Goal: Task Accomplishment & Management: Manage account settings

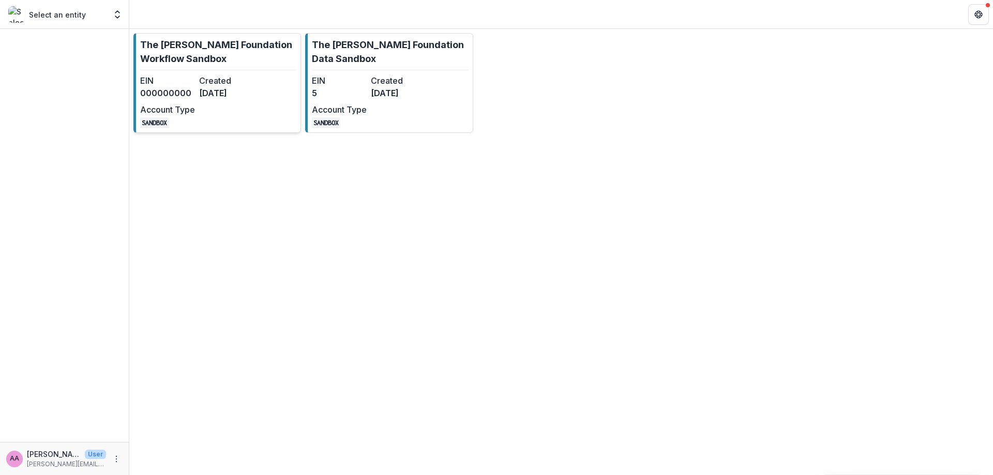
click at [236, 43] on p "The [PERSON_NAME] Foundation Workflow Sandbox" at bounding box center [218, 52] width 156 height 28
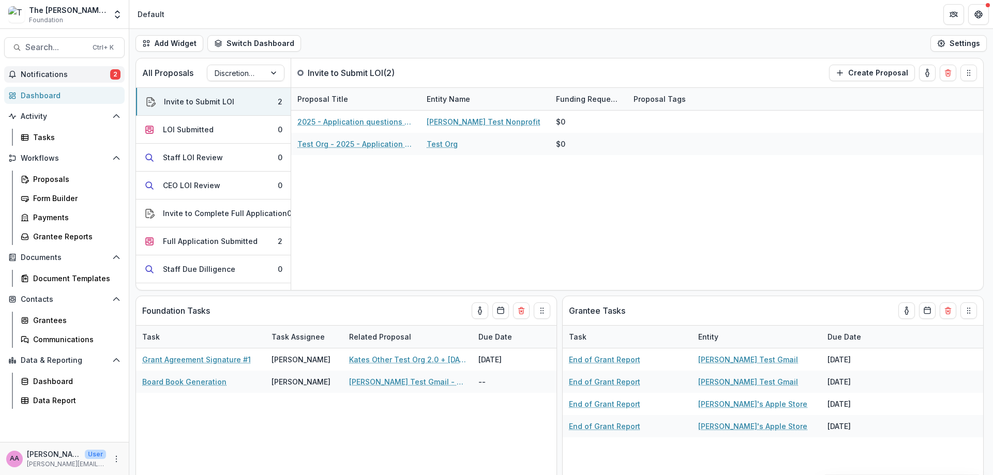
click at [78, 73] on span "Notifications" at bounding box center [65, 74] width 89 height 9
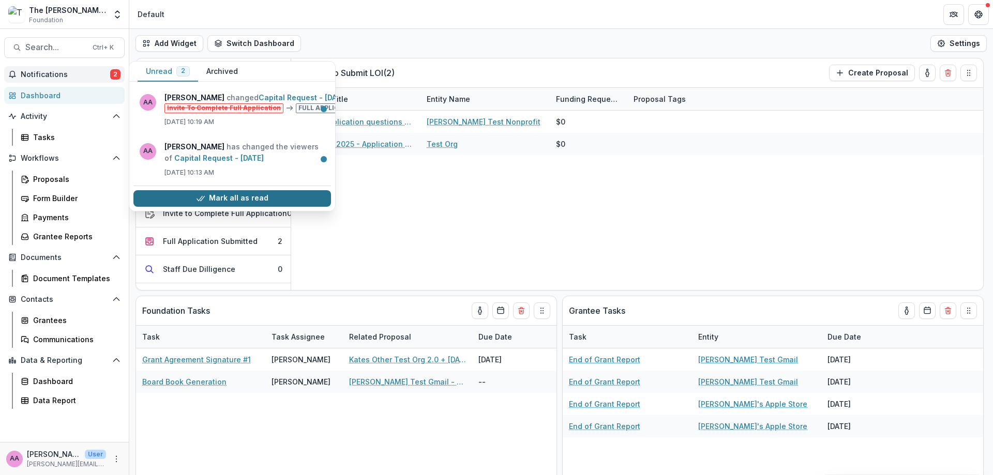
click at [231, 203] on button "Mark all as read" at bounding box center [232, 198] width 198 height 17
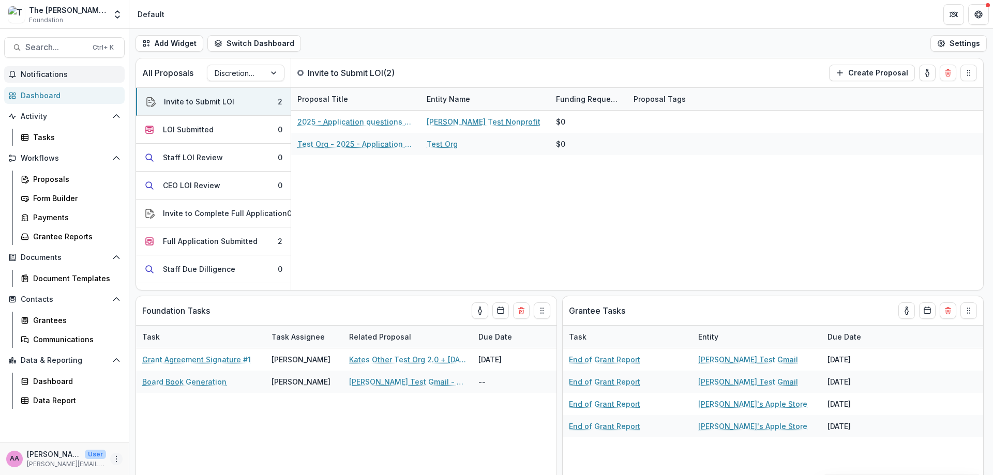
click at [112, 456] on icon "More" at bounding box center [116, 459] width 8 height 8
click at [155, 432] on link "User Settings" at bounding box center [184, 437] width 111 height 17
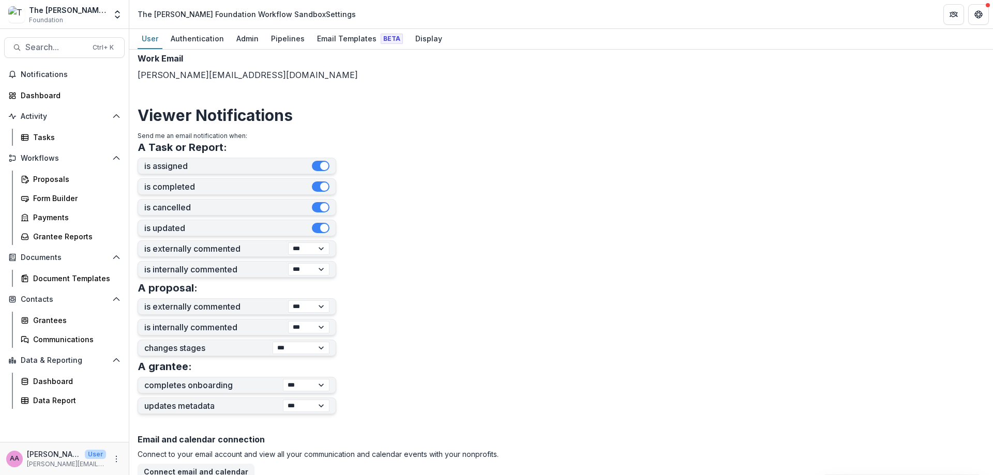
scroll to position [189, 0]
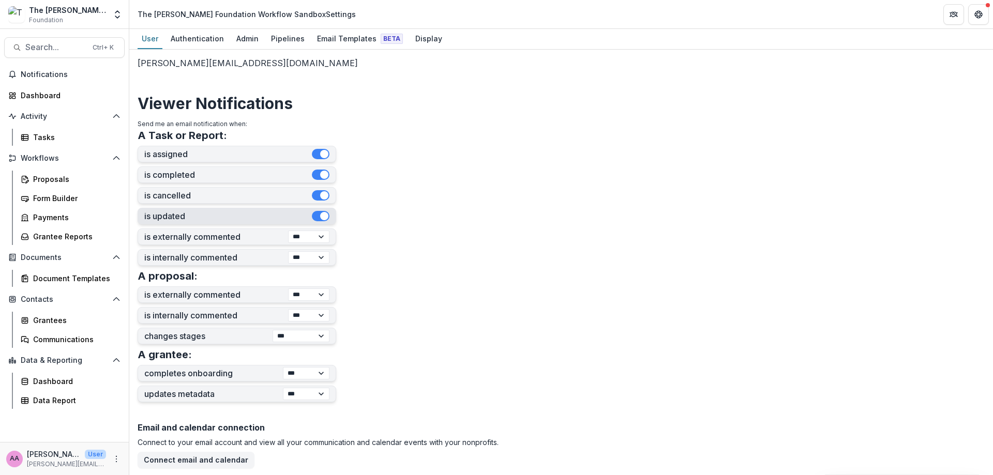
click at [324, 219] on span "button" at bounding box center [324, 216] width 8 height 8
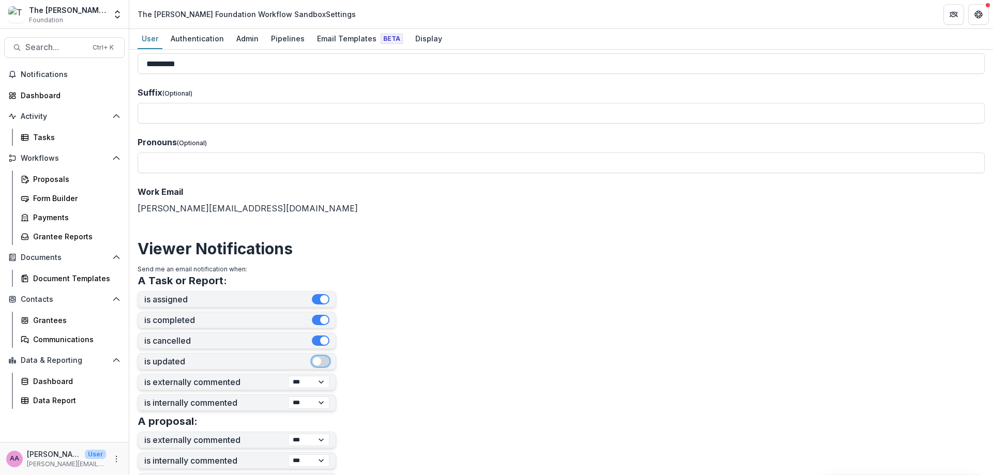
scroll to position [0, 0]
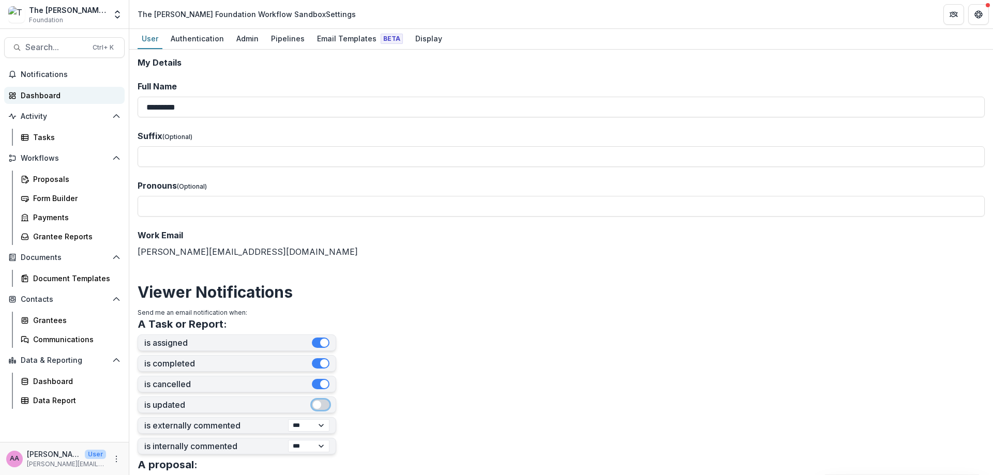
click at [48, 94] on div "Dashboard" at bounding box center [69, 95] width 96 height 11
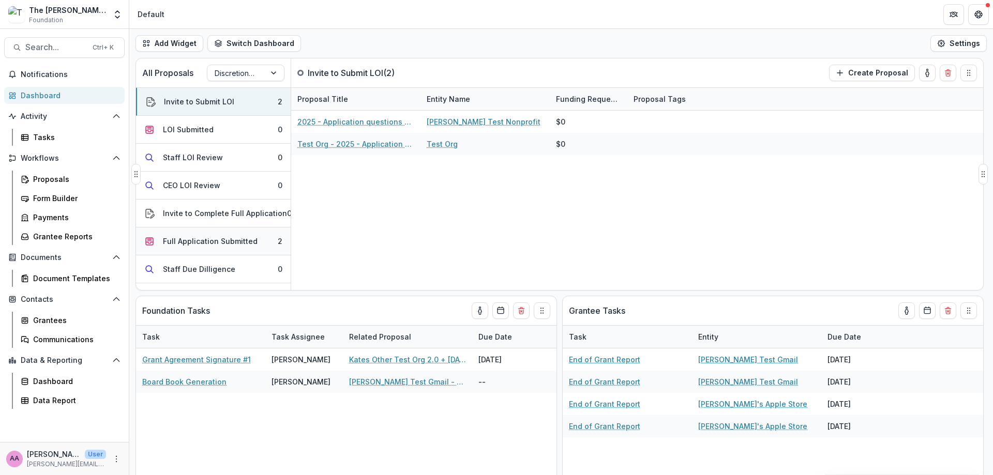
click at [214, 234] on button "Full Application Submitted 2" at bounding box center [213, 242] width 155 height 28
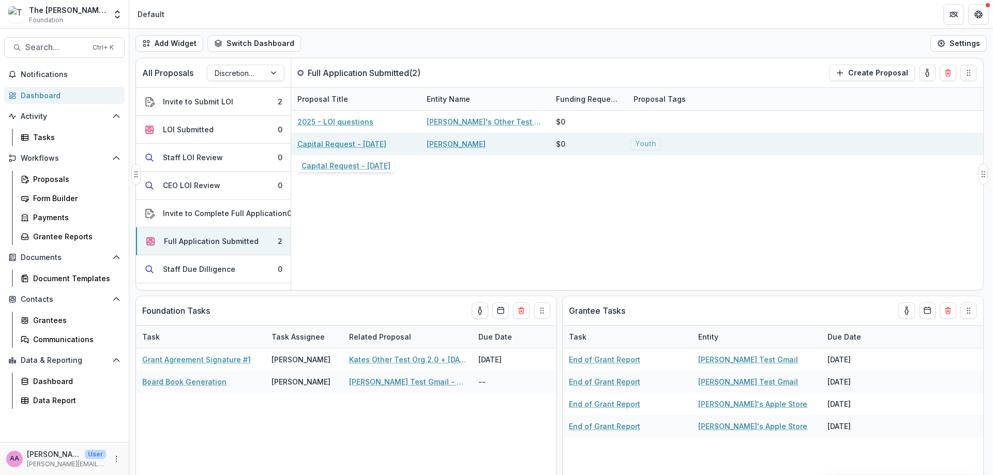
click at [356, 143] on link "Capital Request - [DATE]" at bounding box center [341, 144] width 89 height 11
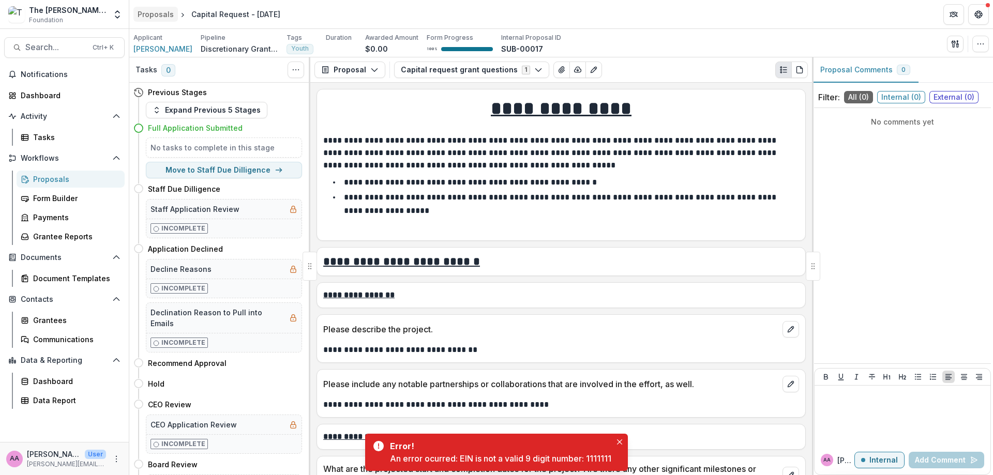
click at [162, 20] on link "Proposals" at bounding box center [155, 14] width 44 height 15
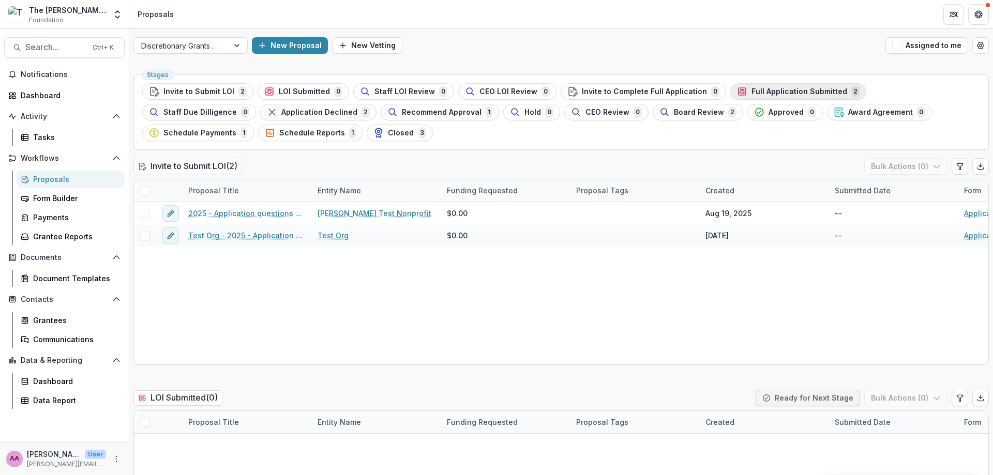
click at [798, 87] on span "Full Application Submitted" at bounding box center [800, 91] width 96 height 9
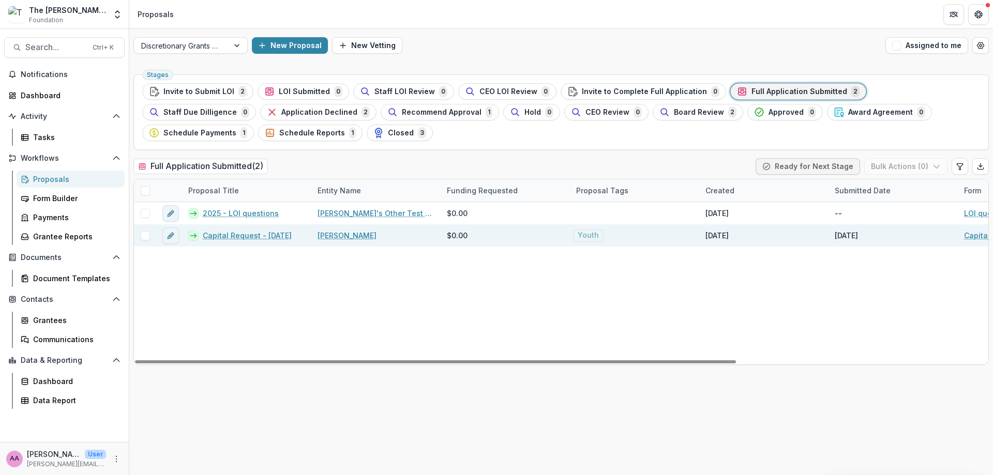
click at [249, 238] on link "Capital Request - [DATE]" at bounding box center [247, 235] width 89 height 11
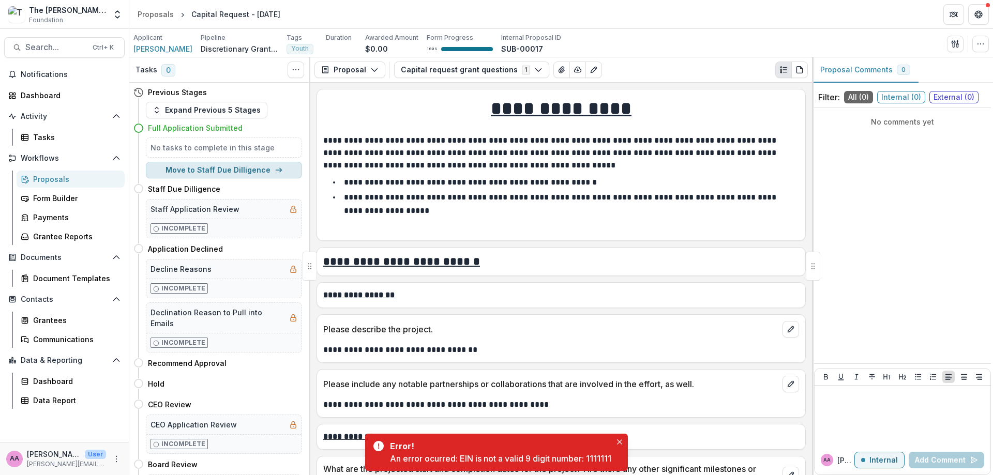
click at [257, 173] on button "Move to Staff Due Dilligence" at bounding box center [224, 170] width 156 height 17
select select "**********"
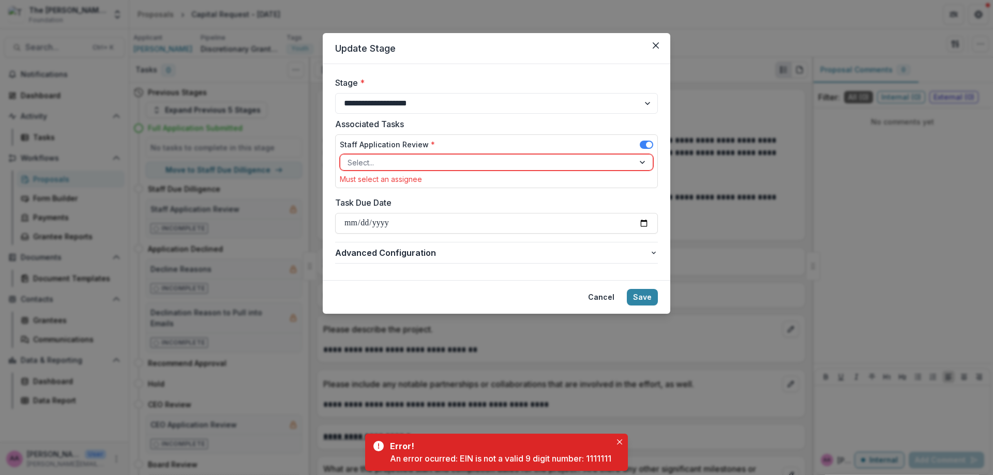
click at [425, 162] on div at bounding box center [487, 162] width 279 height 13
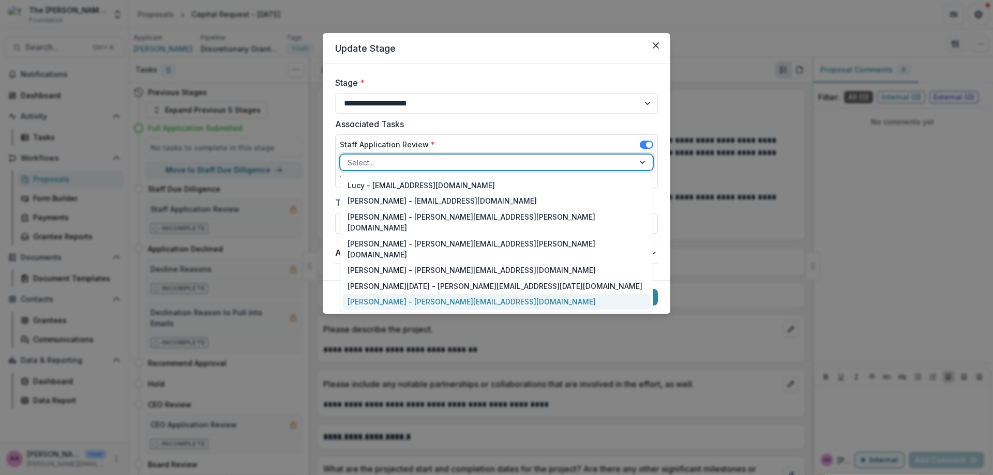
click at [425, 294] on div "[PERSON_NAME] - [PERSON_NAME][EMAIL_ADDRESS][DOMAIN_NAME]" at bounding box center [496, 302] width 308 height 16
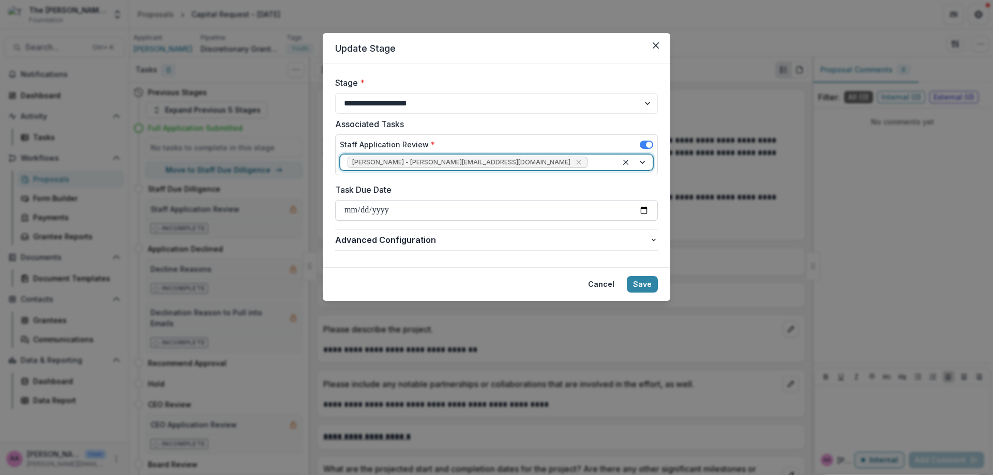
click at [402, 204] on input "Task Due Date" at bounding box center [496, 210] width 323 height 21
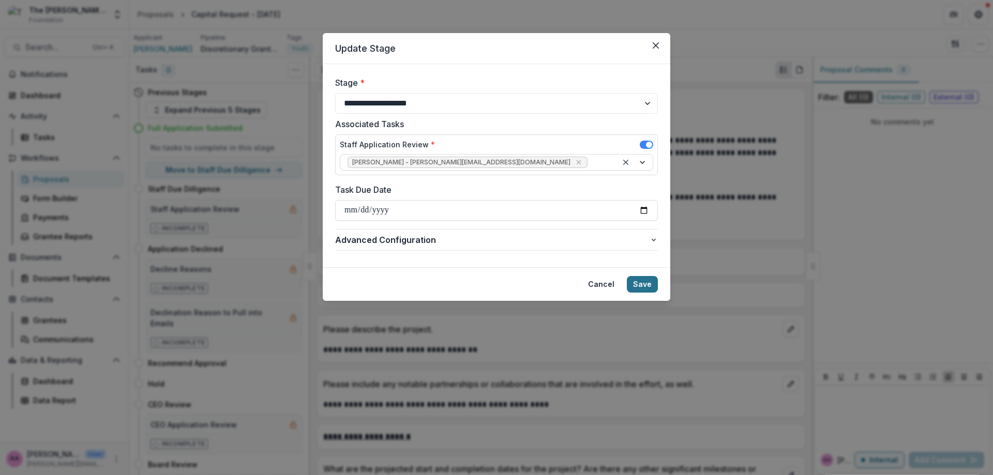
click at [633, 288] on button "Save" at bounding box center [642, 284] width 31 height 17
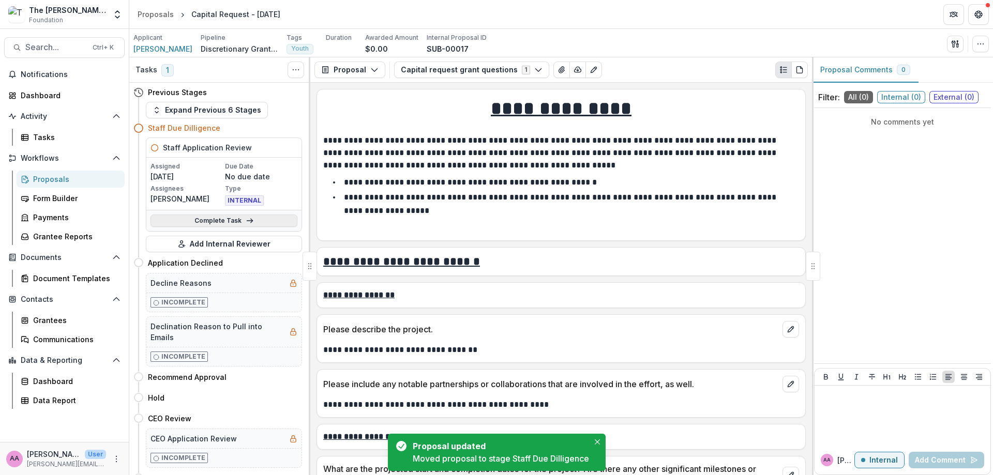
click at [229, 224] on link "Complete Task" at bounding box center [224, 221] width 147 height 12
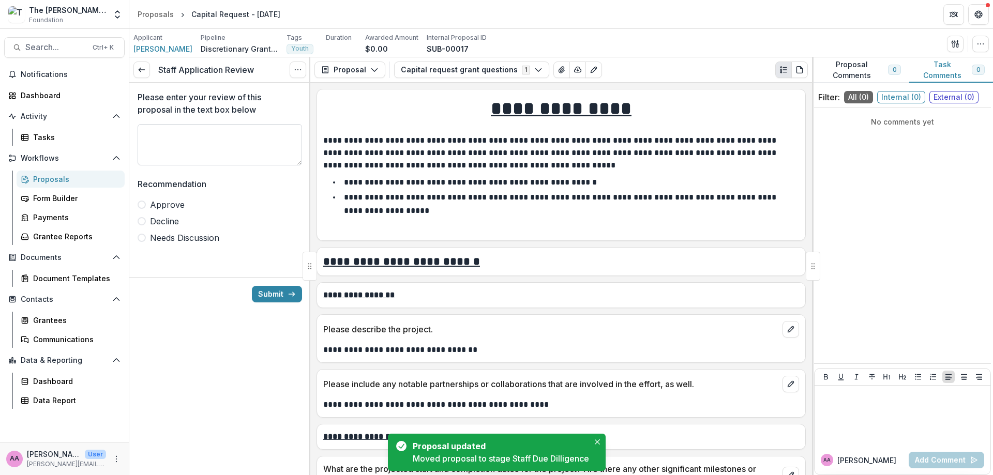
click at [229, 151] on textarea "Please enter your review of this proposal in the text box below" at bounding box center [220, 144] width 164 height 41
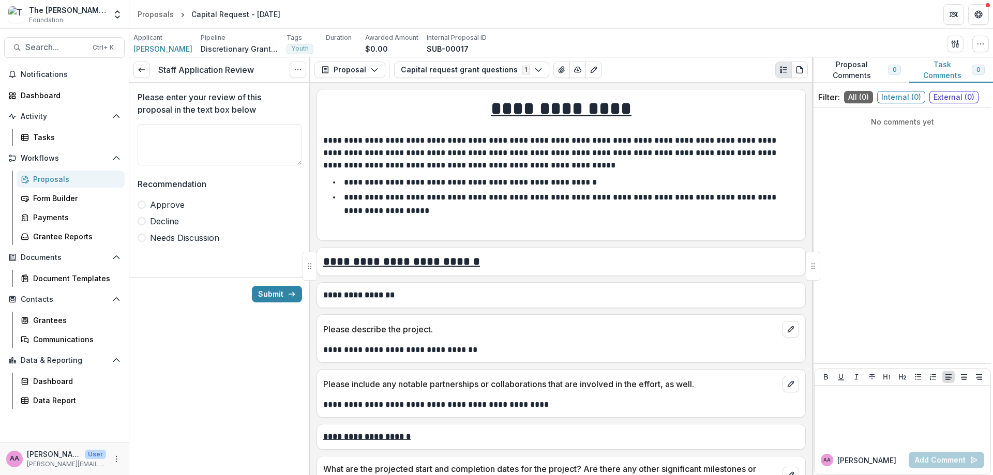
click at [179, 209] on span "Approve" at bounding box center [167, 205] width 35 height 12
click at [238, 146] on textarea "Please enter your review of this proposal in the text box below" at bounding box center [220, 144] width 164 height 41
type textarea "**********"
click at [261, 294] on button "Submit" at bounding box center [277, 294] width 50 height 17
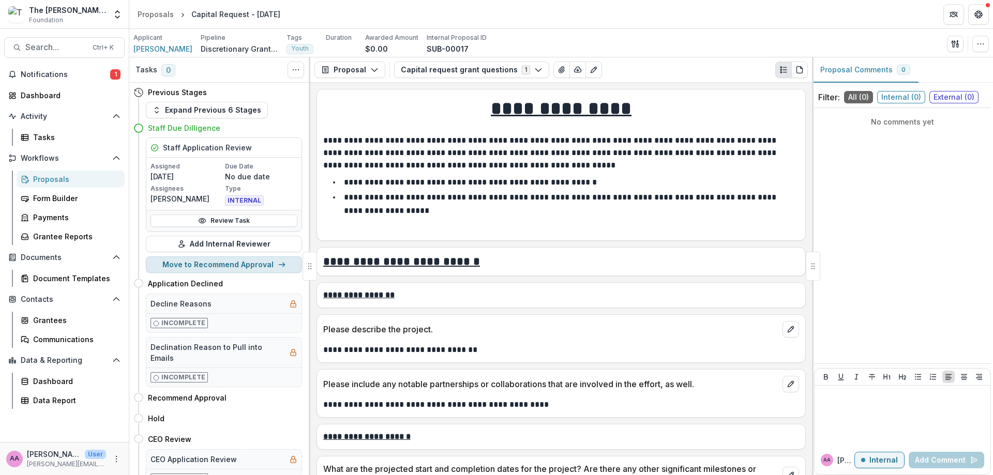
click at [250, 260] on button "Move to Recommend Approval" at bounding box center [224, 265] width 156 height 17
select select "**********"
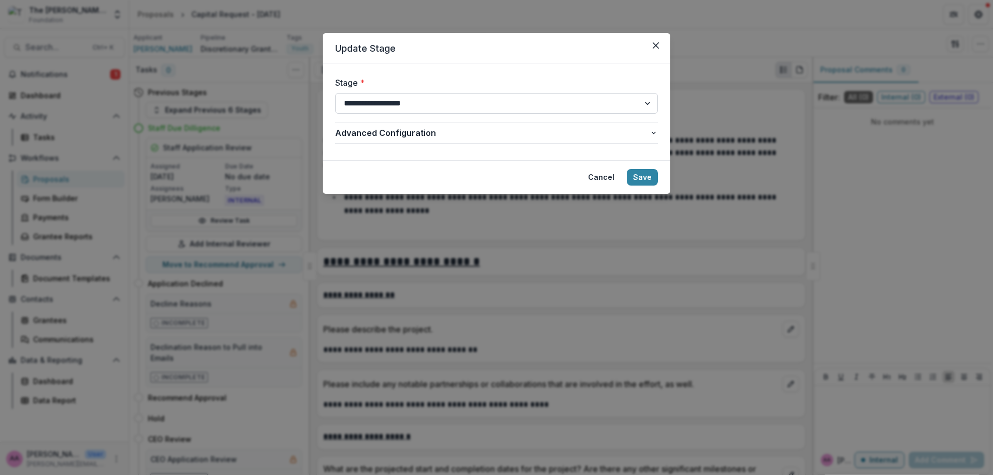
click at [472, 110] on select "**********" at bounding box center [496, 103] width 323 height 21
drag, startPoint x: 491, startPoint y: 67, endPoint x: 594, endPoint y: 129, distance: 120.2
click at [491, 67] on form "**********" at bounding box center [497, 112] width 348 height 96
click at [645, 176] on button "Save" at bounding box center [642, 177] width 31 height 17
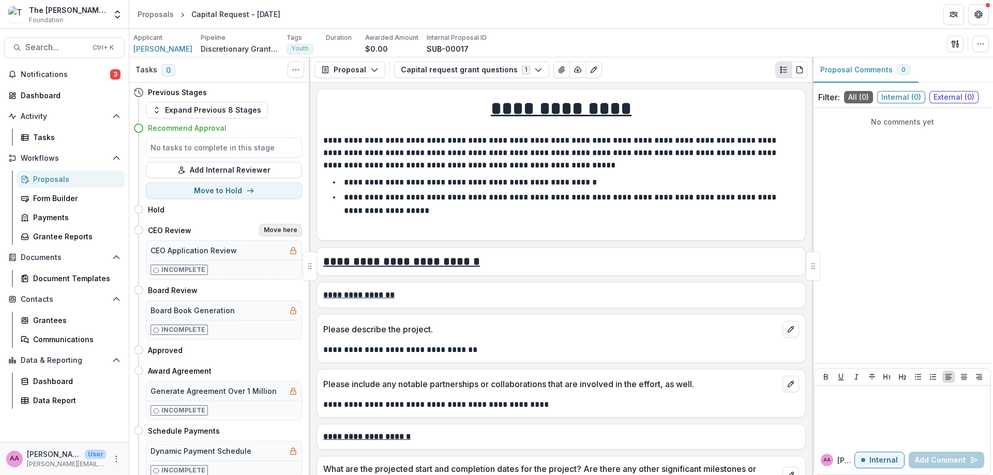
click at [262, 232] on button "Move here" at bounding box center [280, 230] width 43 height 12
select select "**********"
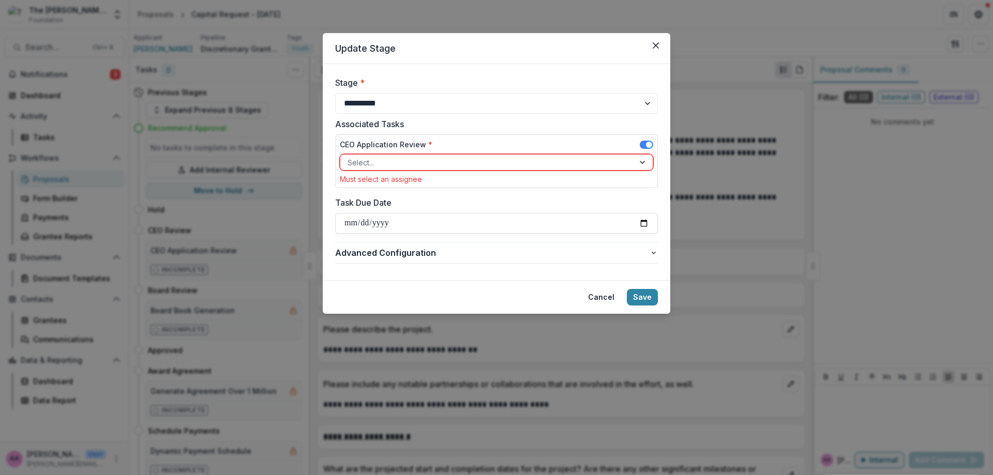
click at [411, 161] on div at bounding box center [487, 162] width 279 height 13
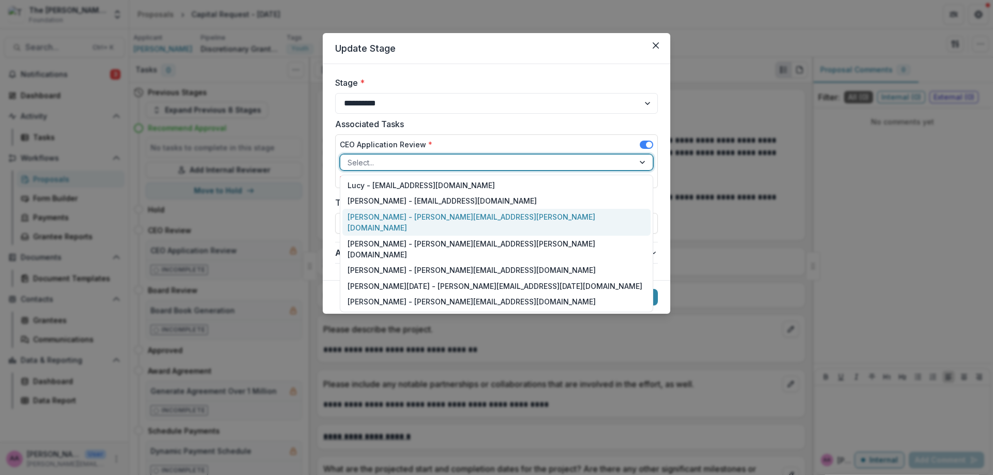
click at [406, 220] on div "[PERSON_NAME] - [PERSON_NAME][EMAIL_ADDRESS][PERSON_NAME][DOMAIN_NAME]" at bounding box center [496, 222] width 308 height 27
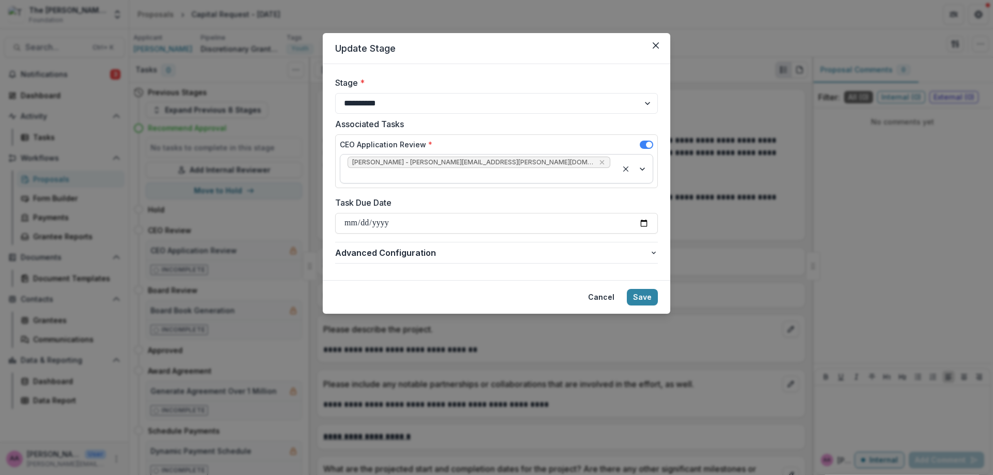
drag, startPoint x: 640, startPoint y: 283, endPoint x: 501, endPoint y: 163, distance: 183.7
click at [481, 164] on section "**********" at bounding box center [497, 173] width 348 height 281
click at [541, 161] on div "[PERSON_NAME] - [PERSON_NAME][EMAIL_ADDRESS][PERSON_NAME][DOMAIN_NAME]" at bounding box center [478, 169] width 277 height 28
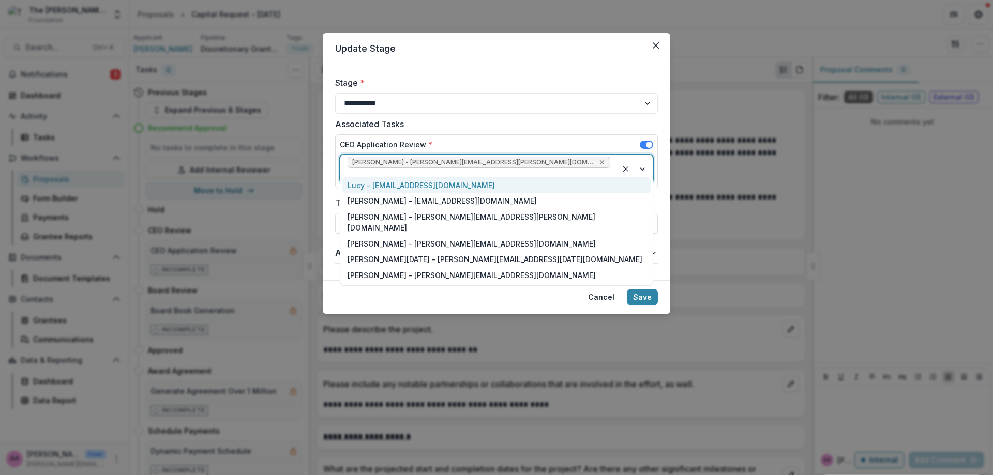
click at [597, 162] on div "Remove Corinne Bergeron - corinne.bergeron@fristfoundation.org" at bounding box center [601, 162] width 9 height 10
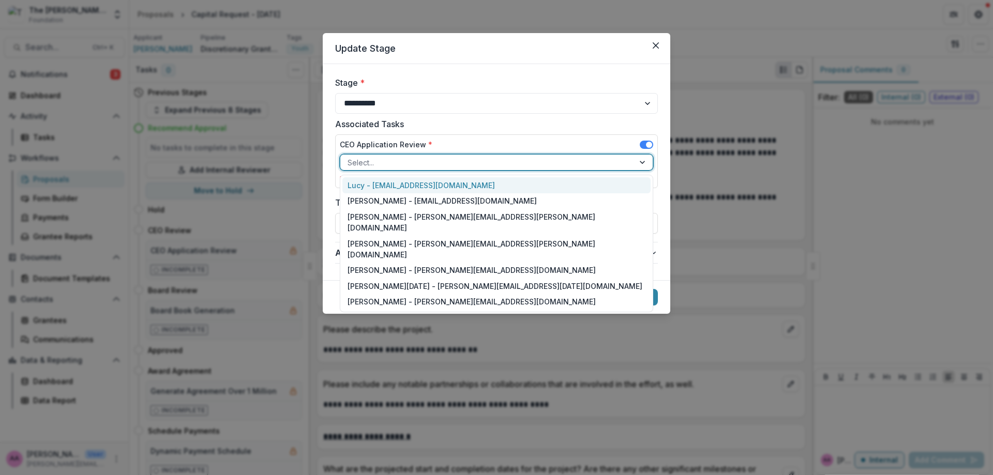
click at [519, 162] on div at bounding box center [487, 162] width 279 height 13
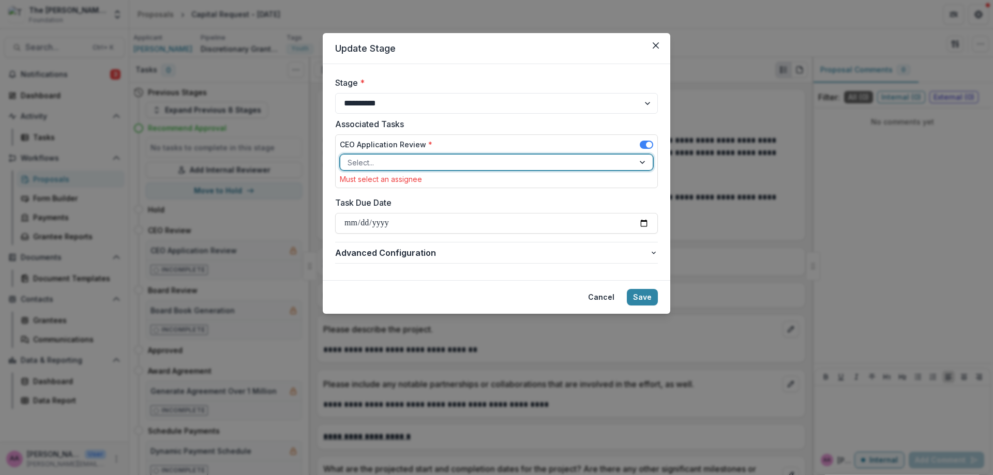
click at [442, 150] on div "CEO Application Review *" at bounding box center [496, 146] width 313 height 15
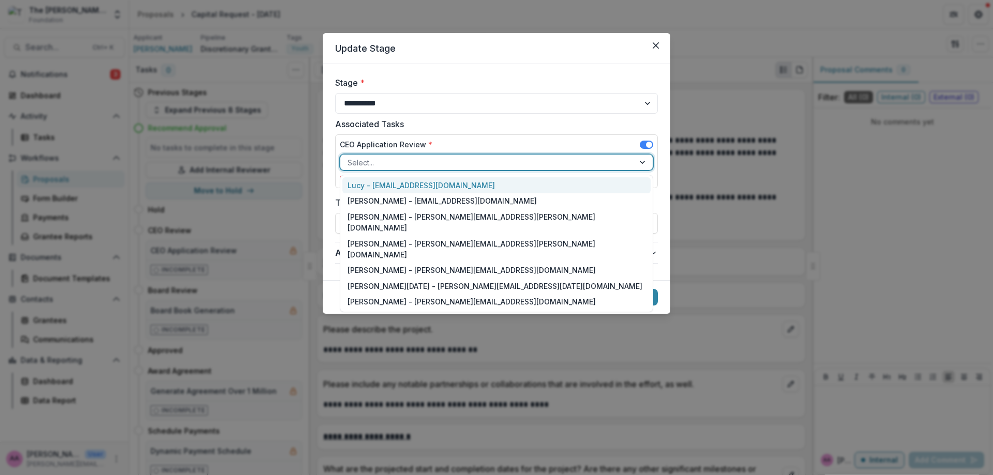
click at [441, 157] on div at bounding box center [487, 162] width 279 height 13
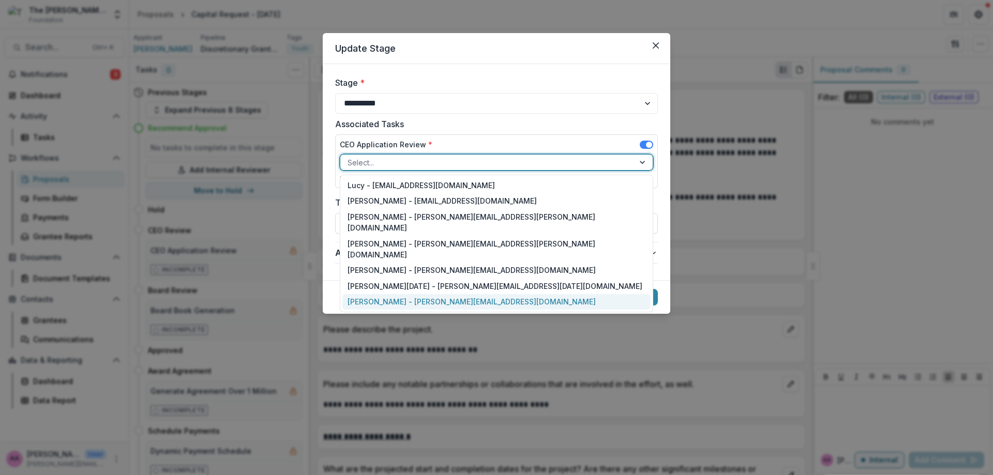
click at [435, 294] on div "[PERSON_NAME] - [PERSON_NAME][EMAIL_ADDRESS][DOMAIN_NAME]" at bounding box center [496, 302] width 308 height 16
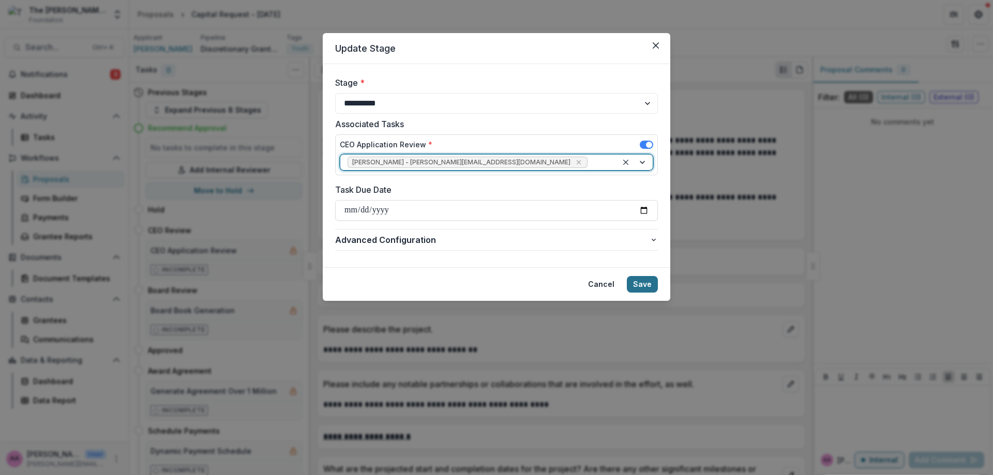
click at [650, 283] on button "Save" at bounding box center [642, 284] width 31 height 17
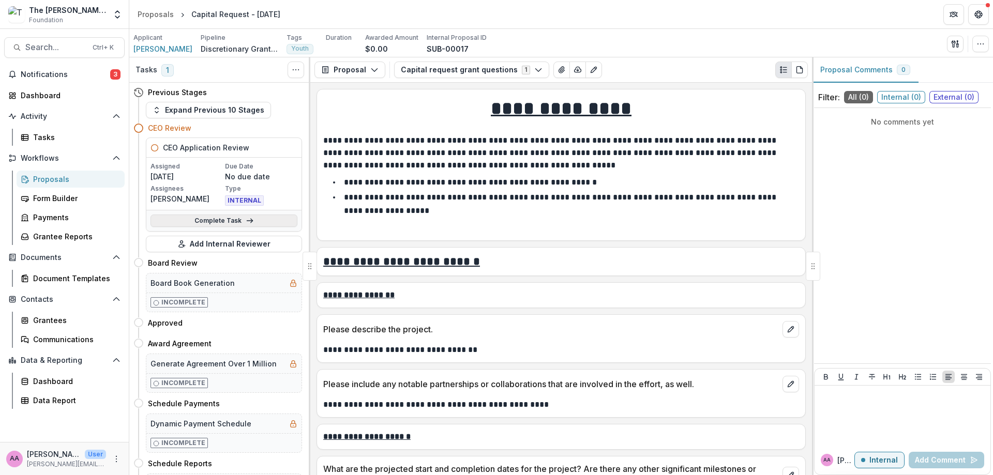
click at [241, 224] on link "Complete Task" at bounding box center [224, 221] width 147 height 12
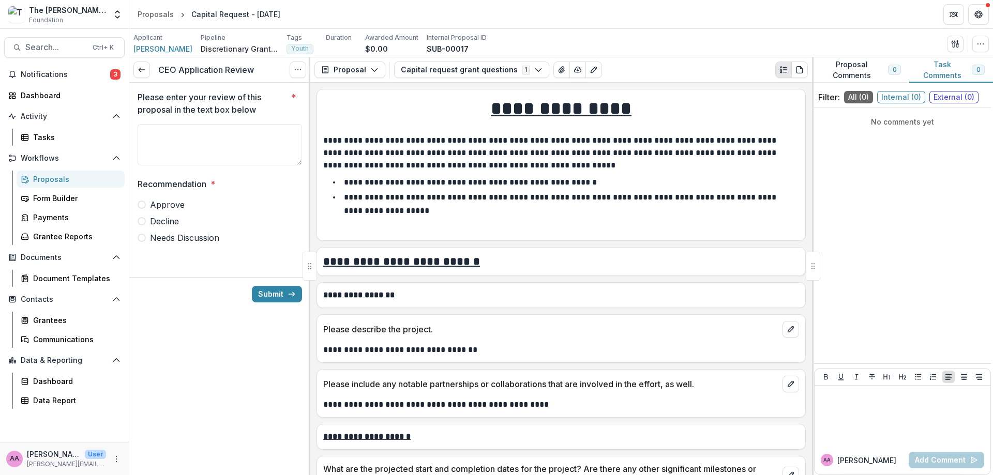
click at [185, 205] on label "Approve" at bounding box center [220, 205] width 164 height 12
click at [186, 146] on textarea "Please enter your review of this proposal in the text box below *" at bounding box center [220, 144] width 164 height 41
type textarea "*"
type textarea "**********"
click at [260, 294] on button "Submit" at bounding box center [277, 294] width 50 height 17
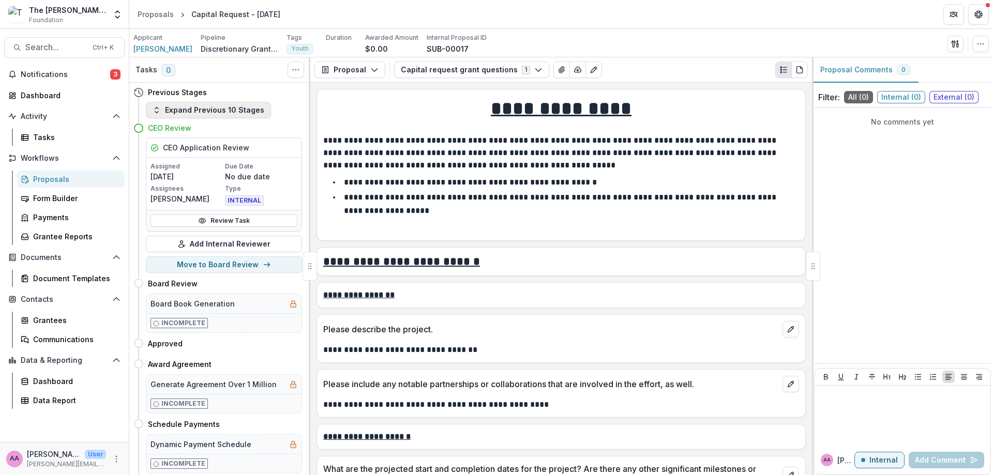
click at [214, 117] on button "Expand Previous 10 Stages" at bounding box center [208, 110] width 125 height 17
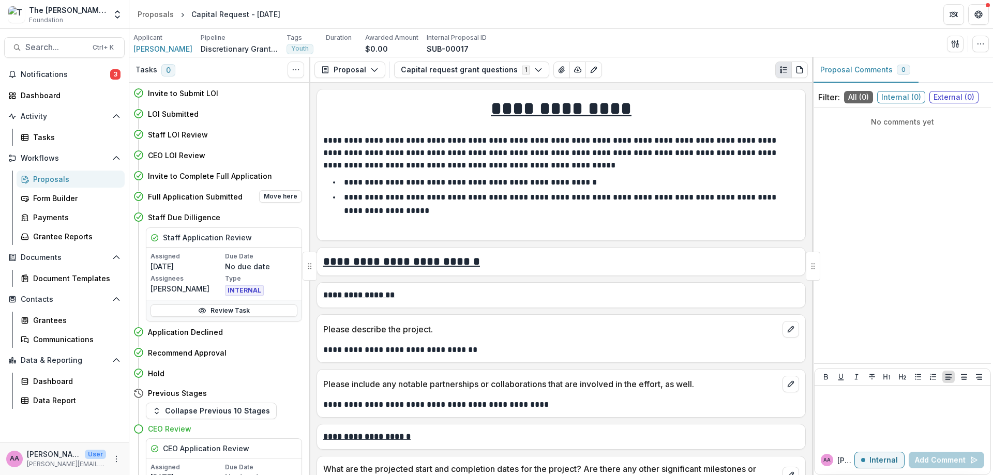
click at [191, 201] on h4 "Full Application Submitted" at bounding box center [195, 196] width 95 height 11
click at [186, 217] on h4 "Staff Due Dilligence" at bounding box center [184, 217] width 72 height 11
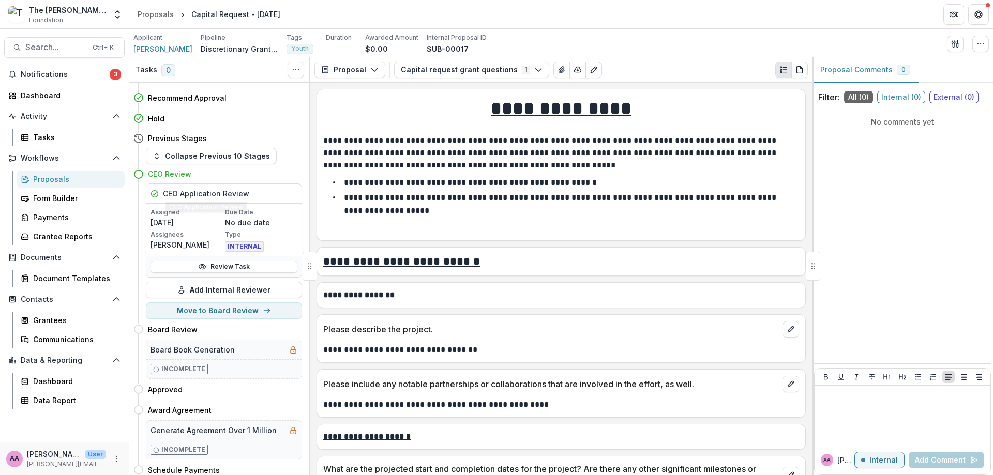
scroll to position [257, 0]
click at [191, 316] on button "Move to Board Review" at bounding box center [224, 309] width 156 height 17
select select "**********"
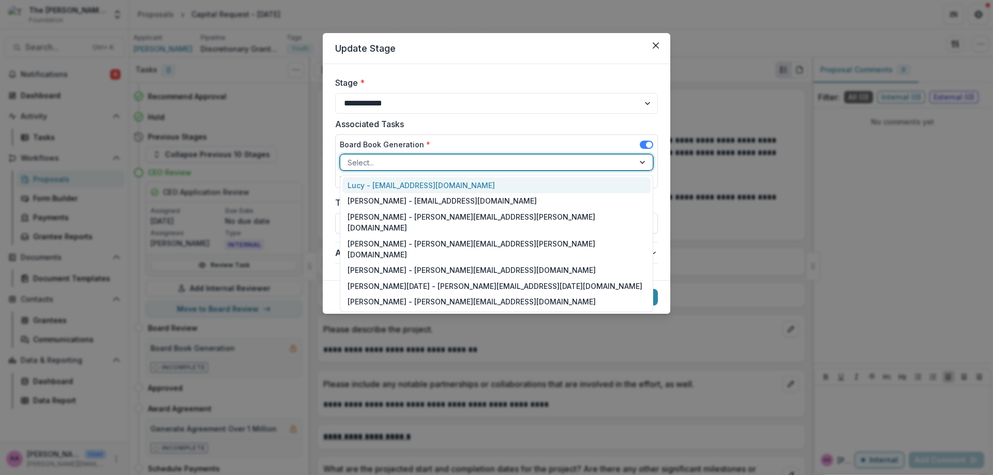
click at [475, 159] on div at bounding box center [487, 162] width 279 height 13
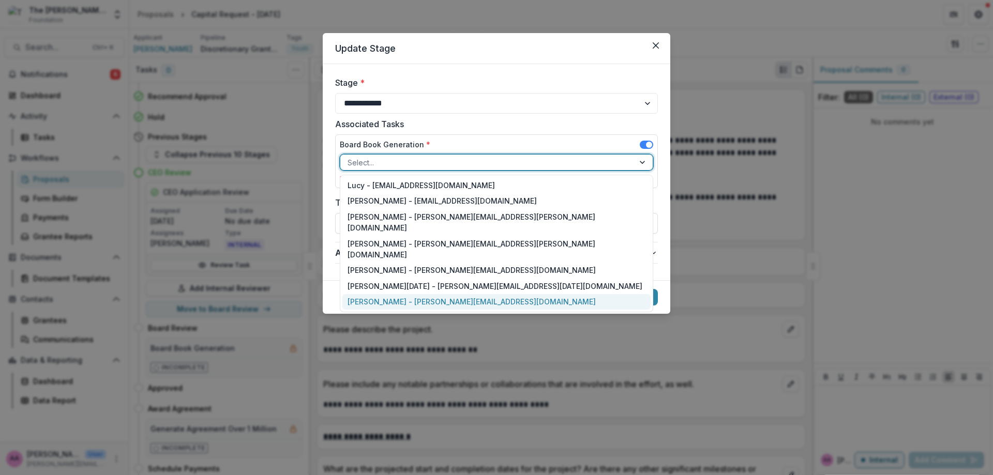
click at [459, 294] on div "[PERSON_NAME] - [PERSON_NAME][EMAIL_ADDRESS][DOMAIN_NAME]" at bounding box center [496, 302] width 308 height 16
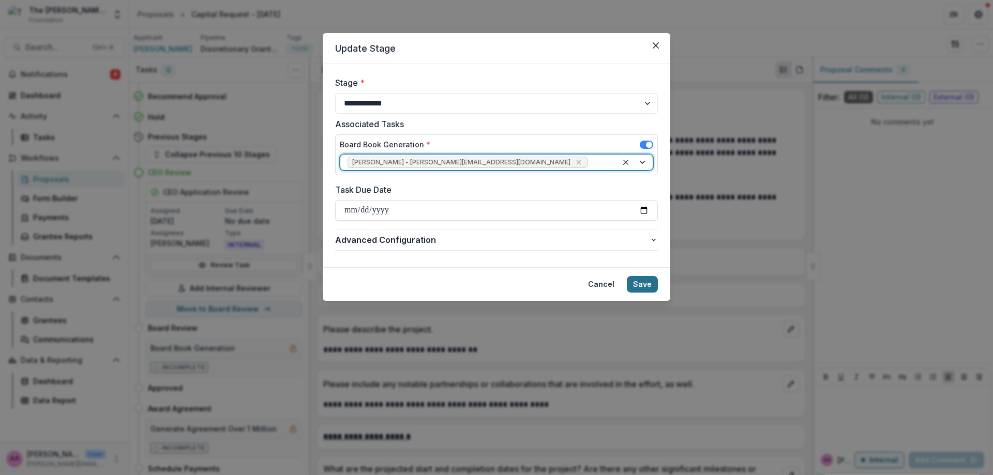
click at [652, 283] on button "Save" at bounding box center [642, 284] width 31 height 17
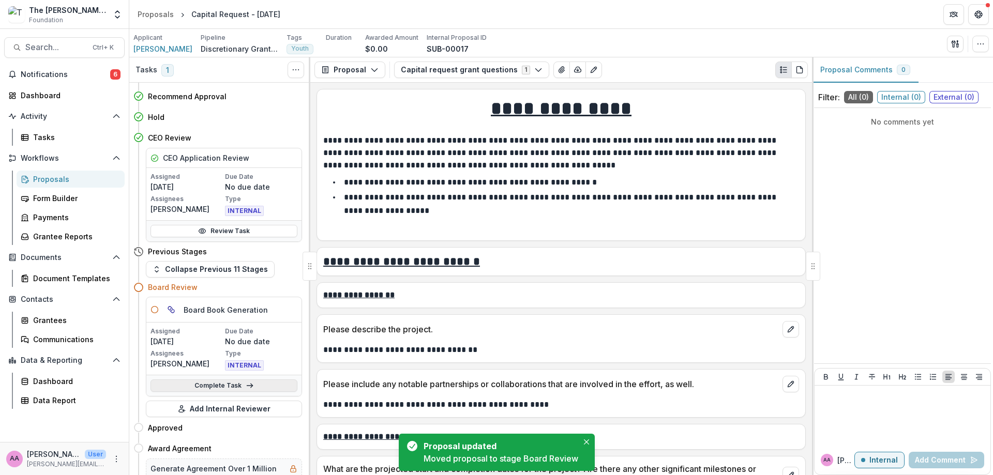
click at [232, 384] on link "Complete Task" at bounding box center [224, 386] width 147 height 12
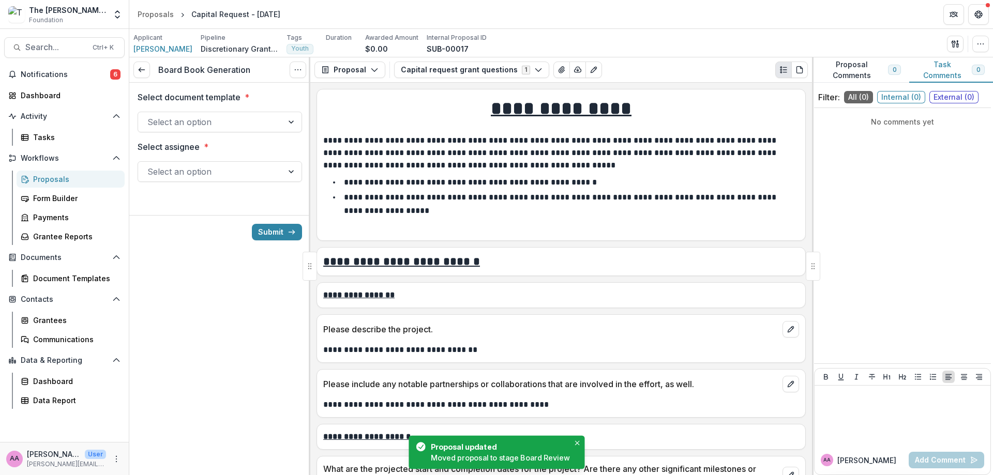
click at [200, 119] on div at bounding box center [210, 122] width 126 height 14
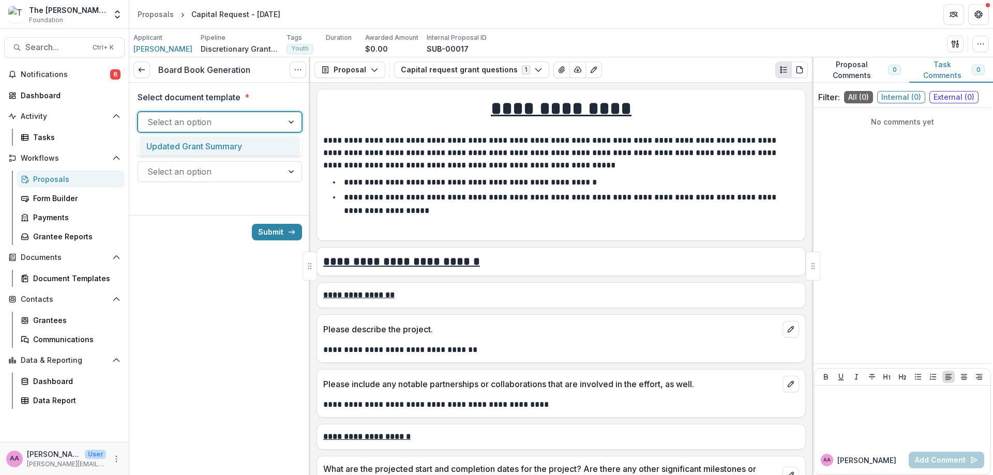
click at [200, 156] on div "Select assignee * Select an option" at bounding box center [220, 161] width 164 height 41
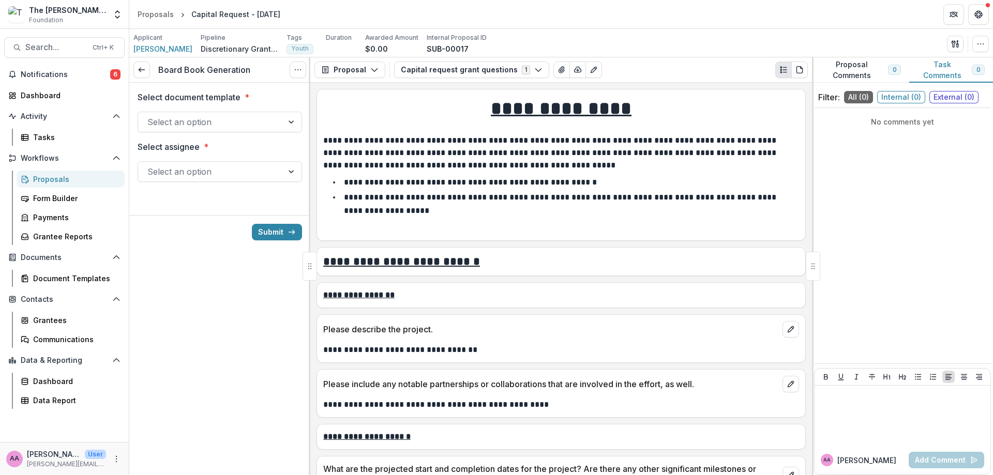
click at [193, 127] on div at bounding box center [210, 122] width 126 height 14
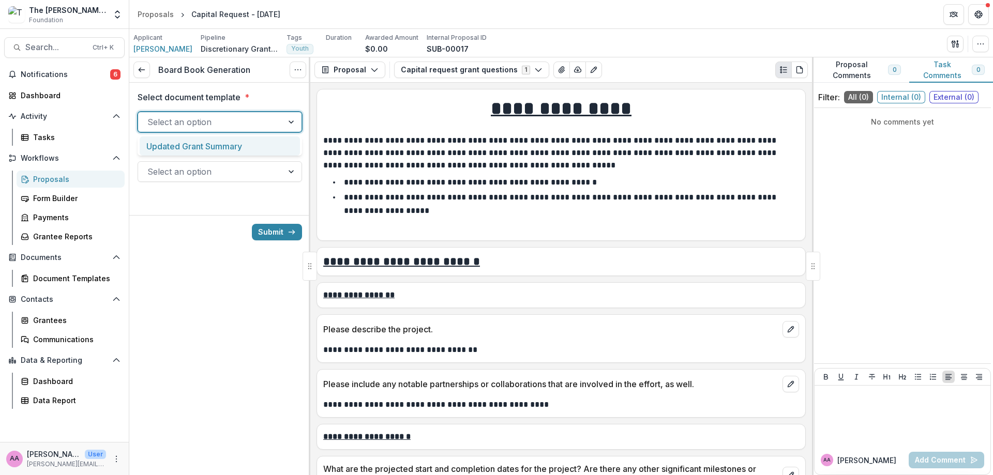
click at [194, 163] on div "Select an option" at bounding box center [220, 171] width 164 height 21
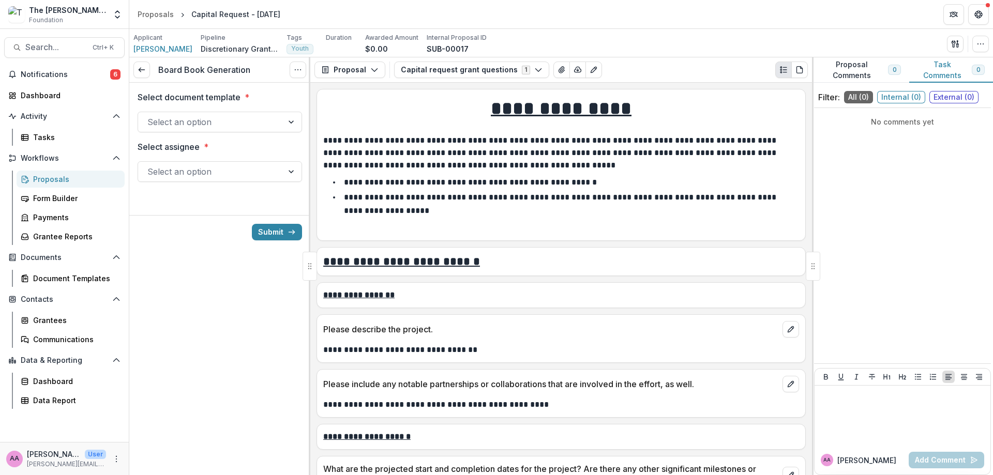
click at [193, 149] on p "Select assignee" at bounding box center [169, 147] width 62 height 12
click at [150, 166] on input "Select assignee *" at bounding box center [148, 172] width 3 height 12
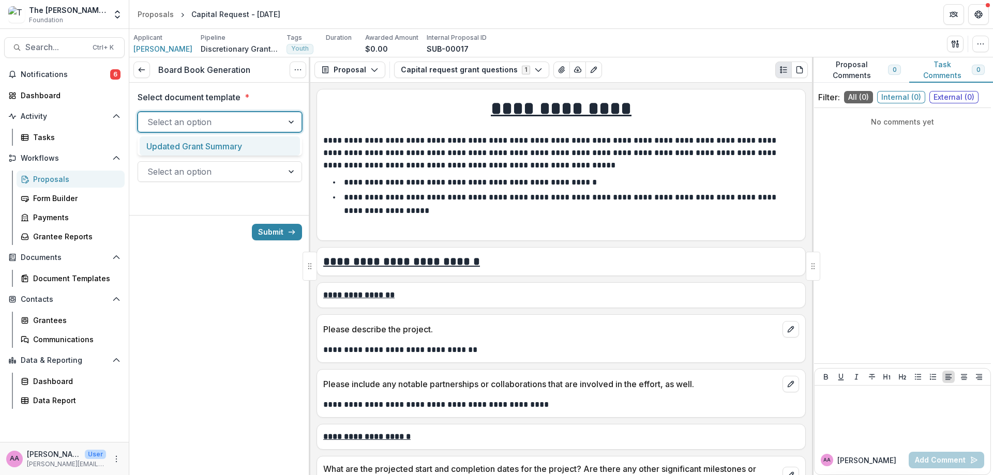
click at [179, 118] on div at bounding box center [210, 122] width 126 height 14
click at [186, 148] on div "Updated Grant Summary" at bounding box center [220, 146] width 160 height 19
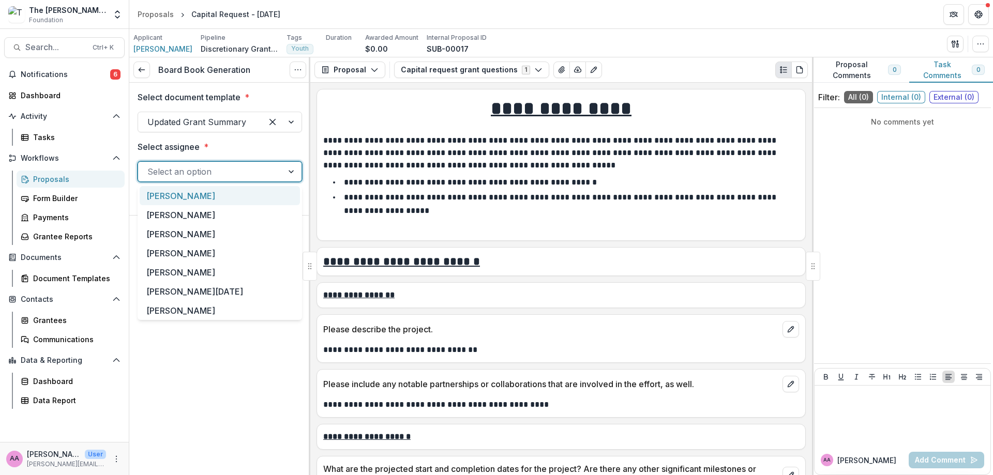
click at [190, 169] on div at bounding box center [210, 171] width 126 height 14
click at [193, 313] on div "[PERSON_NAME]" at bounding box center [220, 310] width 160 height 19
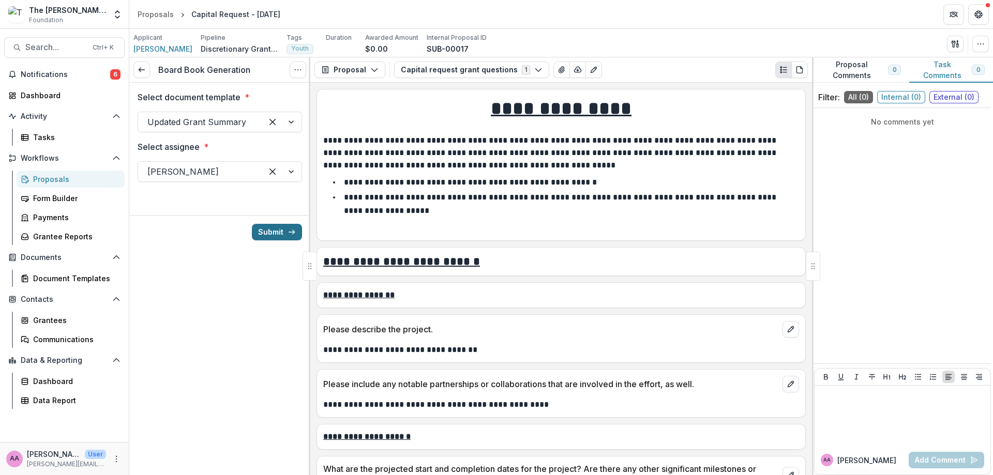
click at [285, 224] on button "Submit" at bounding box center [277, 232] width 50 height 17
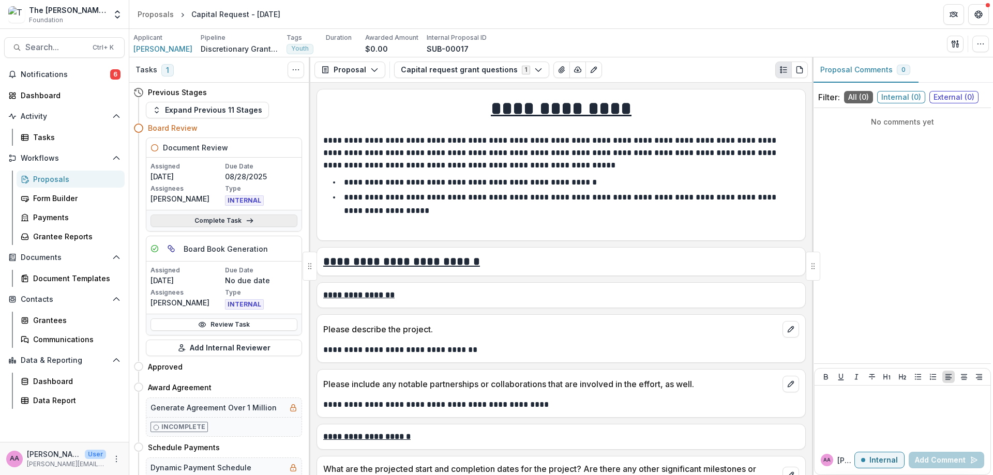
click at [209, 220] on link "Complete Task" at bounding box center [224, 221] width 147 height 12
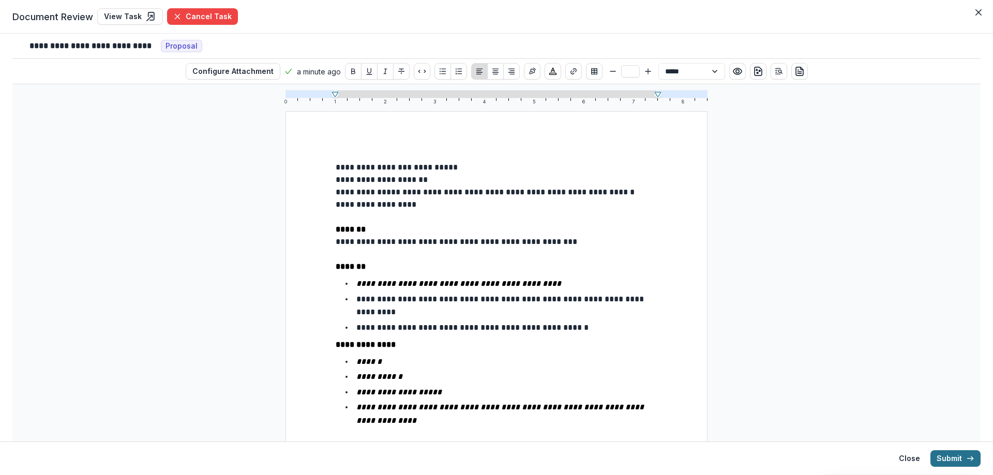
click at [960, 465] on button "Submit" at bounding box center [956, 459] width 50 height 17
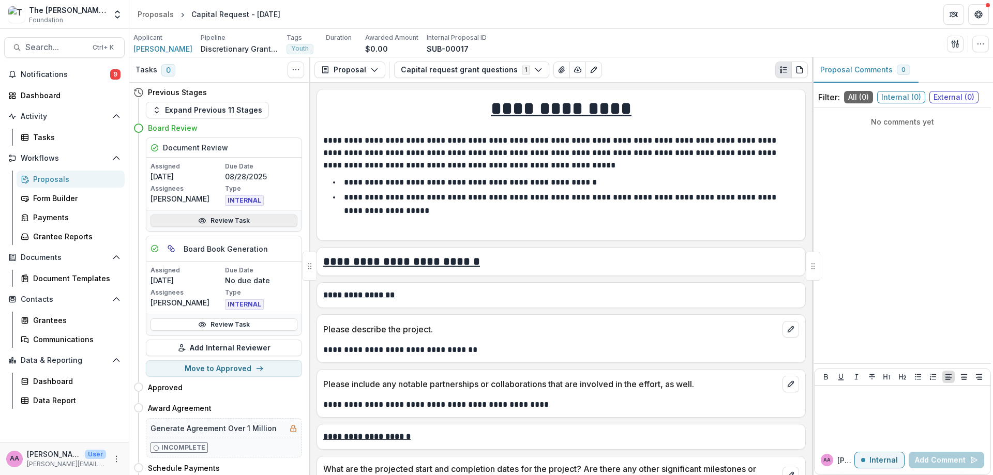
click at [249, 221] on link "Review Task" at bounding box center [224, 221] width 147 height 12
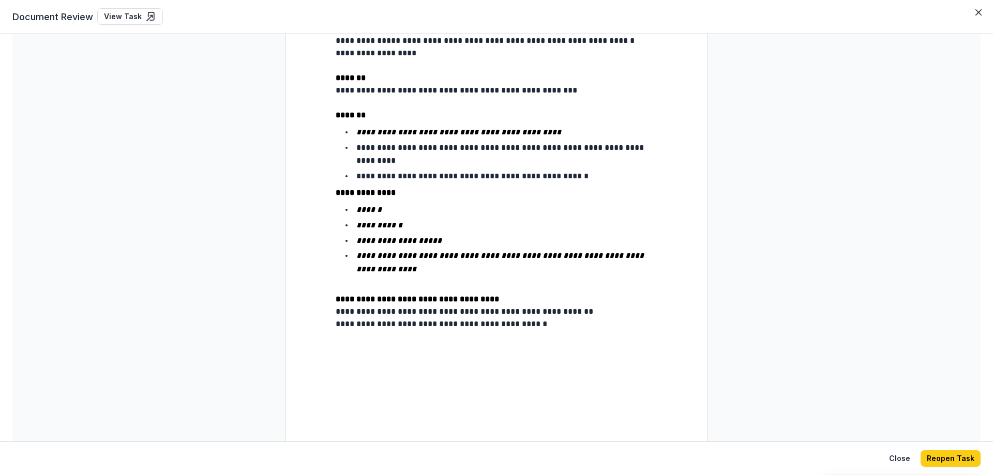
scroll to position [172, 0]
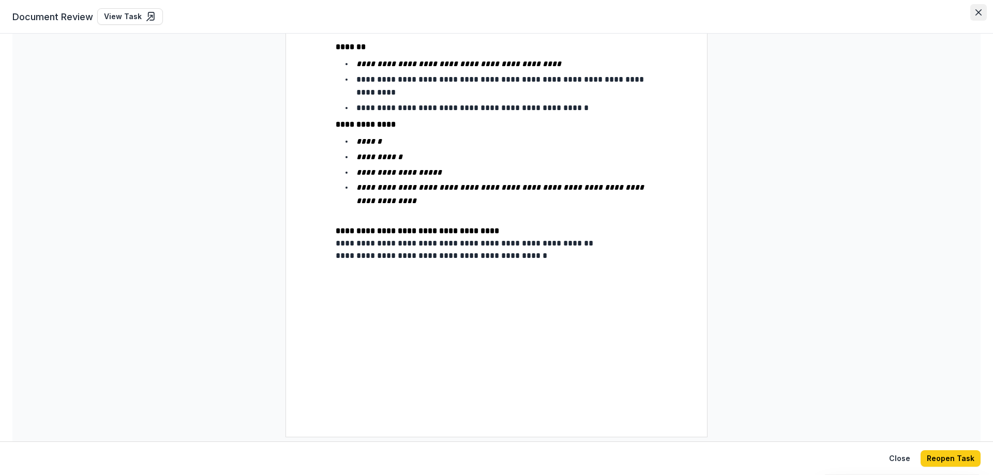
click at [983, 10] on button "Close" at bounding box center [978, 12] width 17 height 17
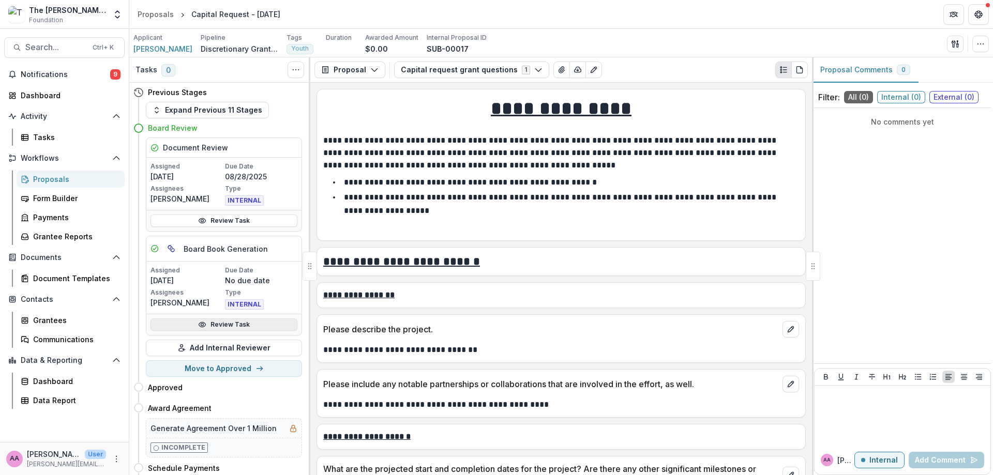
click at [193, 321] on link "Review Task" at bounding box center [224, 325] width 147 height 12
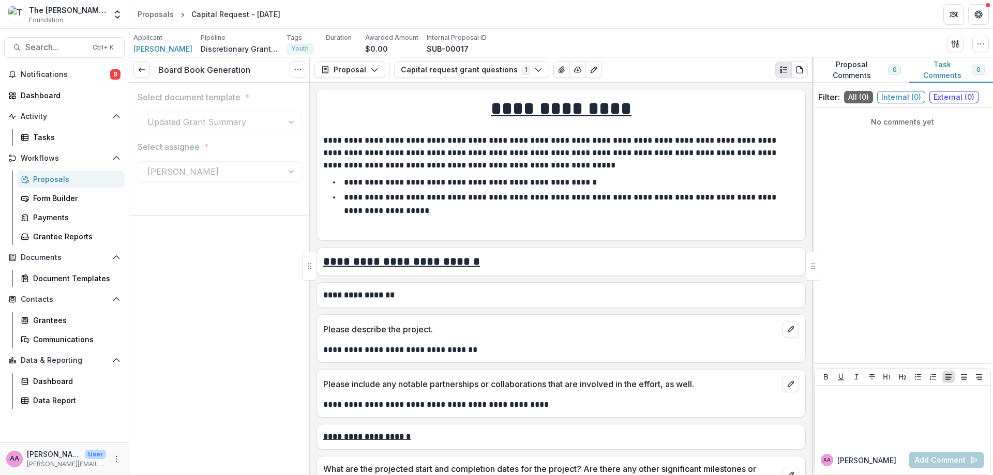
scroll to position [300, 0]
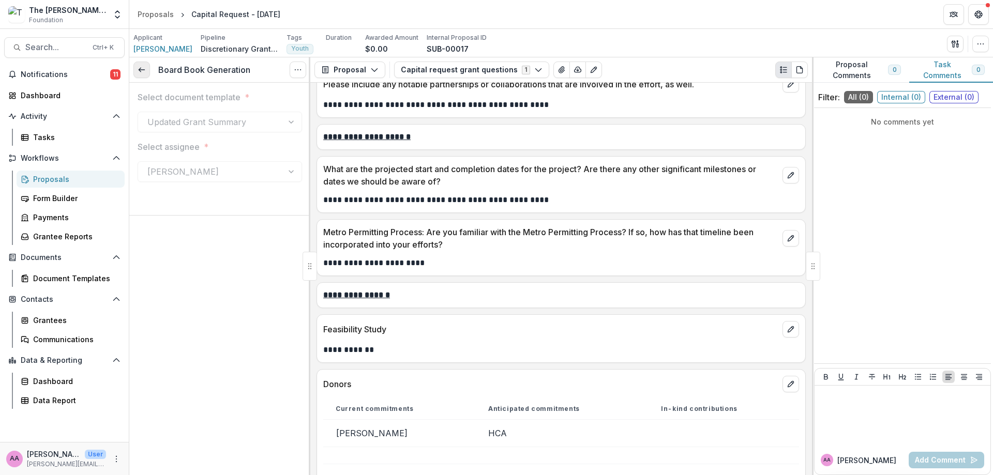
click at [149, 71] on link at bounding box center [141, 70] width 17 height 17
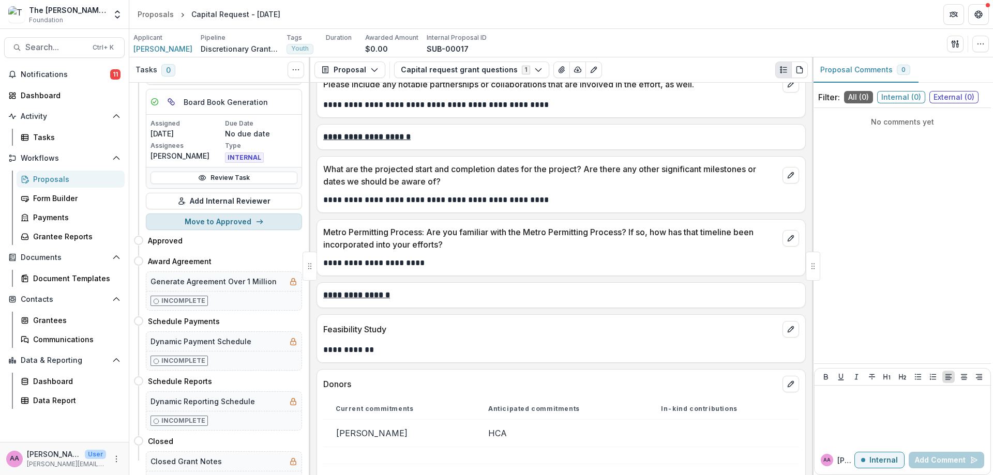
click at [202, 232] on div "Approved Move here" at bounding box center [217, 240] width 169 height 21
click at [204, 218] on button "Move to Approved" at bounding box center [224, 220] width 156 height 17
select select "********"
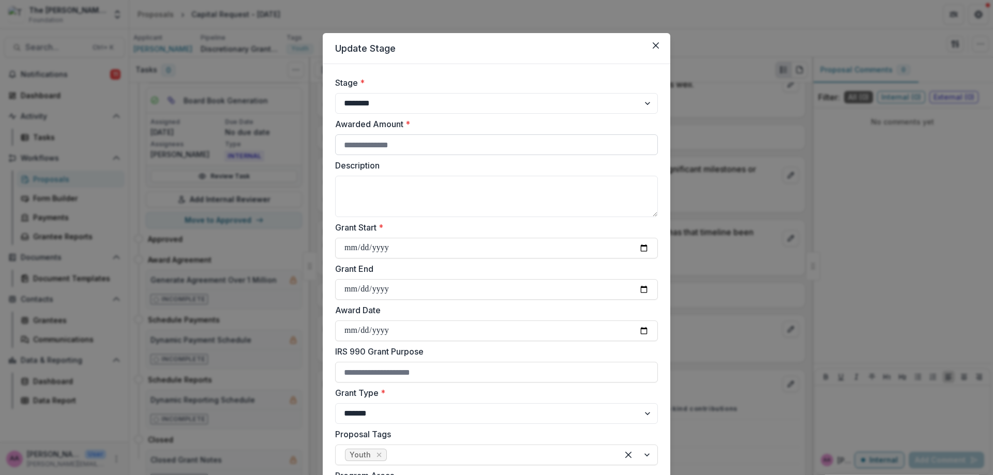
click at [508, 154] on input "Awarded Amount *" at bounding box center [496, 144] width 323 height 21
type input "*******"
click at [507, 199] on textarea "Description" at bounding box center [496, 196] width 323 height 41
type textarea "**********"
click at [633, 252] on input "Grant Start *" at bounding box center [496, 248] width 323 height 21
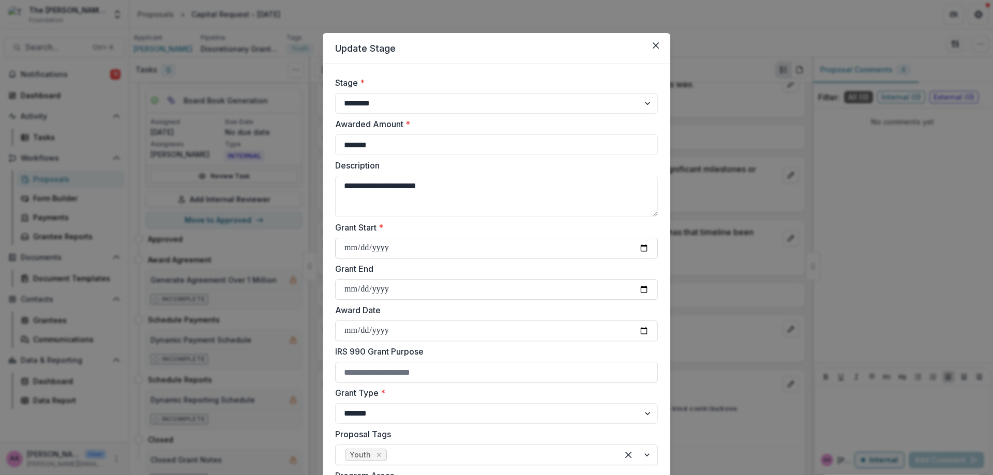
click at [640, 250] on input "Grant Start *" at bounding box center [496, 248] width 323 height 21
type input "**********"
click at [646, 330] on input "Award Date" at bounding box center [496, 331] width 323 height 21
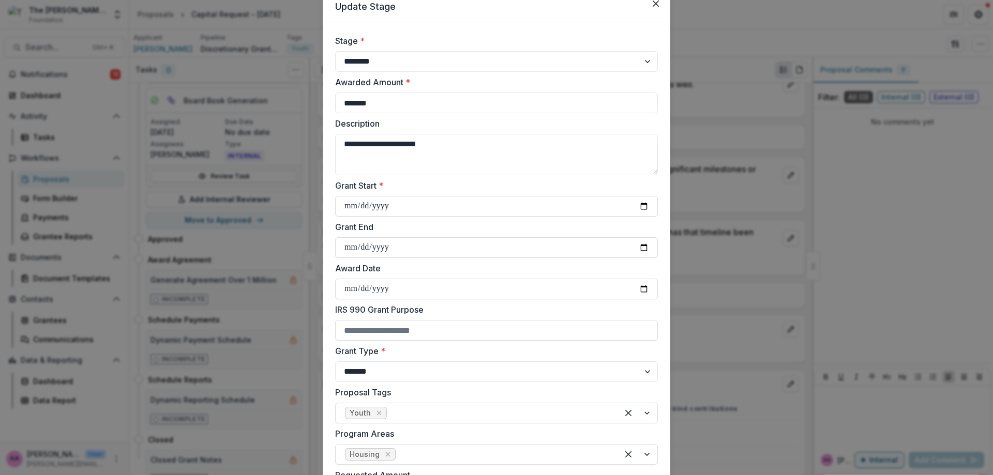
scroll to position [74, 0]
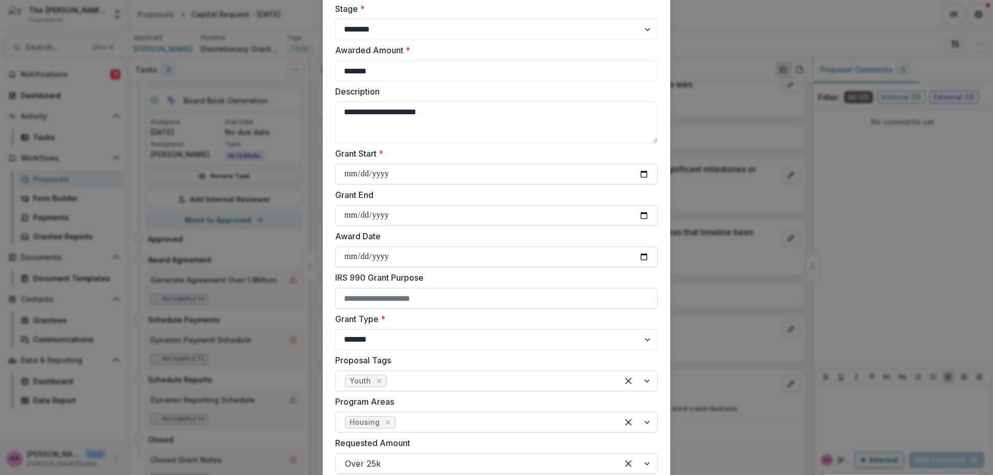
click at [644, 254] on input "**********" at bounding box center [496, 257] width 323 height 21
type input "**********"
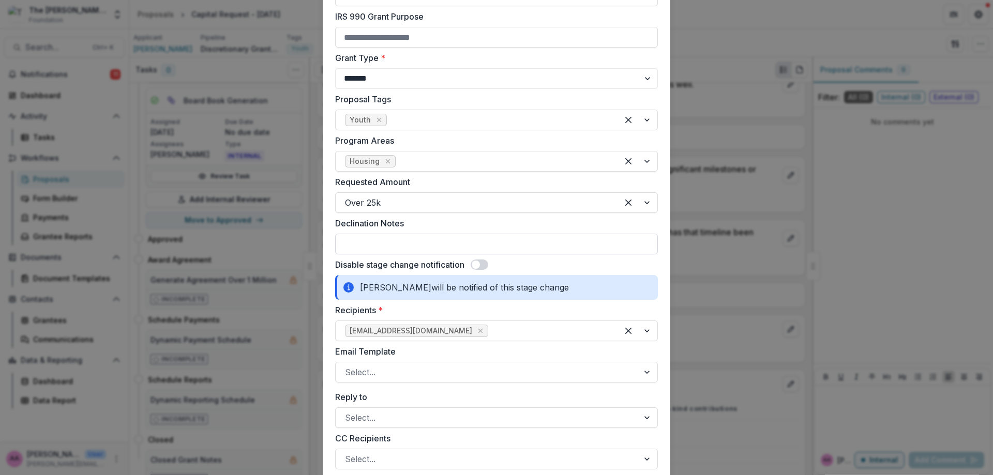
scroll to position [384, 0]
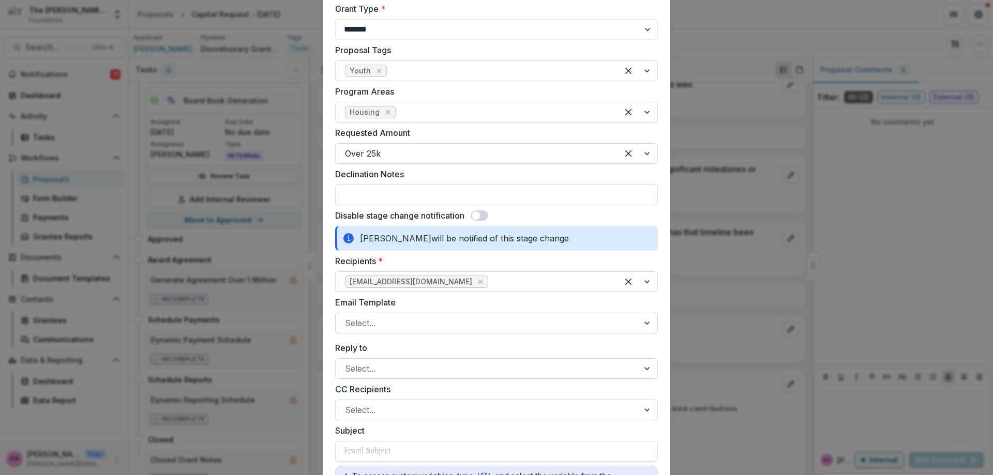
click at [452, 324] on div at bounding box center [487, 323] width 284 height 14
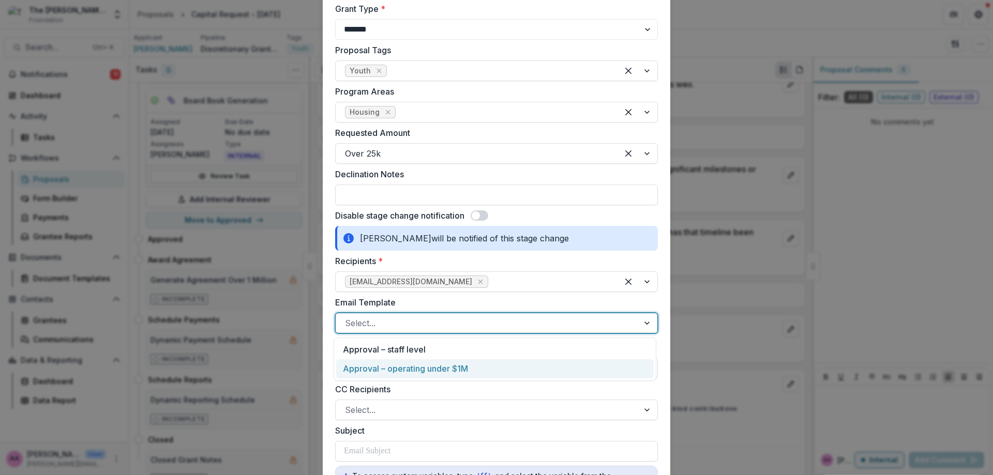
drag, startPoint x: 445, startPoint y: 367, endPoint x: 592, endPoint y: 398, distance: 150.3
click at [592, 398] on body "Skip to content The [PERSON_NAME] Foundation Workflow Sandbox Foundation Aggreg…" at bounding box center [496, 237] width 993 height 475
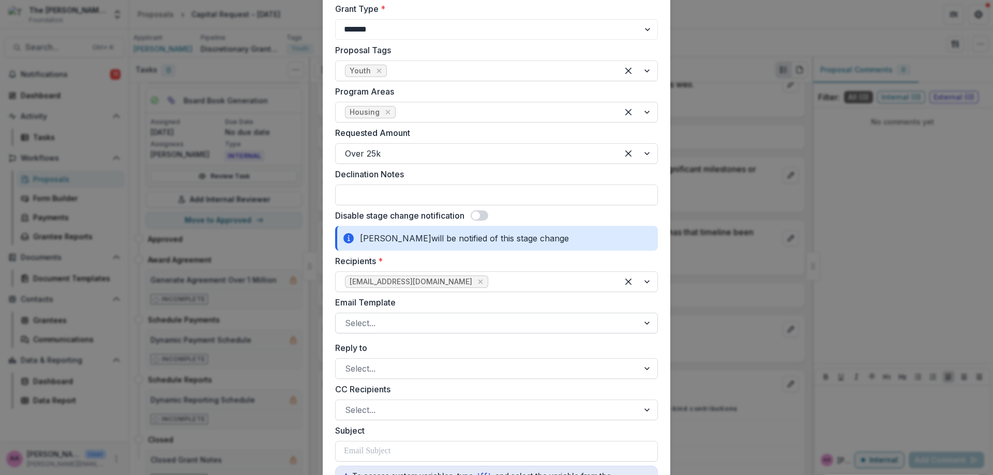
click at [399, 322] on div at bounding box center [487, 323] width 284 height 14
drag, startPoint x: 396, startPoint y: 334, endPoint x: 395, endPoint y: 326, distance: 7.8
click at [396, 334] on div "**********" at bounding box center [496, 285] width 323 height 1186
click at [395, 324] on div at bounding box center [487, 323] width 284 height 14
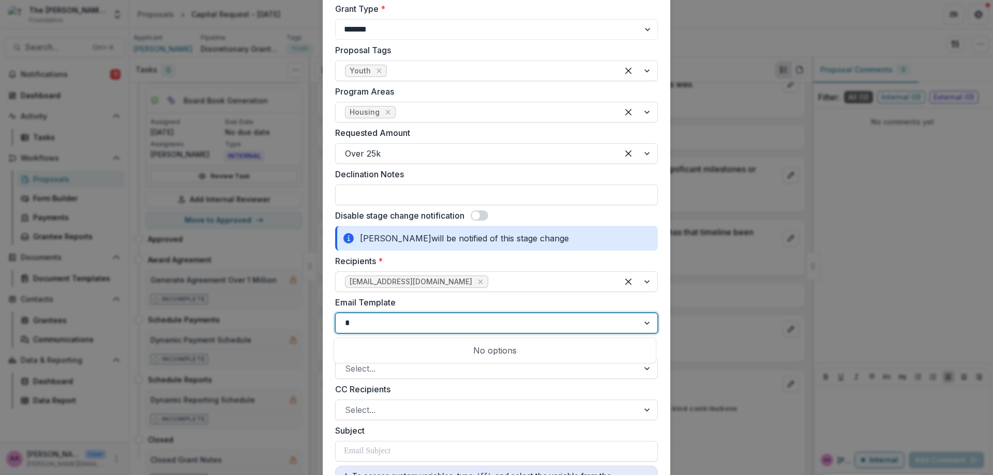
type input "*"
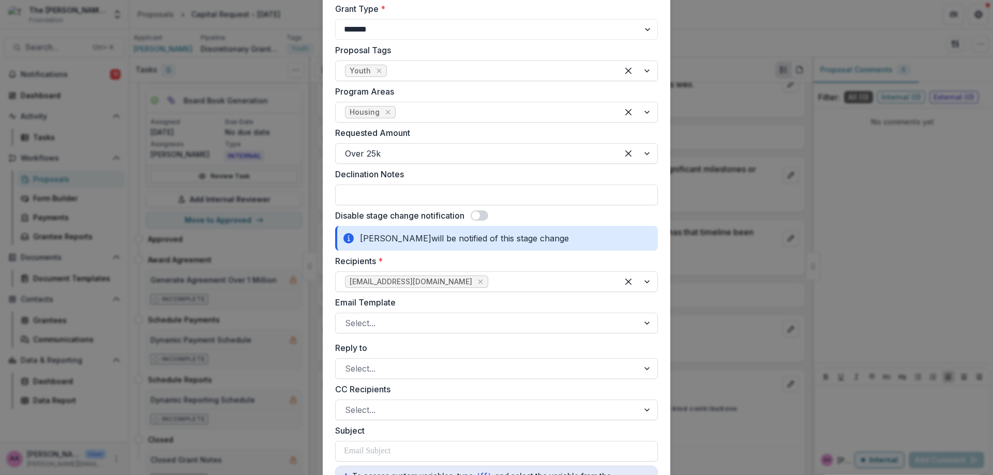
click at [450, 348] on label "Reply to" at bounding box center [493, 348] width 317 height 12
click at [348, 363] on input "Reply to" at bounding box center [346, 369] width 3 height 12
click at [451, 330] on div at bounding box center [487, 323] width 284 height 14
click at [434, 307] on label "Email Template" at bounding box center [493, 302] width 317 height 12
click at [348, 317] on input "Email Template" at bounding box center [346, 323] width 3 height 12
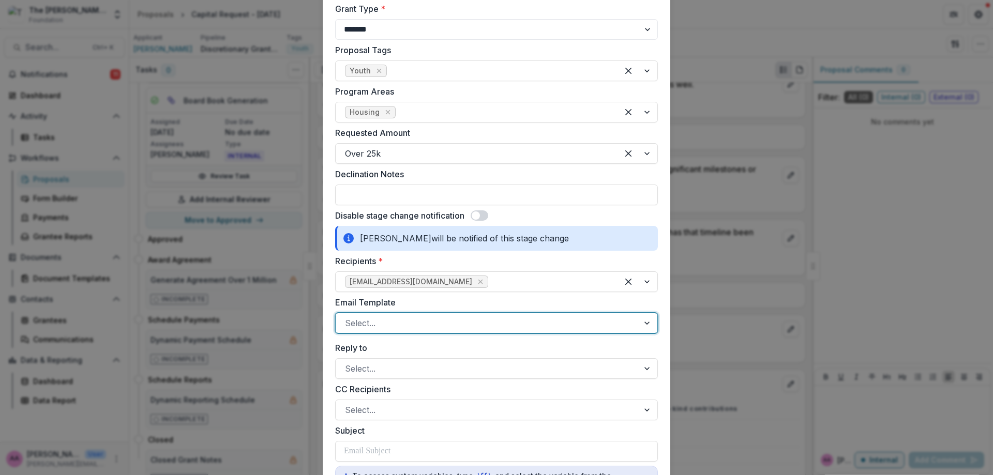
click at [435, 320] on div at bounding box center [487, 323] width 284 height 14
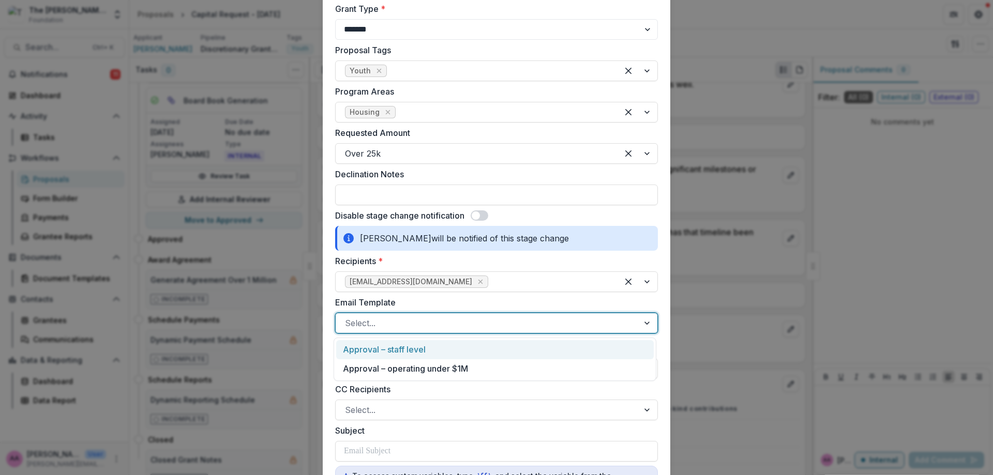
click at [426, 315] on div "Select..." at bounding box center [487, 323] width 303 height 17
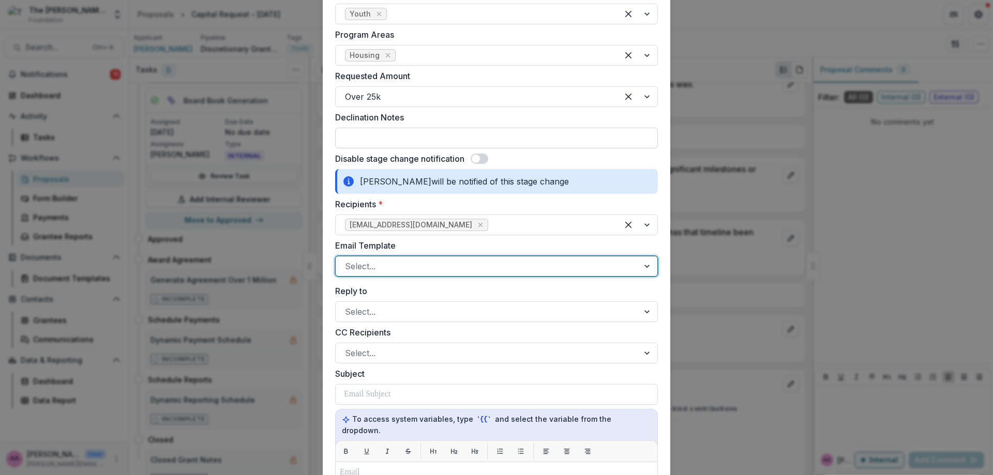
scroll to position [406, 0]
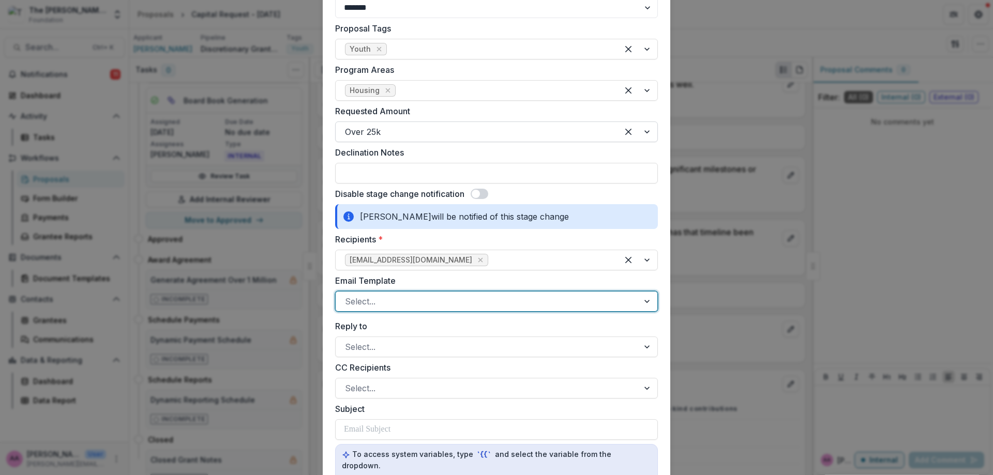
click at [363, 127] on div at bounding box center [477, 132] width 264 height 14
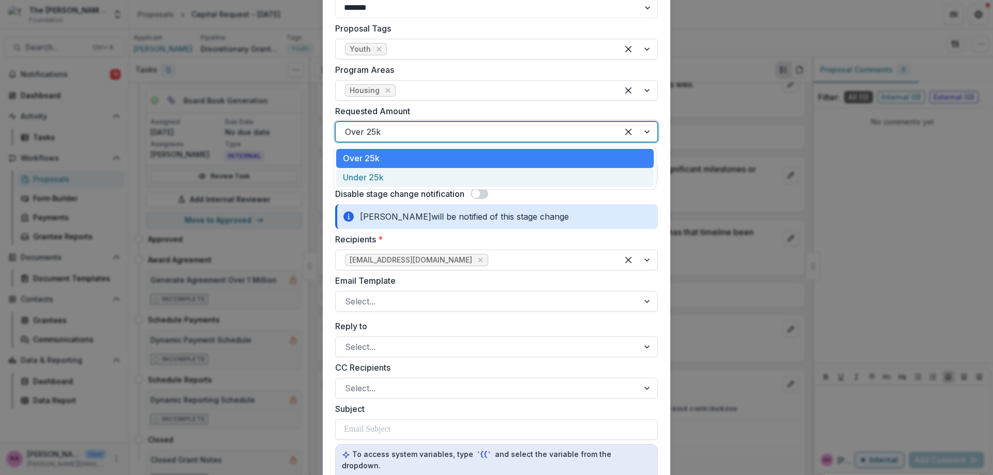
click at [379, 173] on div "Under 25k" at bounding box center [495, 177] width 318 height 19
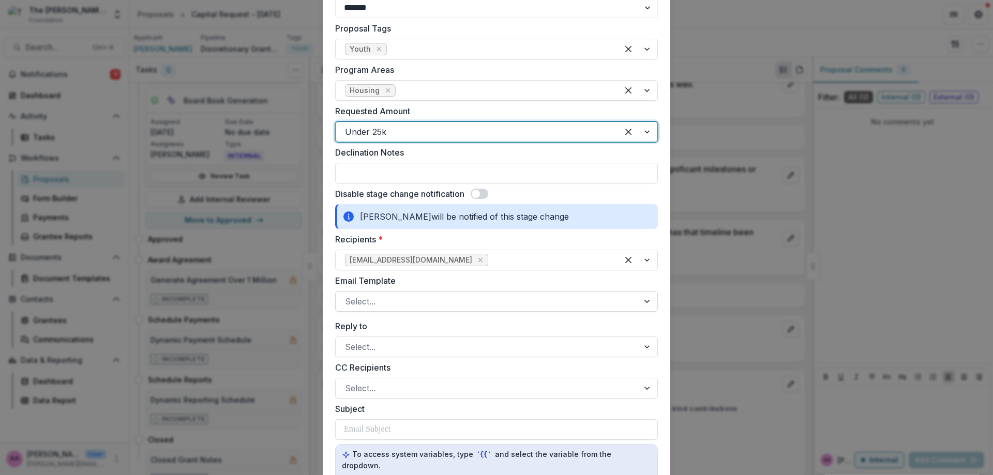
click at [389, 296] on div at bounding box center [487, 301] width 284 height 14
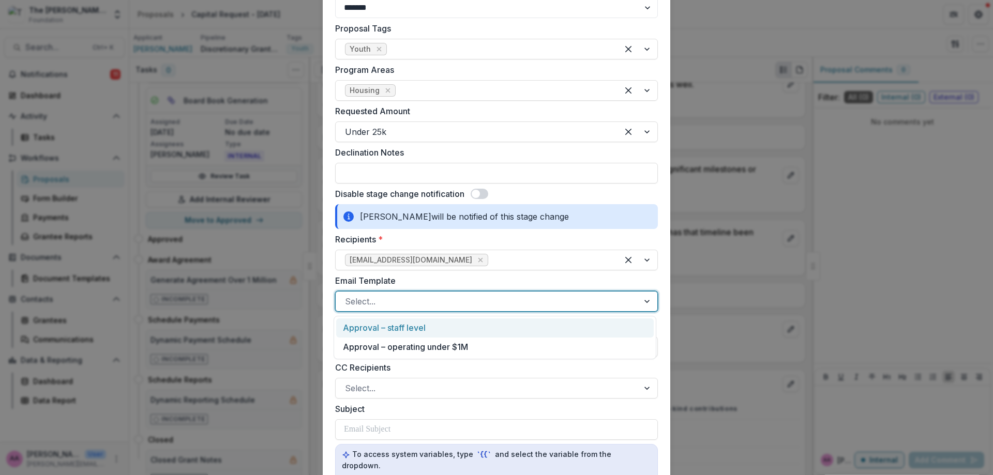
click at [391, 297] on div at bounding box center [487, 301] width 284 height 14
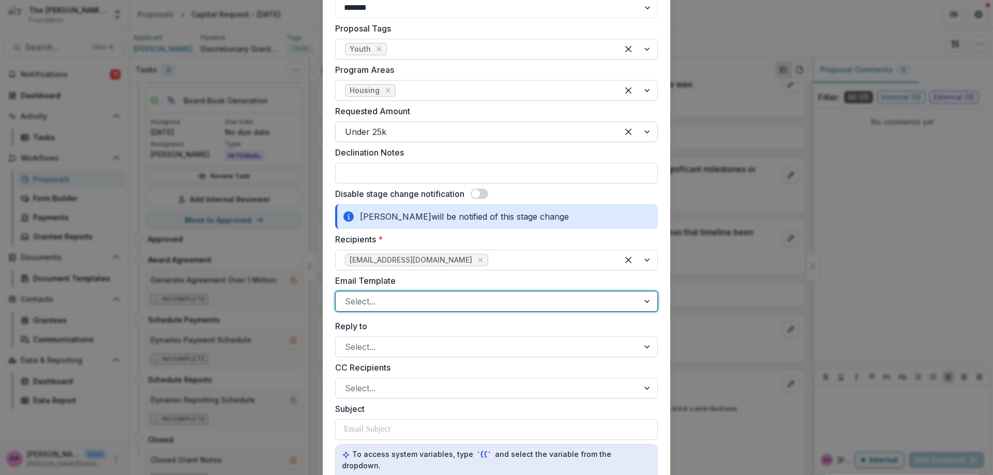
click at [401, 131] on div at bounding box center [477, 132] width 264 height 14
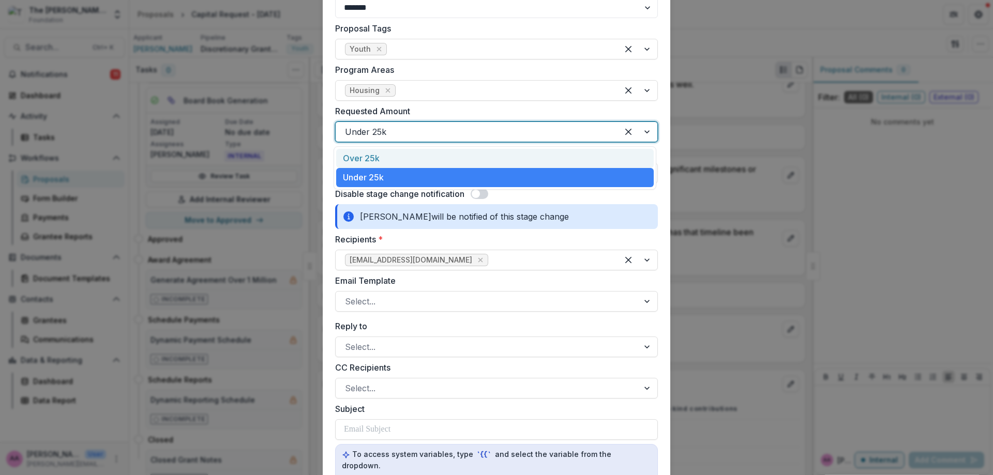
click at [404, 156] on div "Over 25k" at bounding box center [495, 158] width 318 height 19
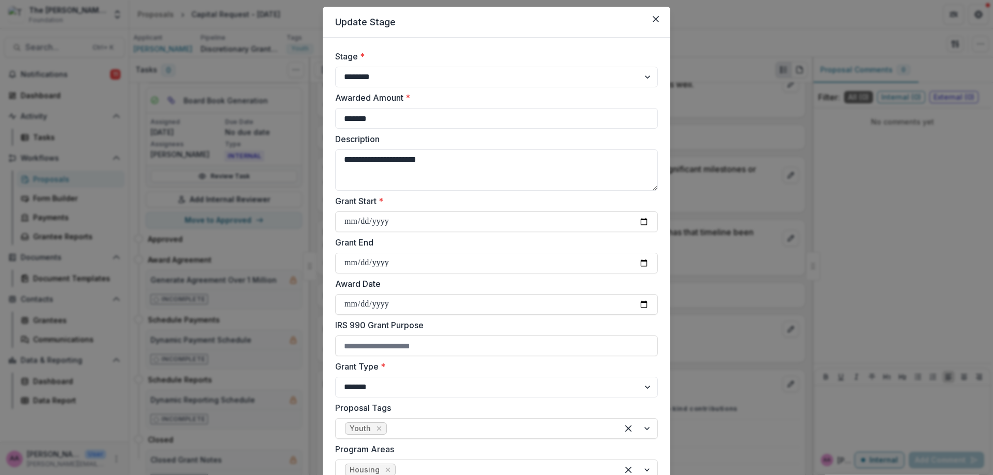
scroll to position [0, 0]
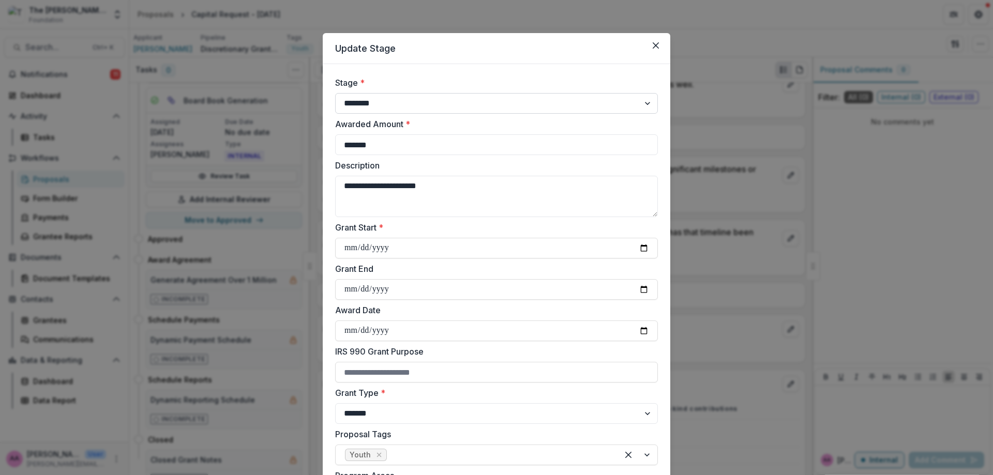
click at [355, 109] on select "**********" at bounding box center [496, 103] width 323 height 21
click at [335, 93] on select "**********" at bounding box center [496, 103] width 323 height 21
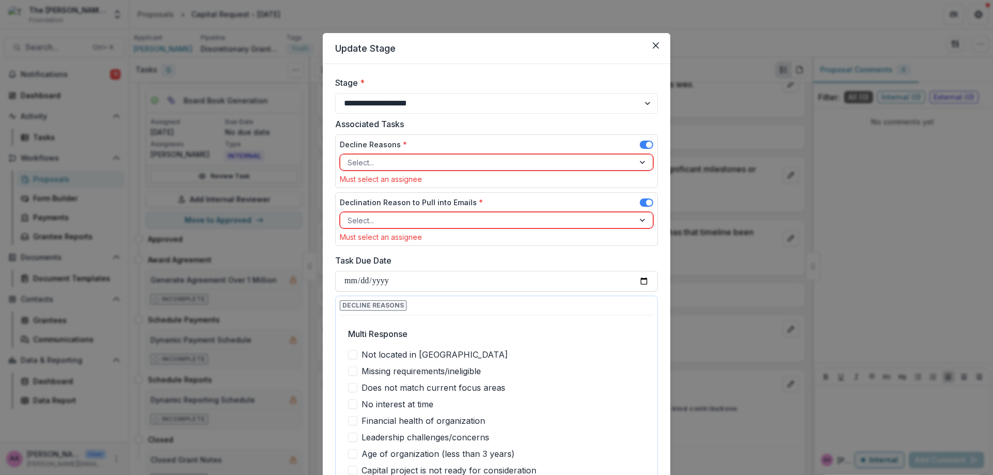
click at [397, 163] on div at bounding box center [487, 162] width 279 height 13
click at [453, 166] on div at bounding box center [487, 162] width 279 height 13
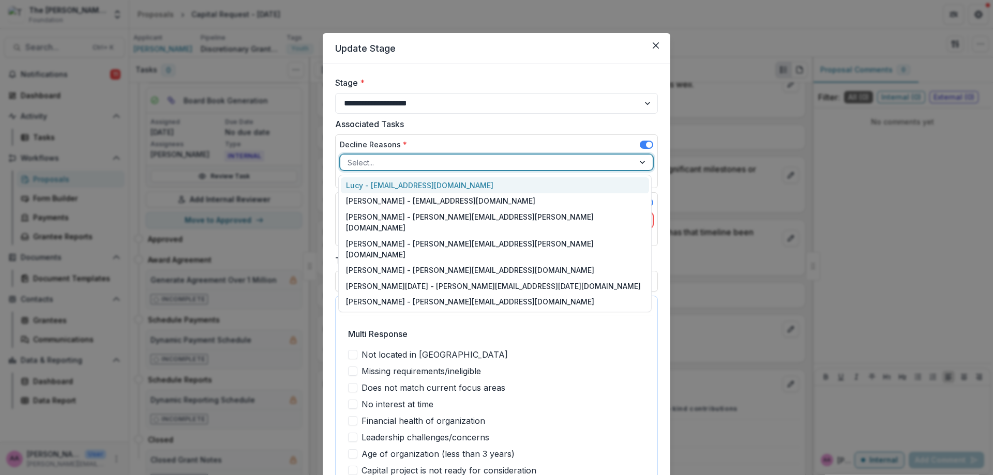
click at [453, 166] on div at bounding box center [487, 162] width 279 height 13
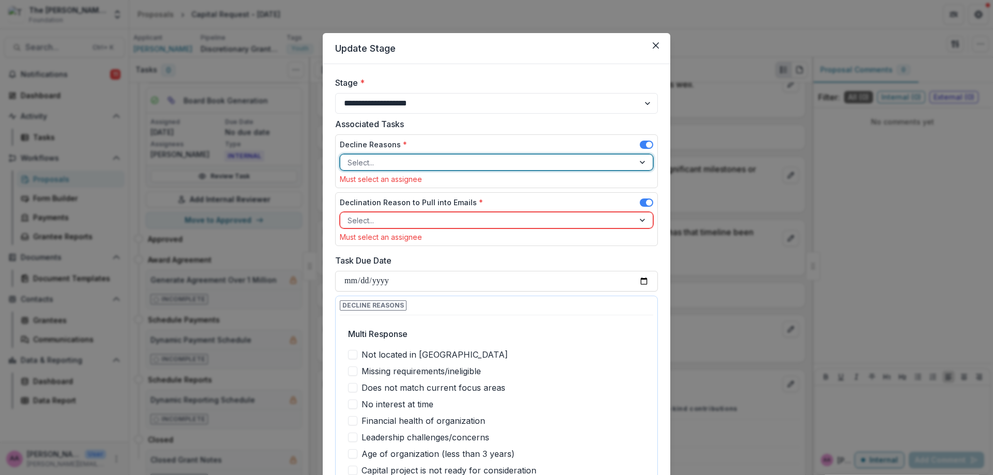
click at [424, 214] on div at bounding box center [487, 220] width 279 height 13
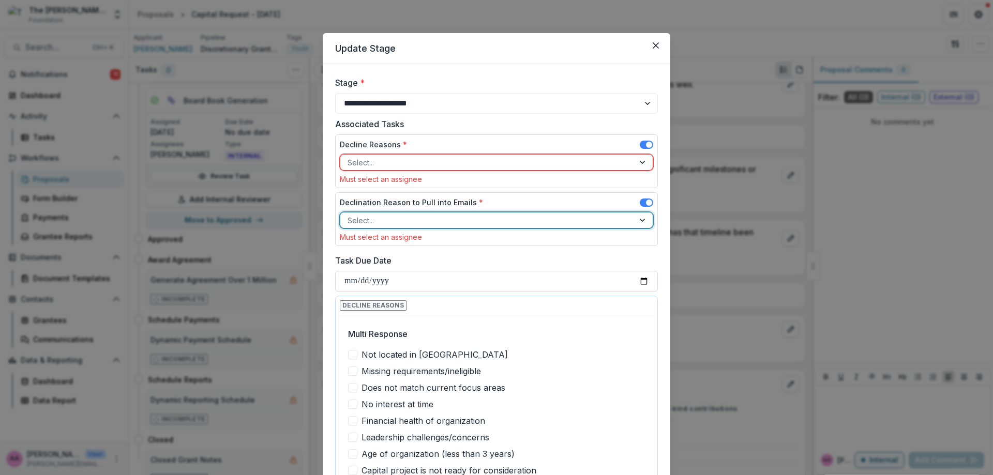
click at [424, 214] on div at bounding box center [487, 220] width 279 height 13
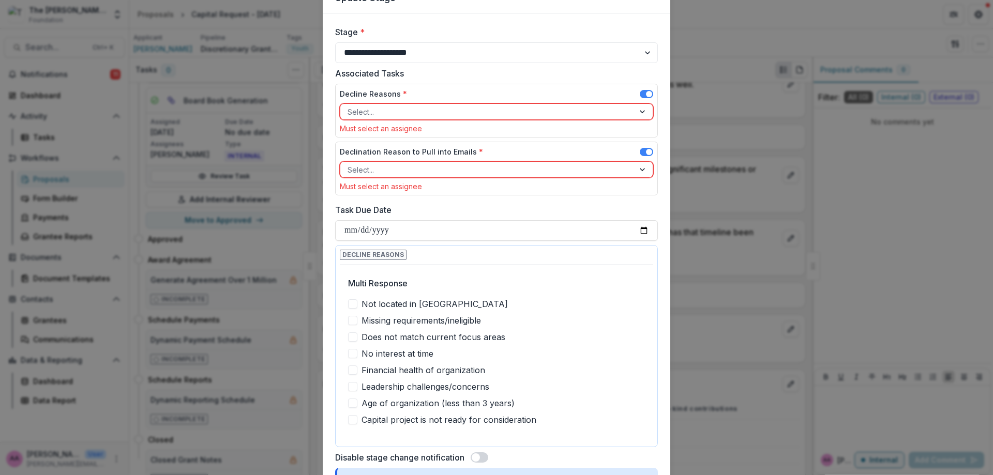
scroll to position [101, 0]
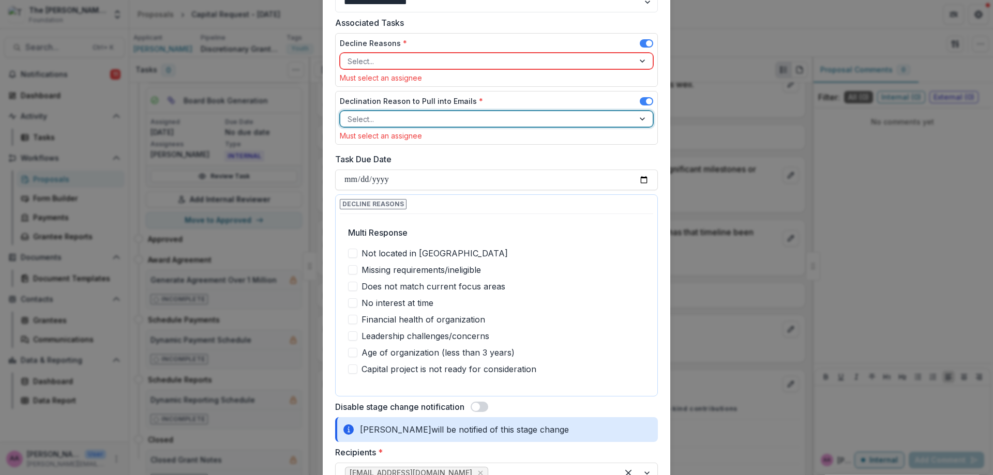
click at [406, 251] on span "Not located in [GEOGRAPHIC_DATA]" at bounding box center [435, 253] width 146 height 12
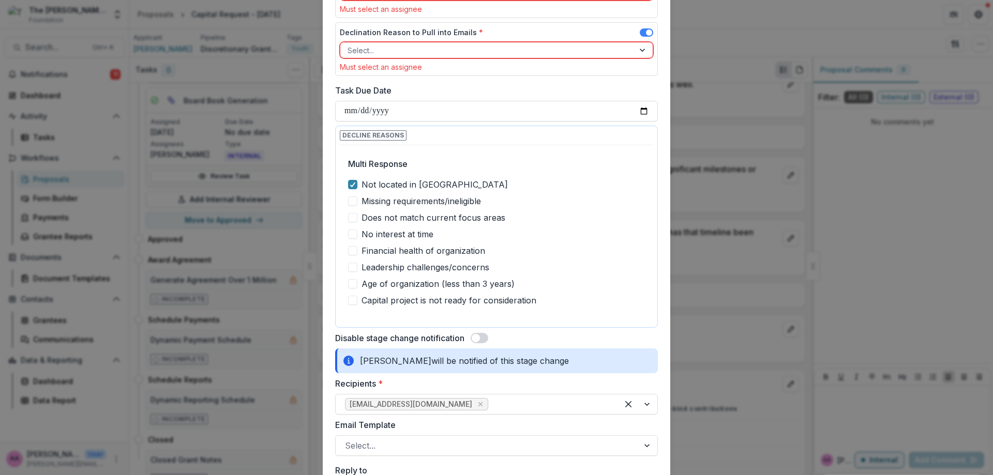
scroll to position [317, 0]
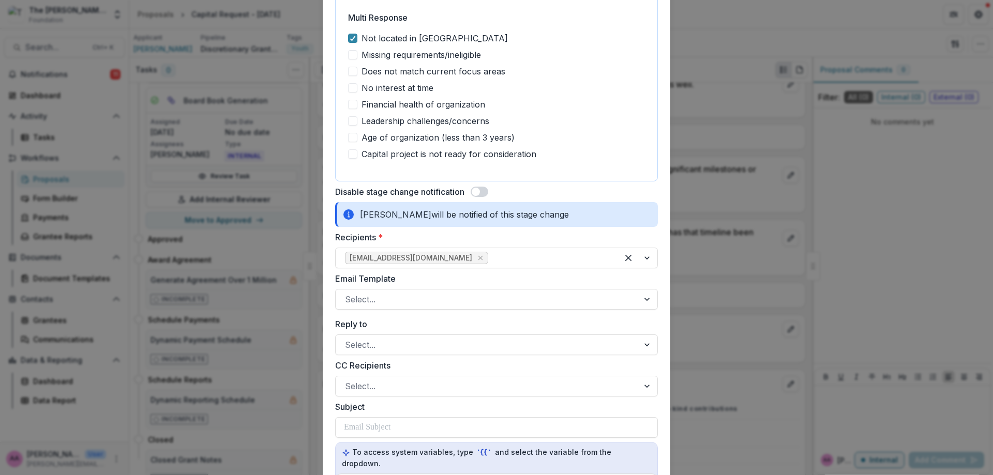
click at [388, 69] on span "Does not match current focus areas" at bounding box center [434, 71] width 144 height 12
click at [380, 108] on span "Financial health of organization" at bounding box center [424, 104] width 124 height 12
click at [412, 302] on div at bounding box center [487, 299] width 284 height 14
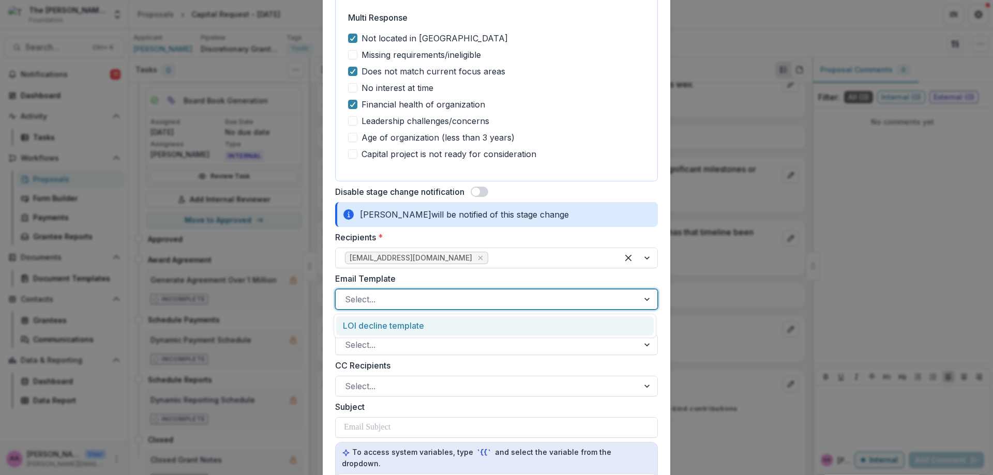
click at [403, 324] on div "LOI decline template" at bounding box center [495, 326] width 318 height 19
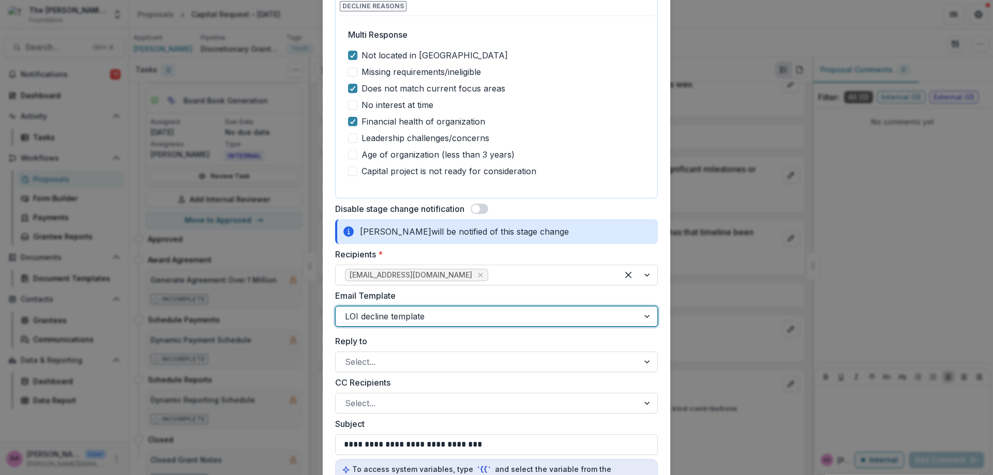
scroll to position [203, 0]
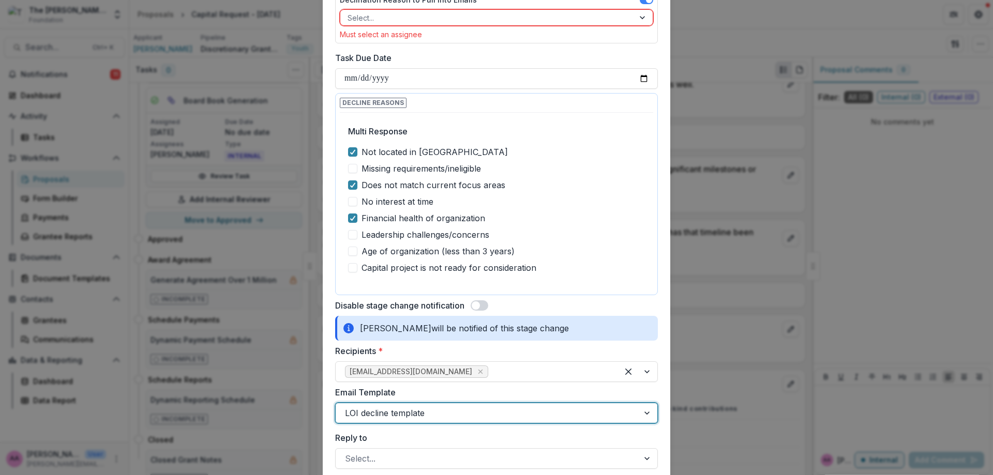
click at [389, 24] on div at bounding box center [487, 17] width 279 height 13
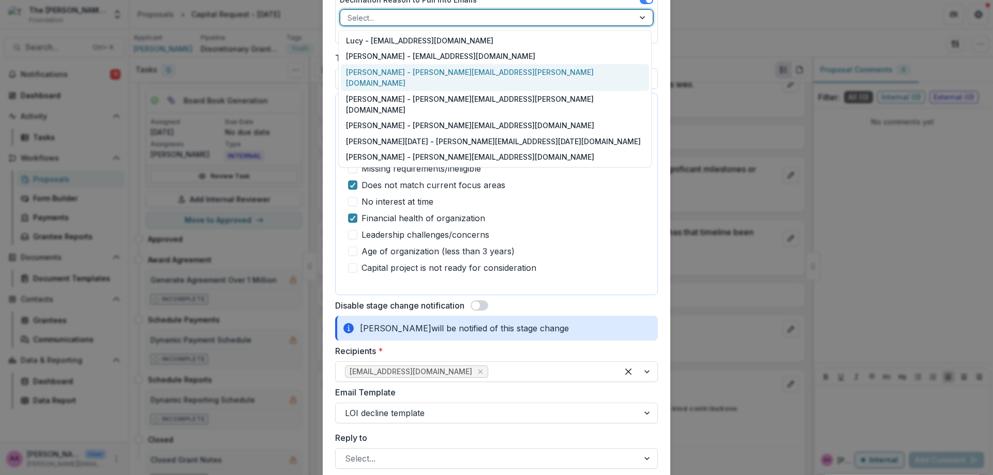
click at [380, 79] on div "[PERSON_NAME] - [PERSON_NAME][EMAIL_ADDRESS][PERSON_NAME][DOMAIN_NAME]" at bounding box center [495, 77] width 308 height 27
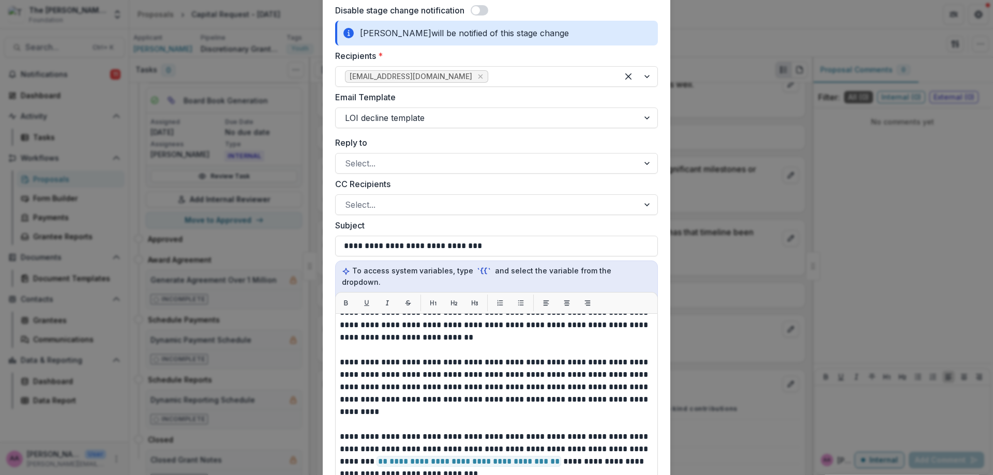
scroll to position [706, 0]
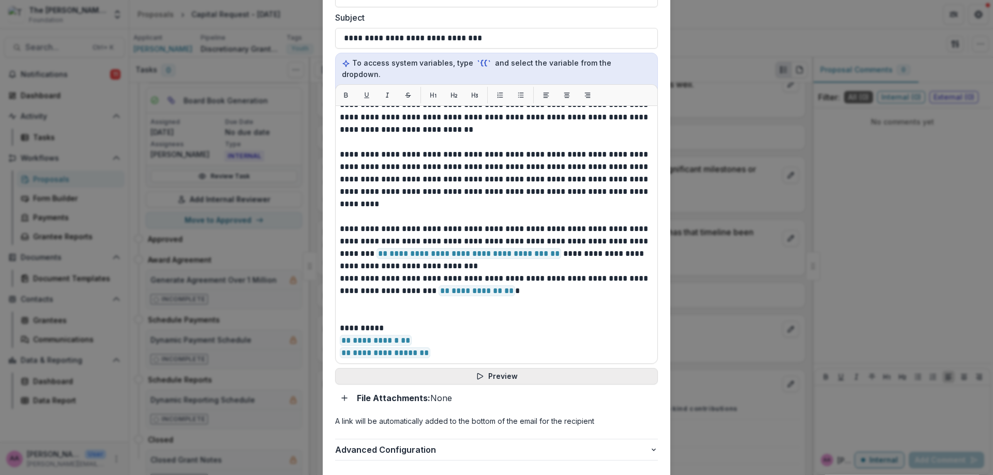
click at [461, 368] on button "Preview" at bounding box center [496, 376] width 323 height 17
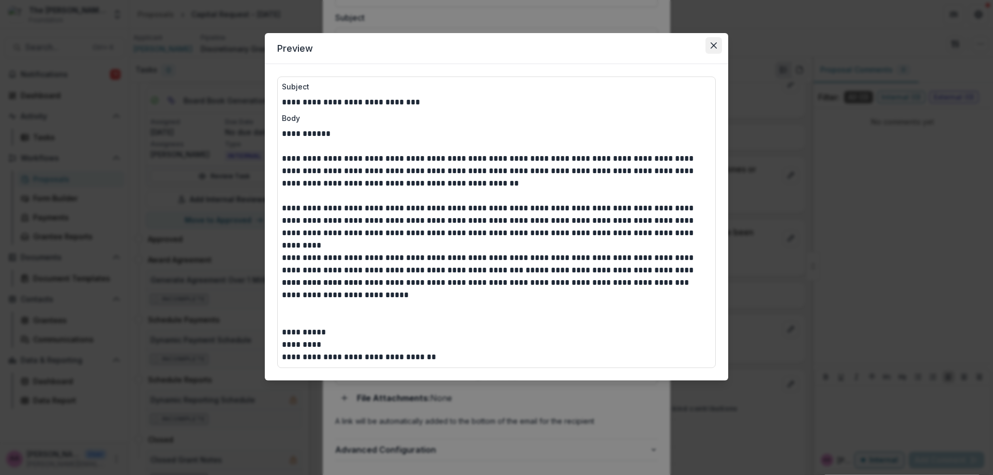
click at [711, 42] on button "Close" at bounding box center [714, 45] width 17 height 17
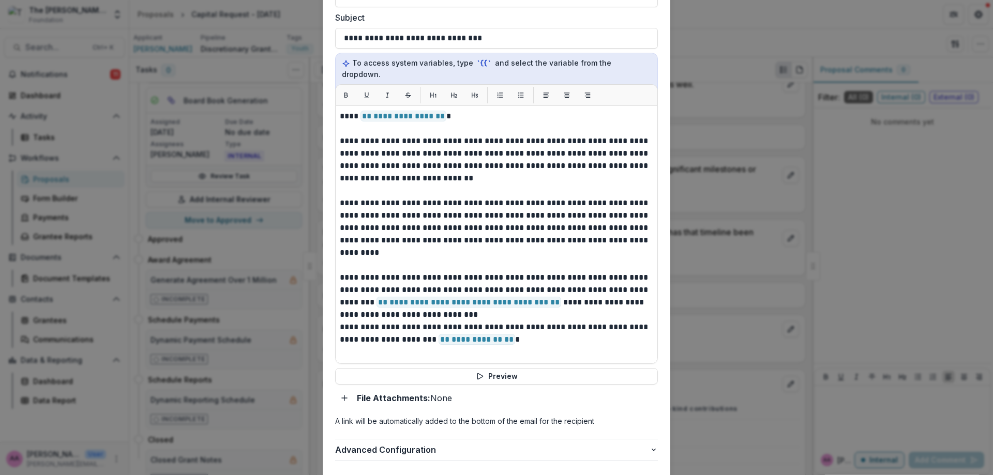
scroll to position [356, 0]
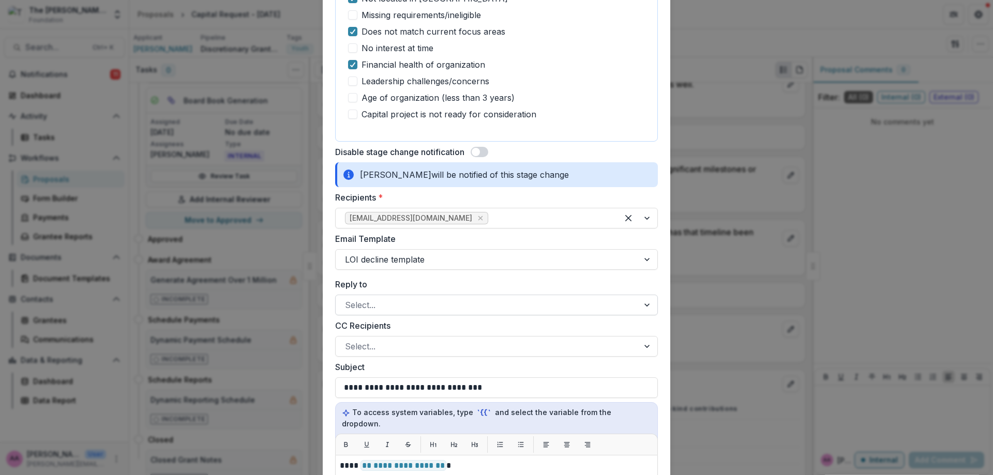
click at [422, 298] on div at bounding box center [487, 305] width 284 height 14
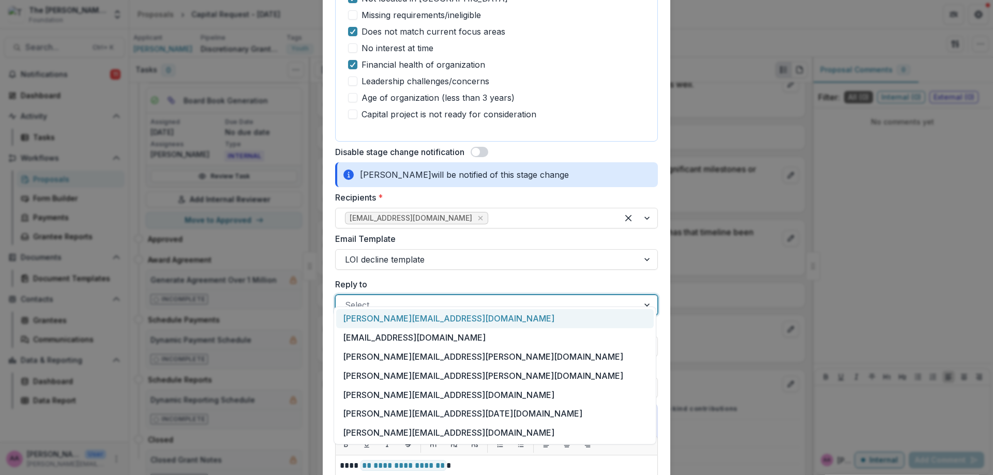
click at [438, 259] on div "**********" at bounding box center [496, 267] width 323 height 1095
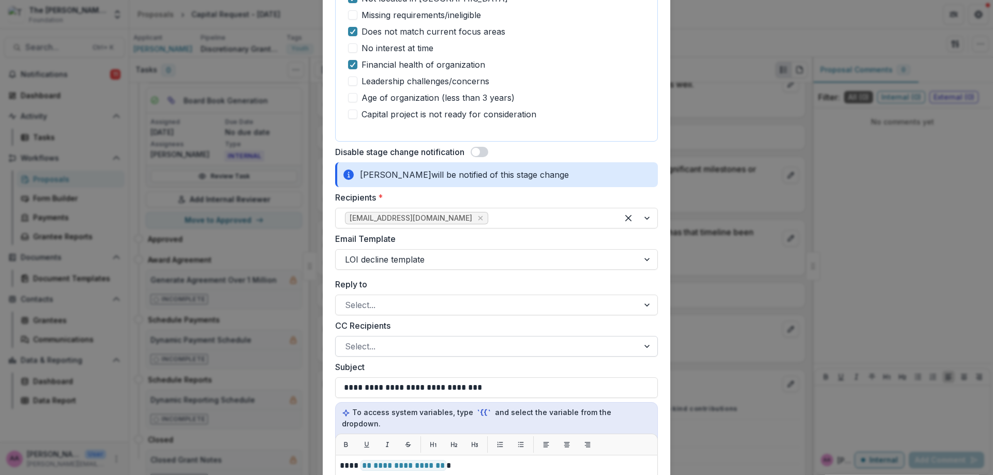
click at [423, 339] on div at bounding box center [487, 346] width 284 height 14
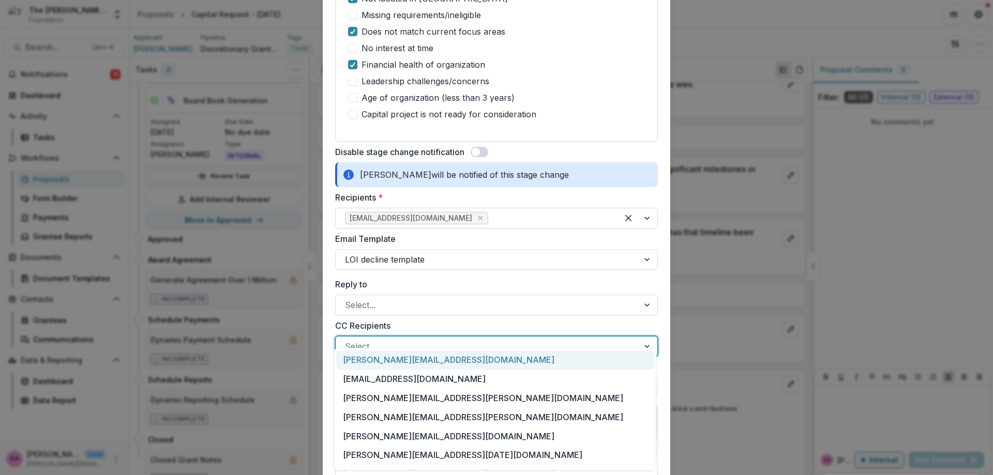
click at [423, 339] on div at bounding box center [487, 346] width 284 height 14
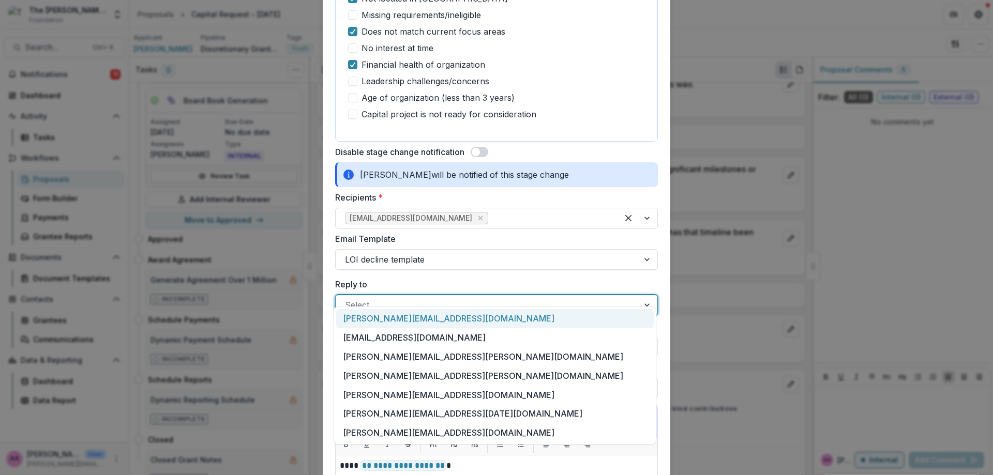
click at [397, 295] on div "Select..." at bounding box center [496, 305] width 323 height 21
click at [394, 298] on div at bounding box center [487, 305] width 284 height 14
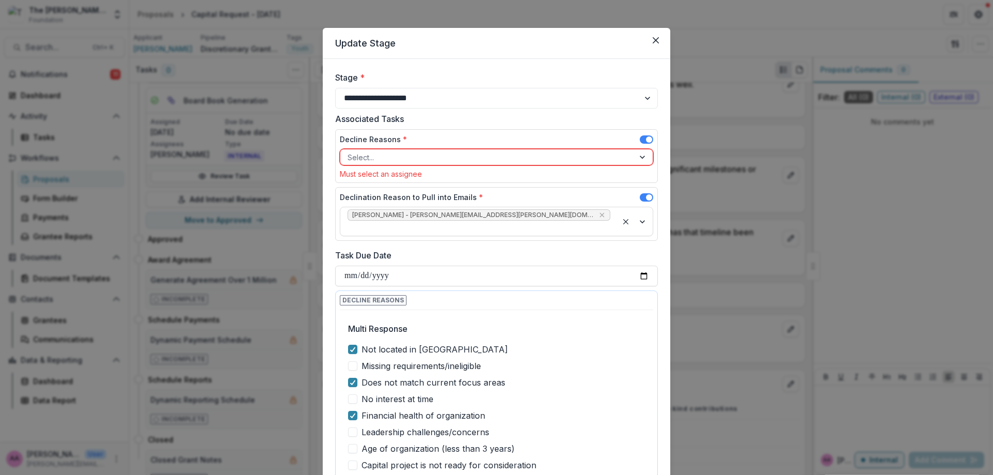
scroll to position [0, 0]
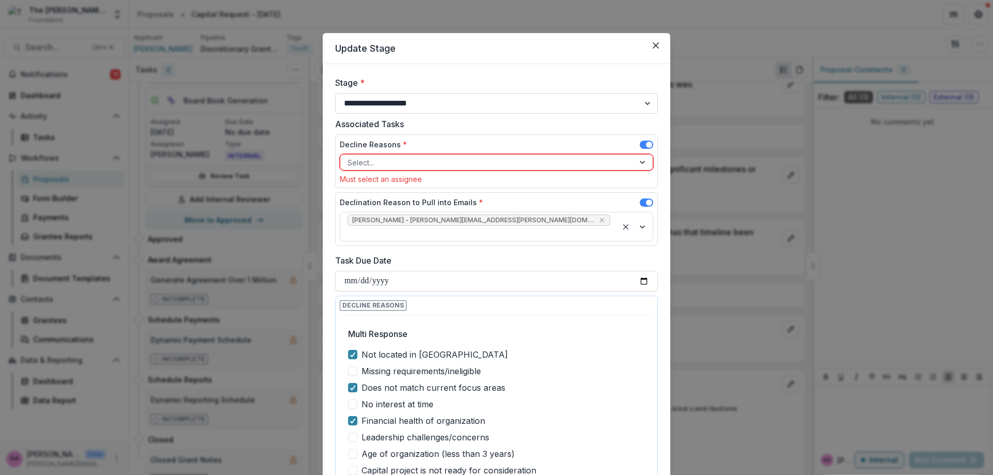
click at [409, 104] on select "**********" at bounding box center [496, 103] width 323 height 21
click at [431, 104] on select "**********" at bounding box center [496, 103] width 323 height 21
select select "********"
click at [335, 93] on select "**********" at bounding box center [496, 103] width 323 height 21
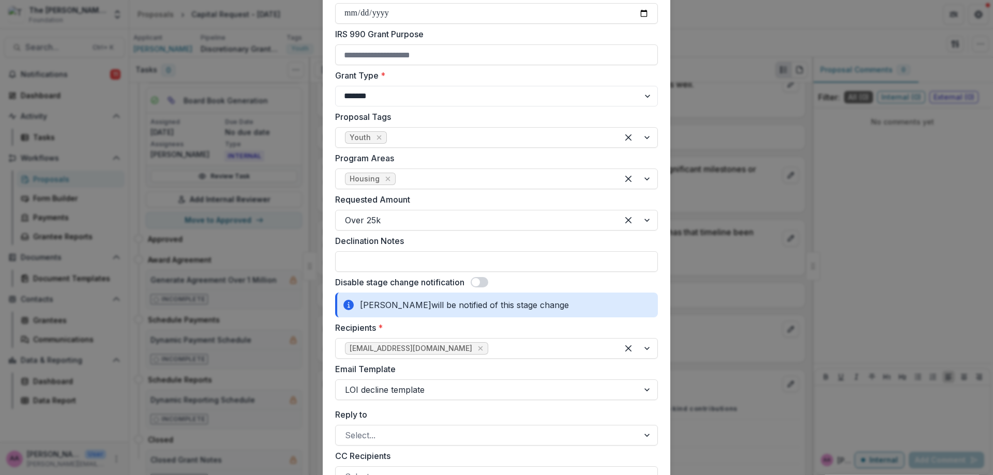
scroll to position [372, 0]
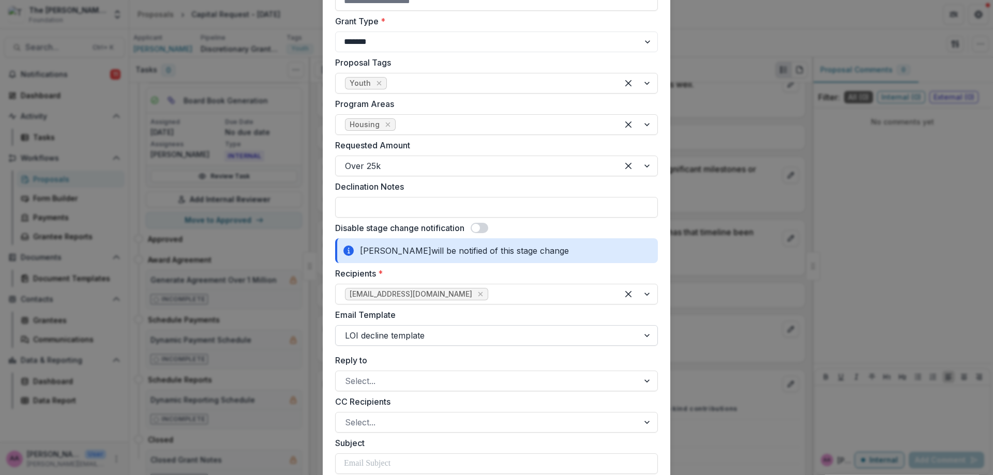
click at [412, 339] on div at bounding box center [487, 335] width 284 height 14
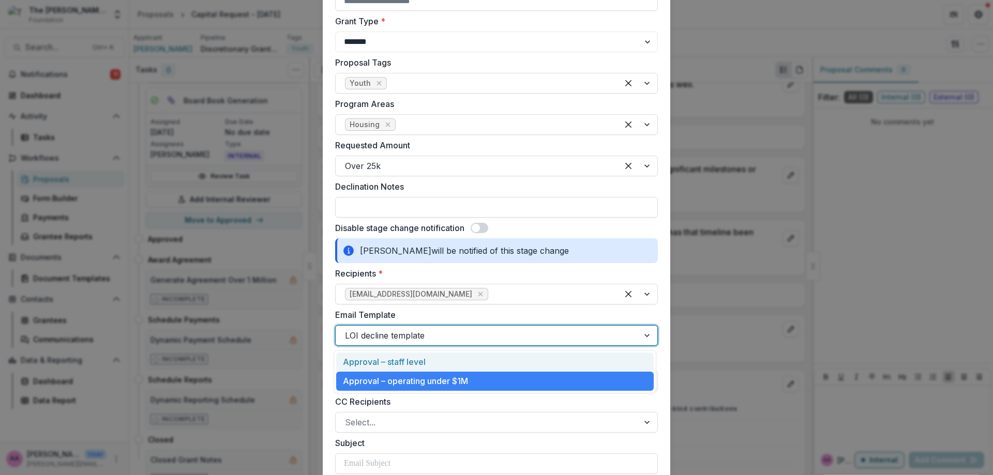
click at [414, 369] on div "Approval – staff level" at bounding box center [495, 362] width 318 height 19
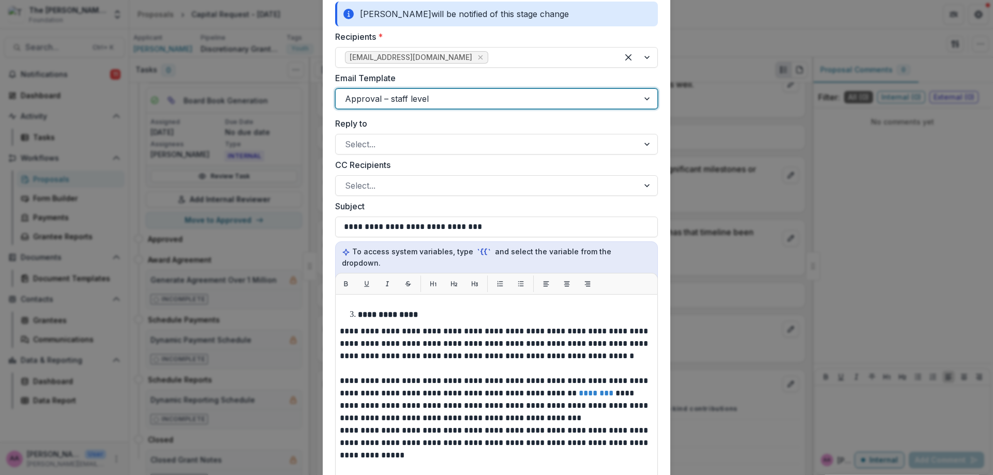
scroll to position [301, 0]
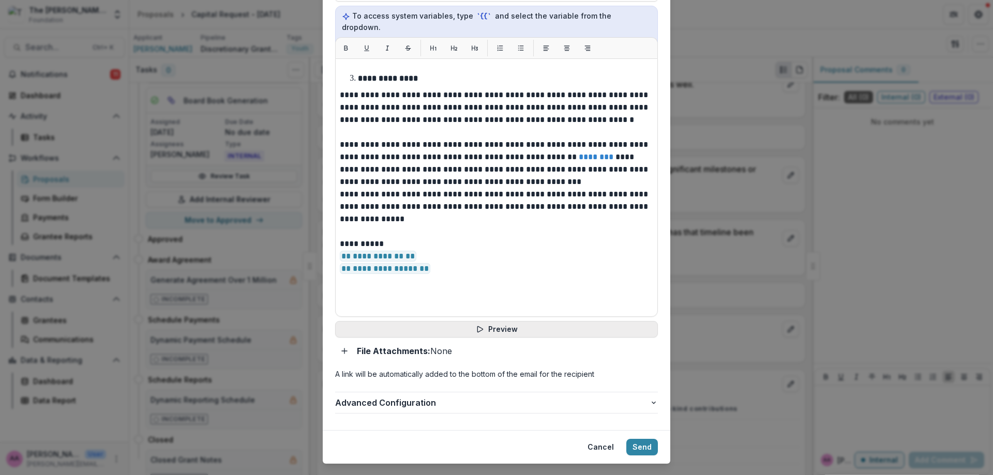
click at [477, 324] on div "**********" at bounding box center [496, 131] width 323 height 498
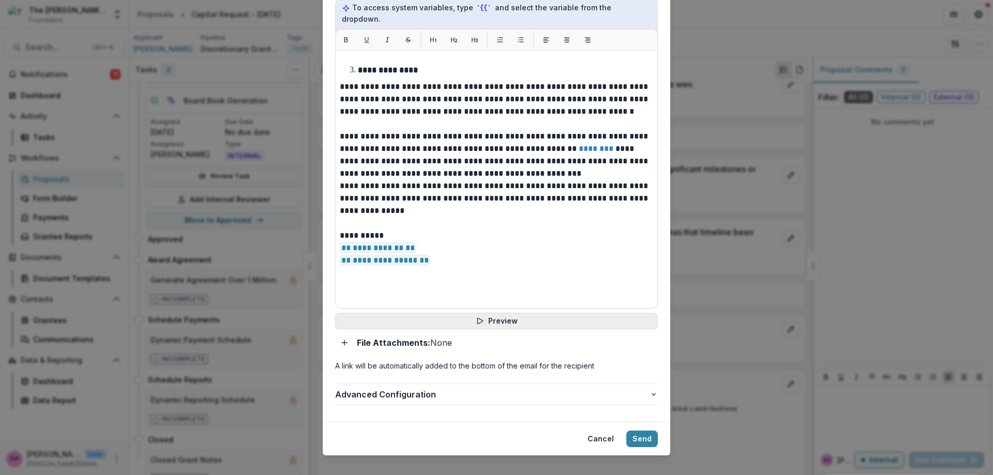
scroll to position [855, 0]
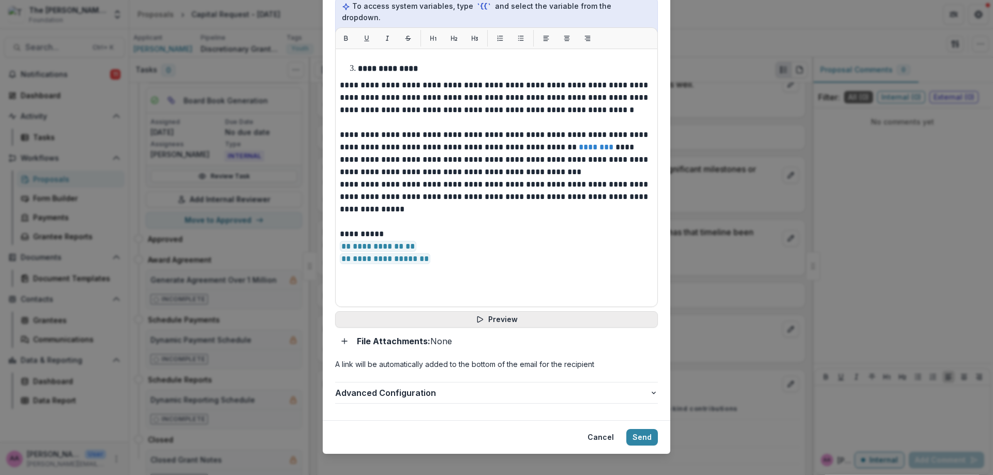
click at [477, 313] on button "Preview" at bounding box center [496, 319] width 323 height 17
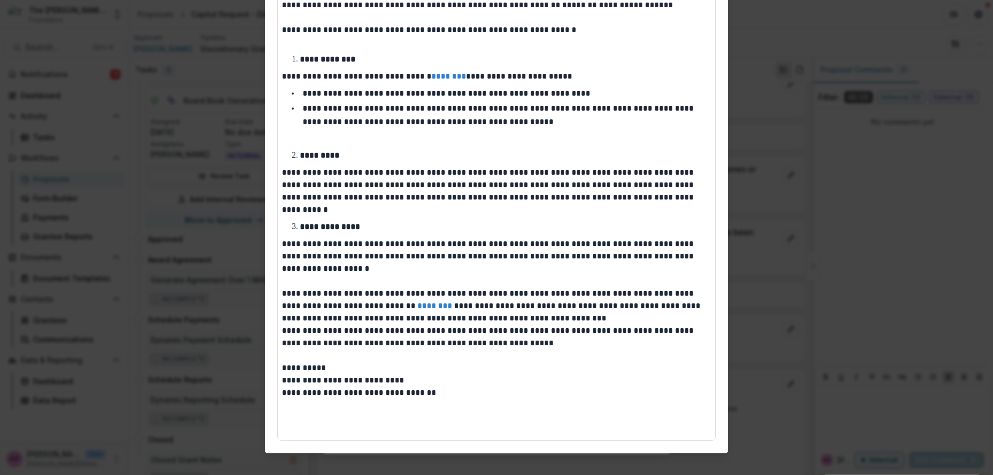
scroll to position [0, 0]
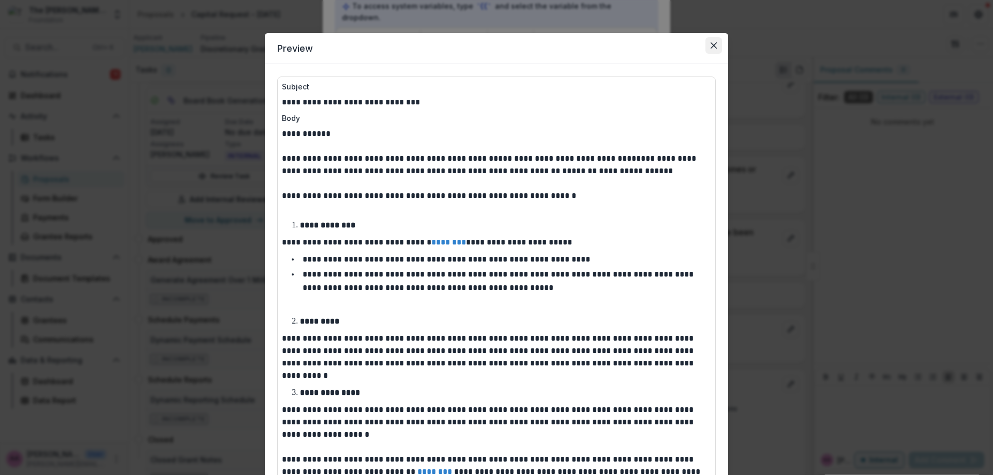
click at [710, 40] on button "Close" at bounding box center [714, 45] width 17 height 17
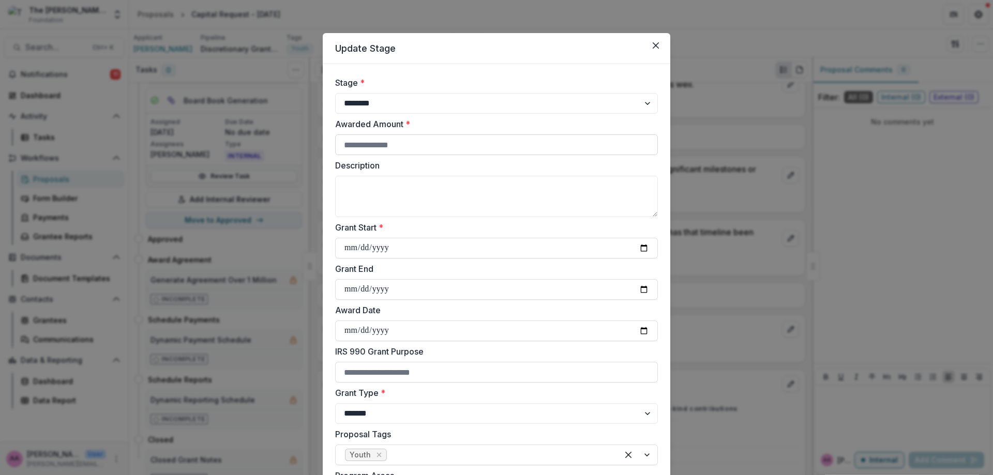
click at [412, 141] on input "Awarded Amount *" at bounding box center [496, 144] width 323 height 21
type input "*******"
click at [638, 242] on input "Grant Start *" at bounding box center [496, 248] width 323 height 21
drag, startPoint x: 628, startPoint y: 249, endPoint x: 646, endPoint y: 247, distance: 17.7
click at [633, 249] on input "Grant Start *" at bounding box center [496, 248] width 323 height 21
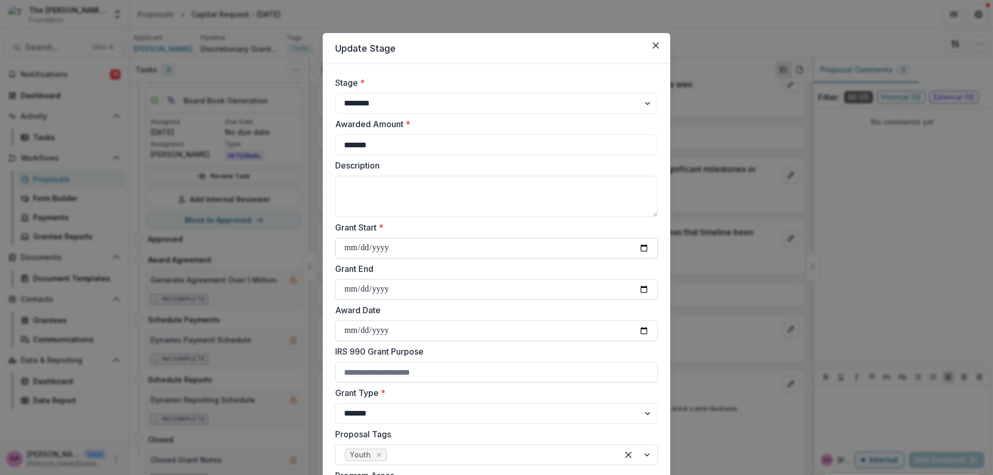
click at [647, 247] on input "Grant Start *" at bounding box center [496, 248] width 323 height 21
click at [642, 248] on input "Grant Start *" at bounding box center [496, 248] width 323 height 21
drag, startPoint x: 642, startPoint y: 248, endPoint x: 505, endPoint y: 291, distance: 144.1
click at [642, 248] on input "Grant Start *" at bounding box center [496, 248] width 323 height 21
type input "**********"
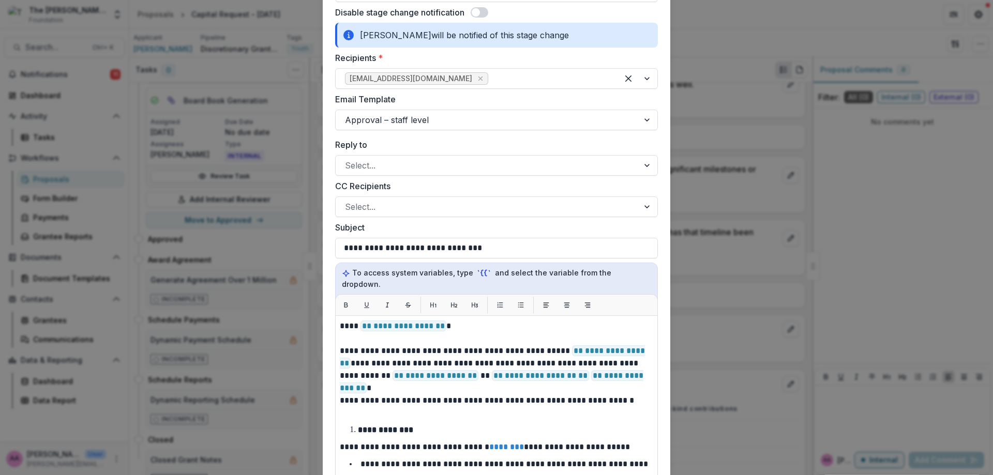
scroll to position [590, 0]
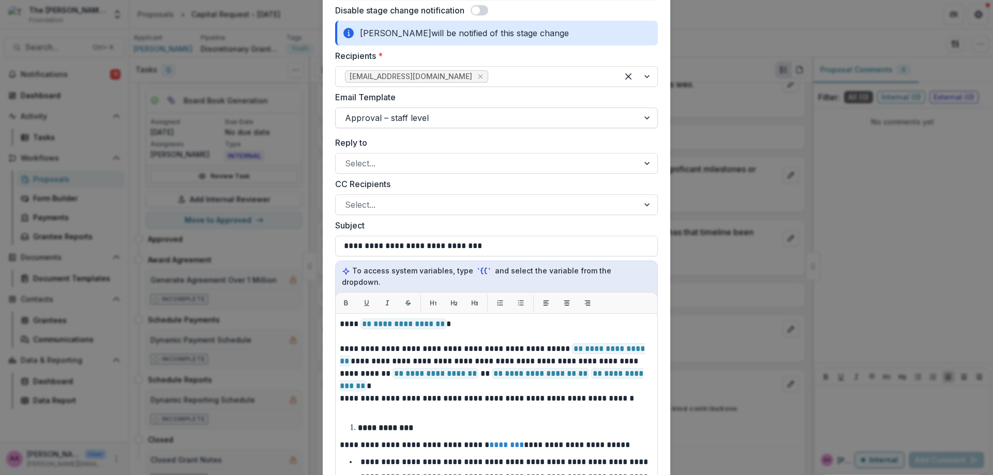
click at [448, 121] on div at bounding box center [487, 118] width 284 height 14
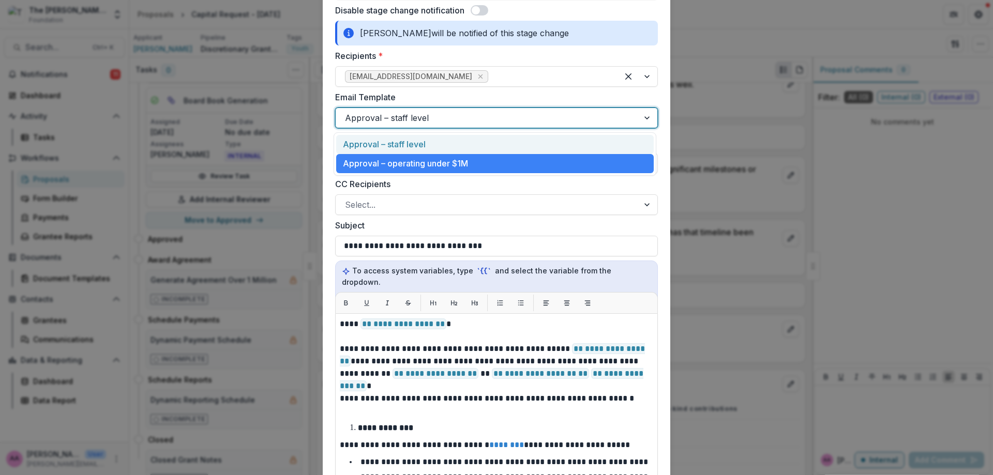
click at [448, 121] on div at bounding box center [487, 118] width 284 height 14
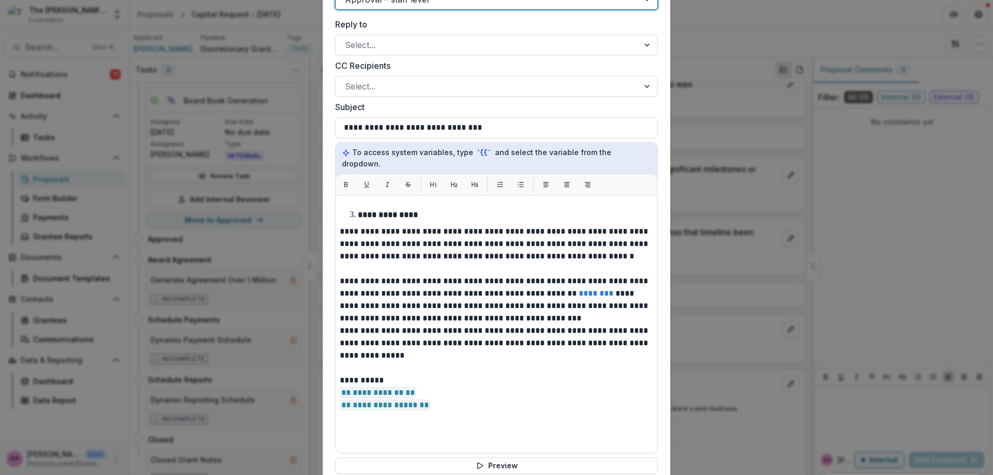
scroll to position [710, 0]
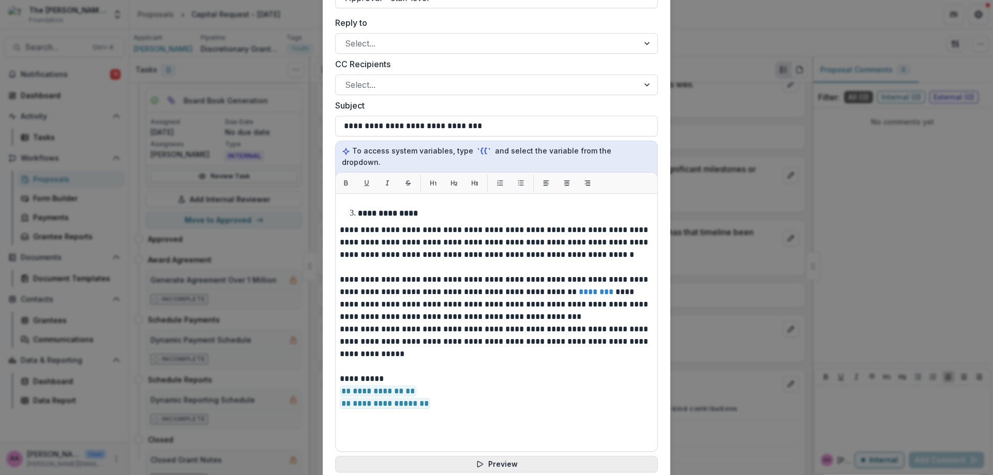
click at [429, 456] on button "Preview" at bounding box center [496, 464] width 323 height 17
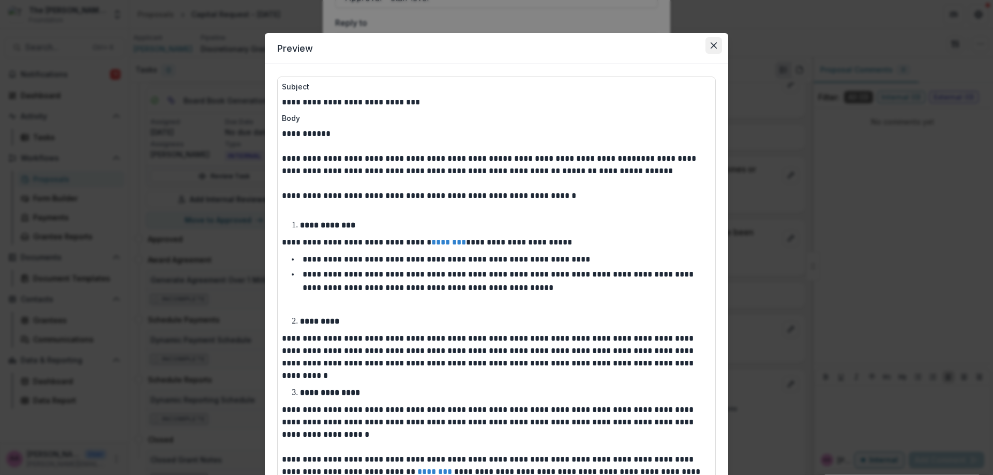
click at [711, 50] on button "Close" at bounding box center [714, 45] width 17 height 17
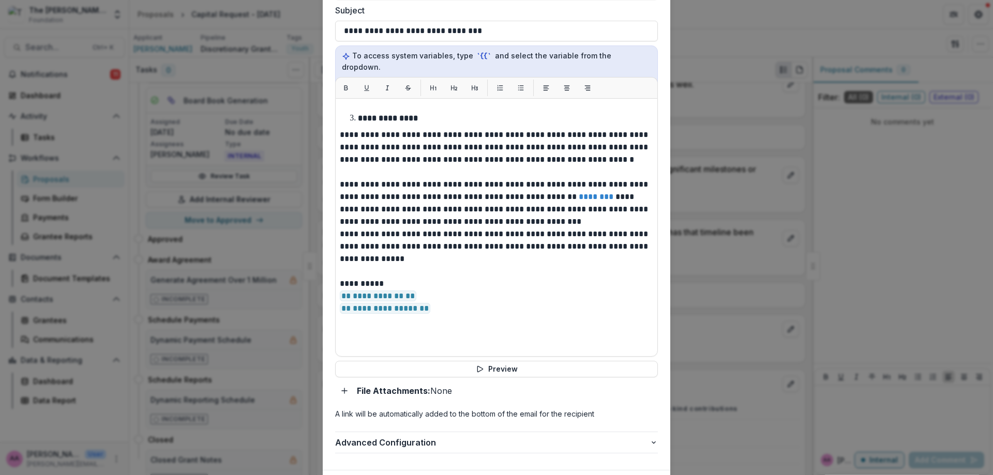
scroll to position [856, 0]
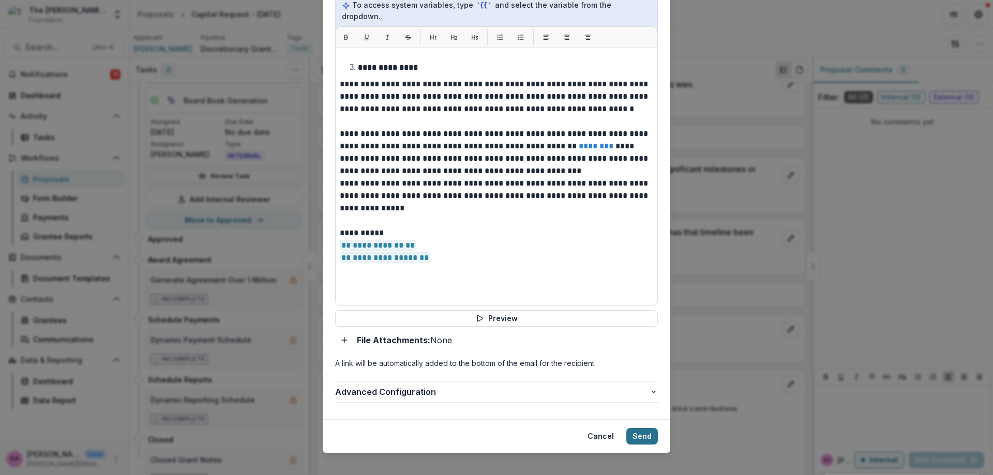
click at [642, 428] on button "Send" at bounding box center [642, 436] width 32 height 17
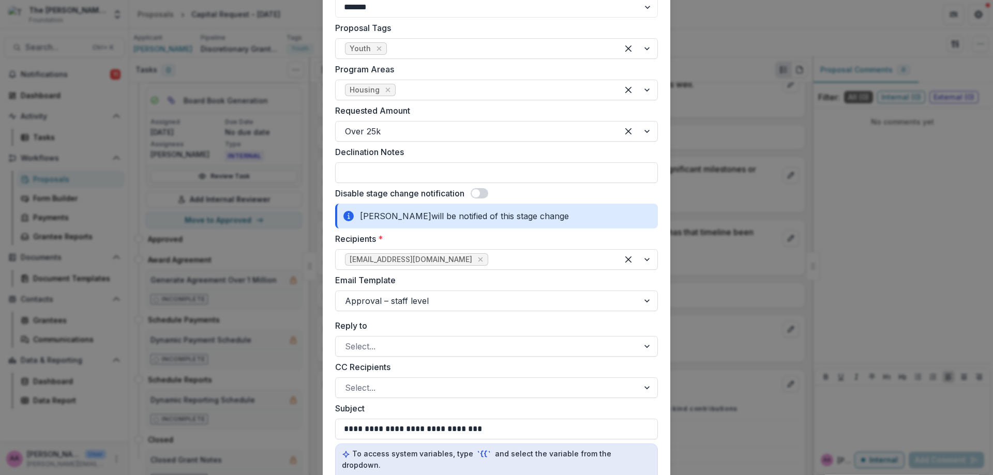
scroll to position [496, 0]
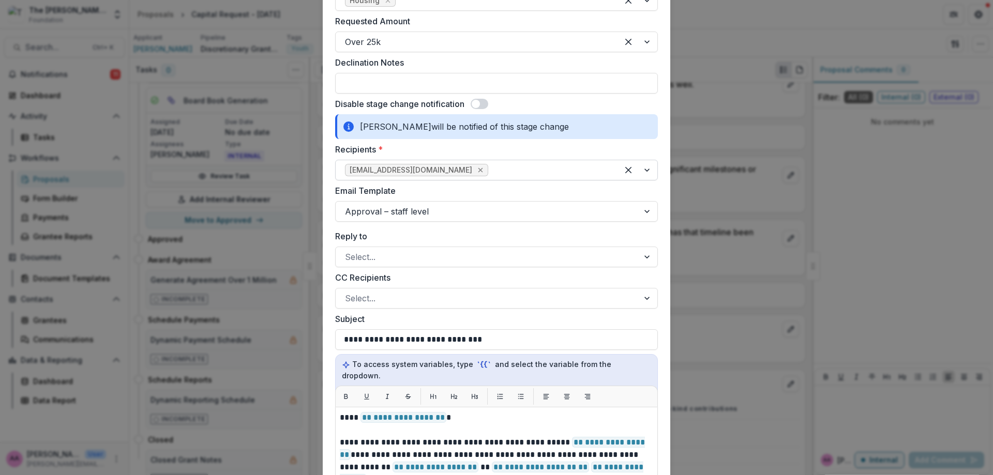
click at [476, 168] on icon "Remove annieaxe0@gmail.com" at bounding box center [480, 170] width 8 height 8
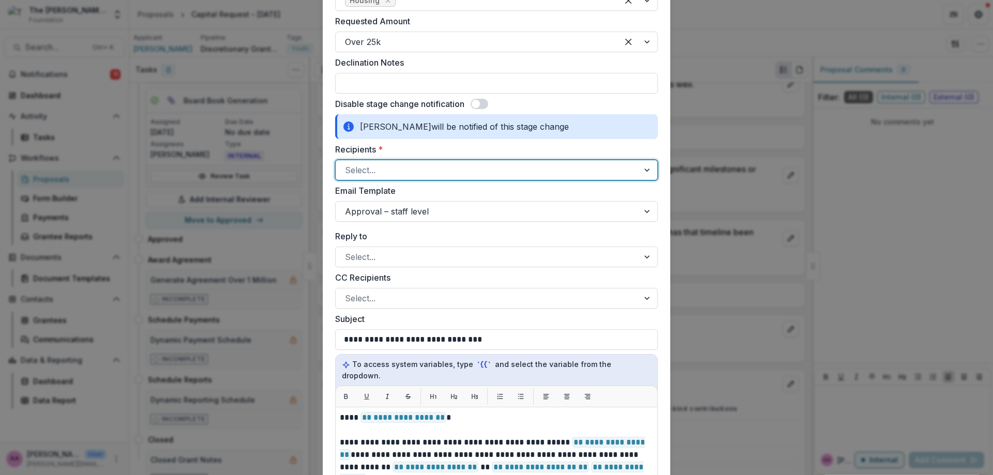
click at [434, 168] on div at bounding box center [487, 170] width 284 height 14
click at [434, 196] on div "[EMAIL_ADDRESS][DOMAIN_NAME]" at bounding box center [495, 196] width 318 height 19
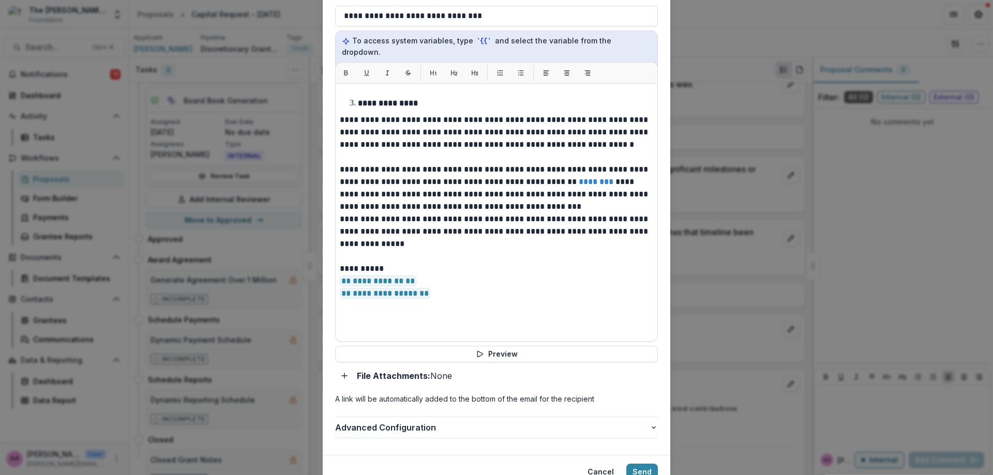
scroll to position [856, 0]
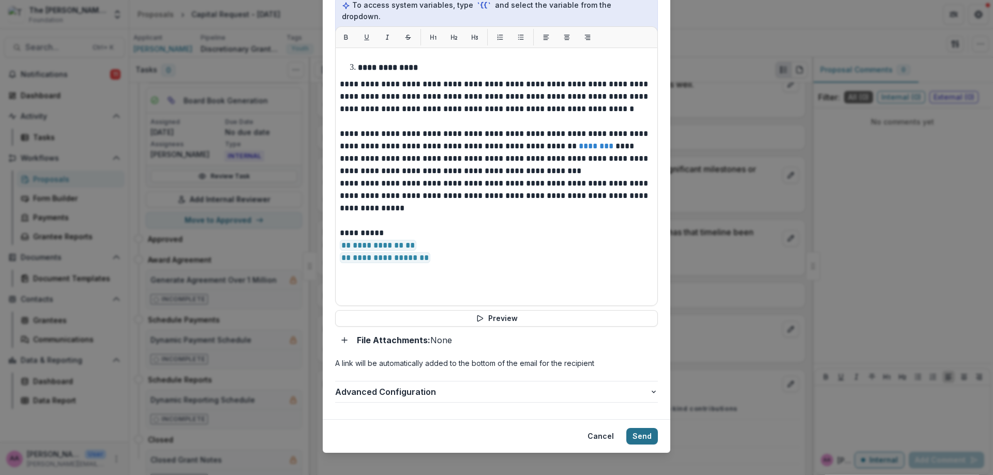
click at [641, 428] on button "Send" at bounding box center [642, 436] width 32 height 17
click at [487, 395] on div "**********" at bounding box center [496, 392] width 323 height 30
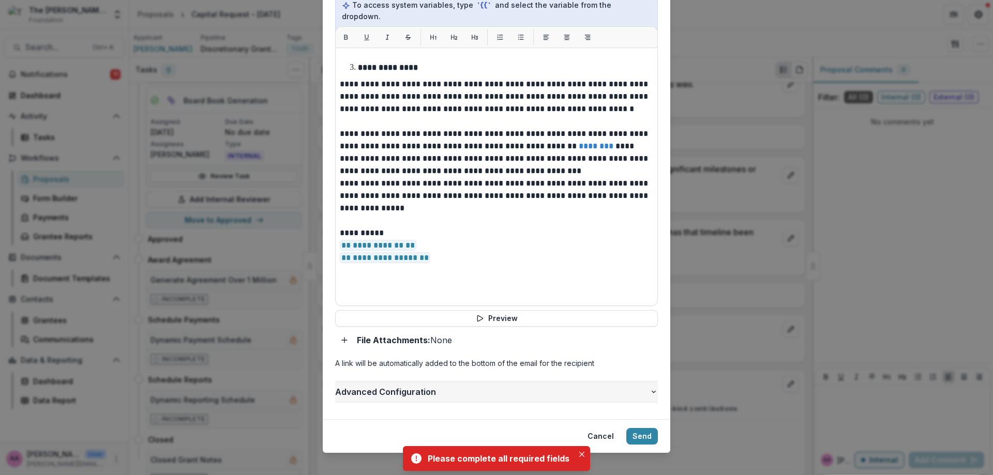
click at [487, 386] on span "Advanced Configuration" at bounding box center [492, 392] width 314 height 12
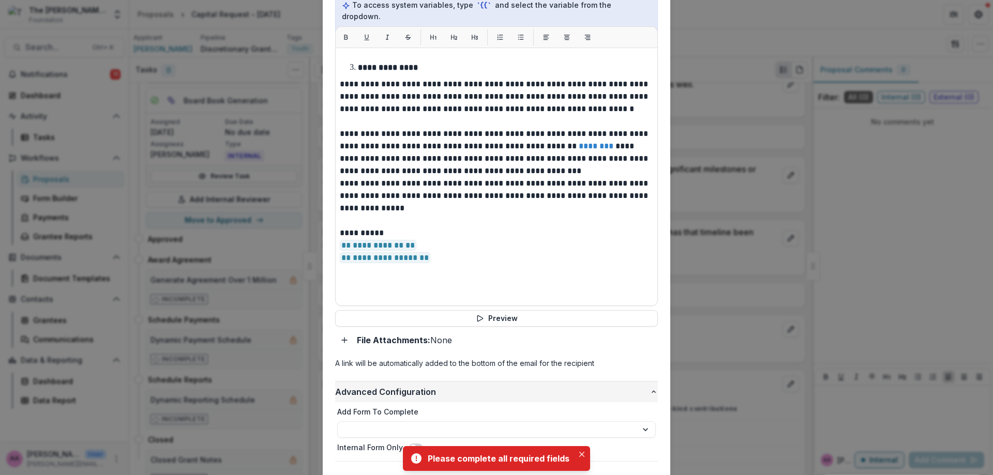
click at [487, 386] on span "Advanced Configuration" at bounding box center [492, 392] width 314 height 12
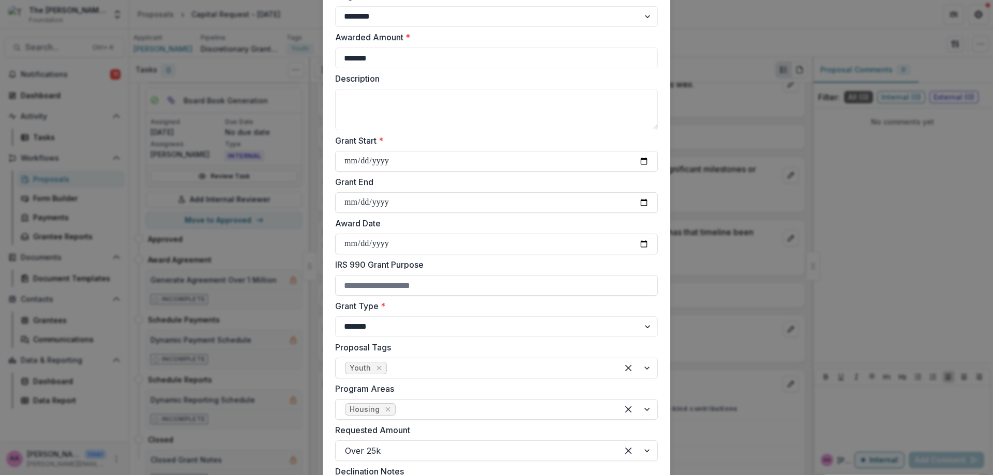
scroll to position [0, 0]
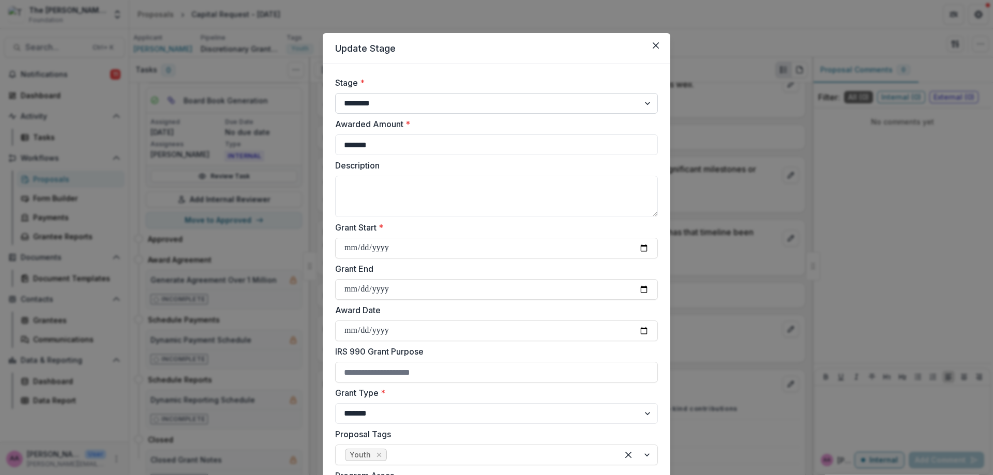
click at [395, 98] on select "**********" at bounding box center [496, 103] width 323 height 21
click at [396, 103] on select "**********" at bounding box center [496, 103] width 323 height 21
click at [335, 93] on select "**********" at bounding box center [496, 103] width 323 height 21
click at [420, 248] on input "**********" at bounding box center [496, 248] width 323 height 21
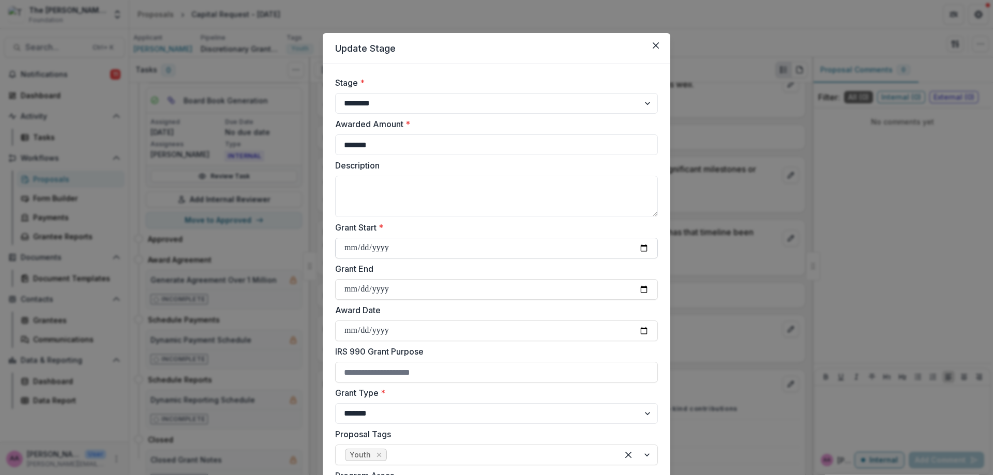
click at [420, 248] on input "**********" at bounding box center [496, 248] width 323 height 21
click at [440, 299] on input "Grant End" at bounding box center [496, 289] width 323 height 21
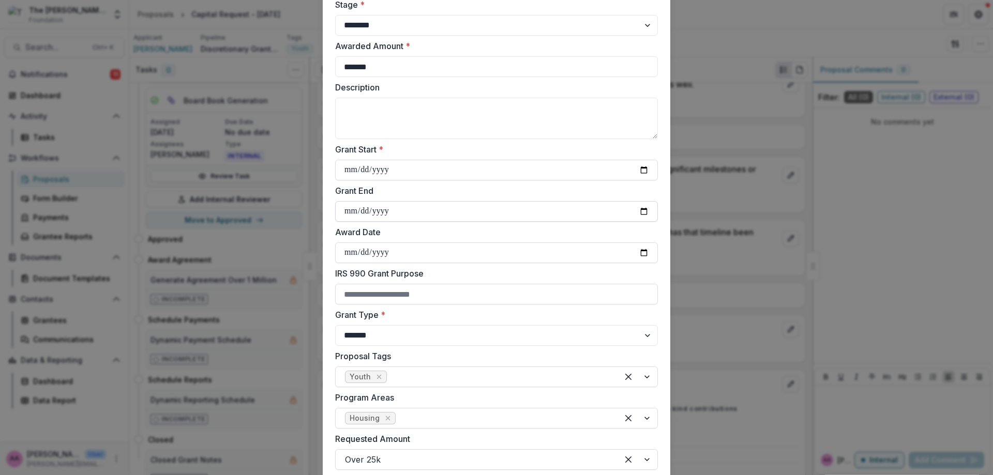
scroll to position [140, 0]
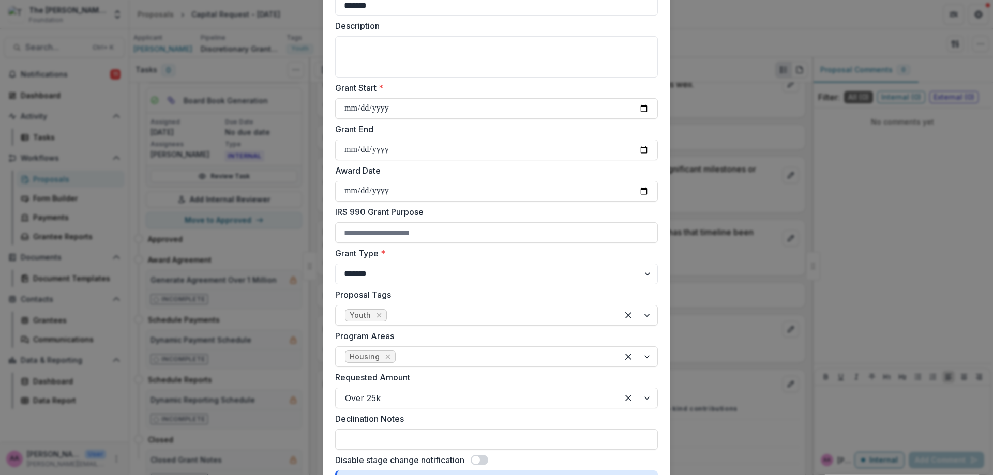
click at [432, 260] on div "**********" at bounding box center [496, 265] width 323 height 37
click at [437, 267] on select "**********" at bounding box center [496, 274] width 323 height 21
click at [335, 264] on select "**********" at bounding box center [496, 274] width 323 height 21
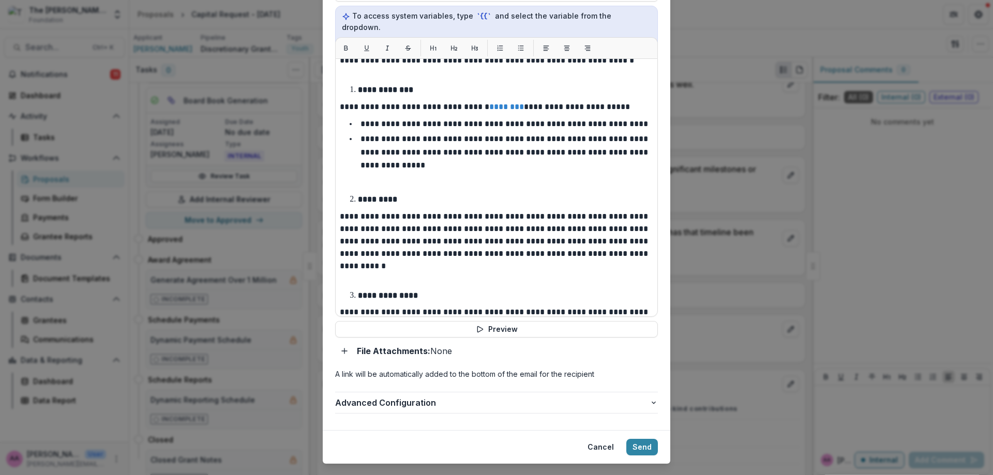
scroll to position [0, 0]
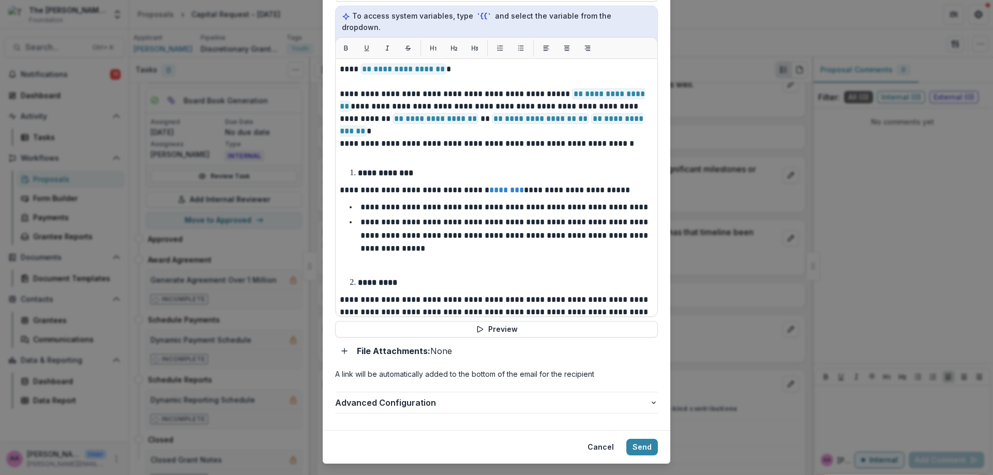
click at [665, 442] on footer "Cancel Send" at bounding box center [497, 447] width 348 height 34
click at [646, 439] on button "Send" at bounding box center [642, 447] width 32 height 17
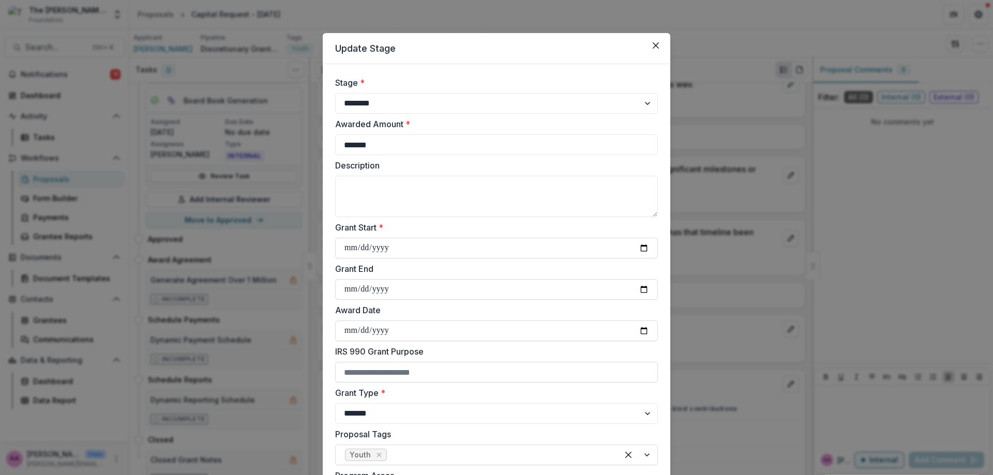
click at [403, 320] on div "Award Date" at bounding box center [496, 322] width 323 height 37
click at [403, 292] on input "Grant End" at bounding box center [496, 289] width 323 height 21
click at [404, 280] on input "Grant End" at bounding box center [496, 289] width 323 height 21
click at [630, 292] on input "Grant End" at bounding box center [496, 289] width 323 height 21
click at [638, 291] on input "Grant End" at bounding box center [496, 289] width 323 height 21
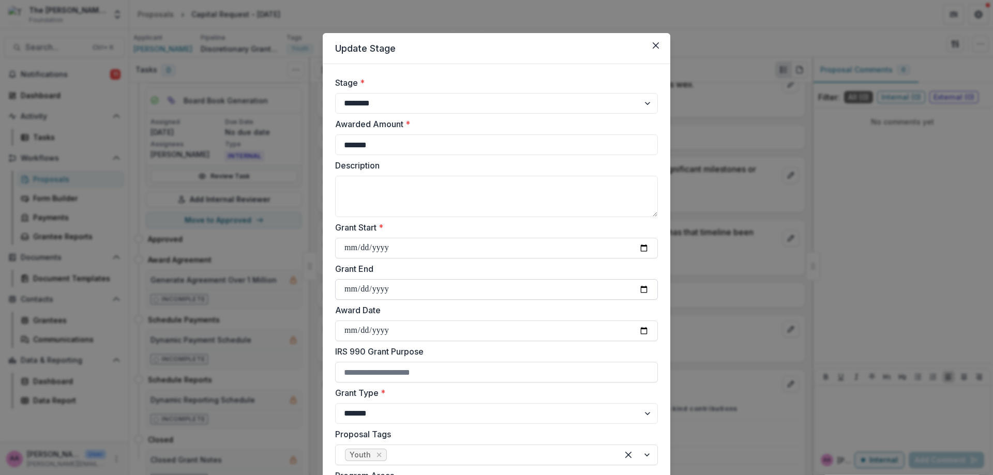
click at [652, 291] on input "Grant End" at bounding box center [496, 289] width 323 height 21
click at [651, 291] on input "Grant End" at bounding box center [496, 289] width 323 height 21
click at [647, 291] on input "Grant End" at bounding box center [496, 289] width 323 height 21
type input "**********"
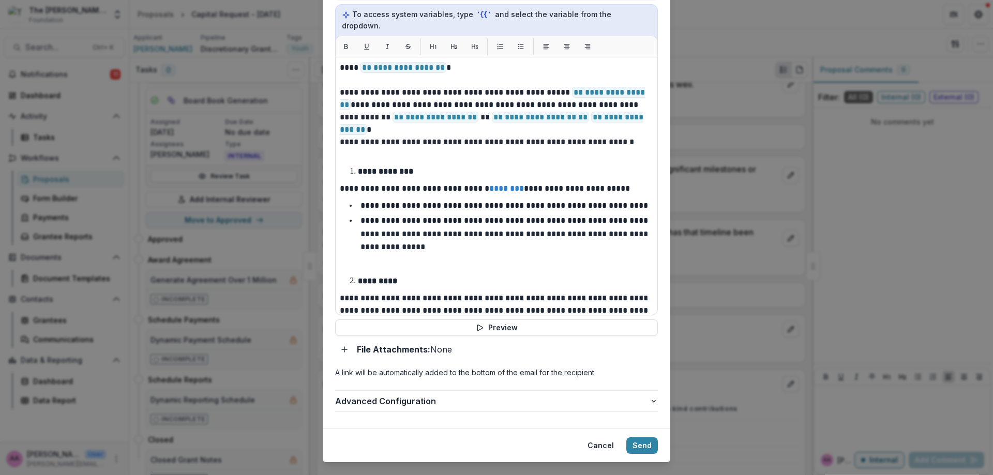
scroll to position [856, 0]
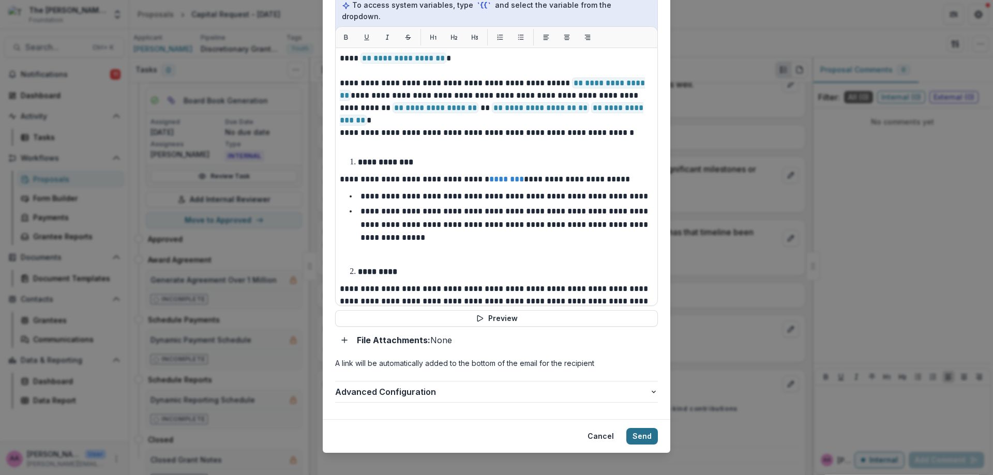
click at [626, 428] on button "Send" at bounding box center [642, 436] width 32 height 17
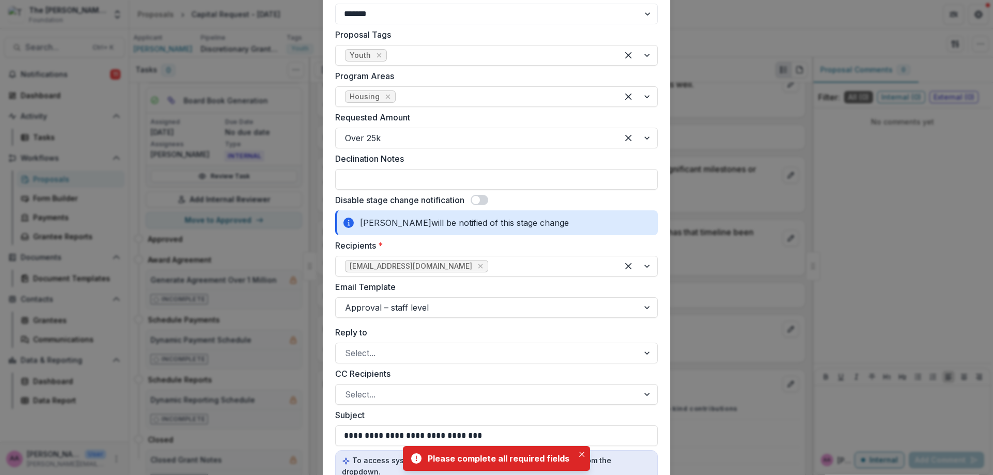
scroll to position [0, 0]
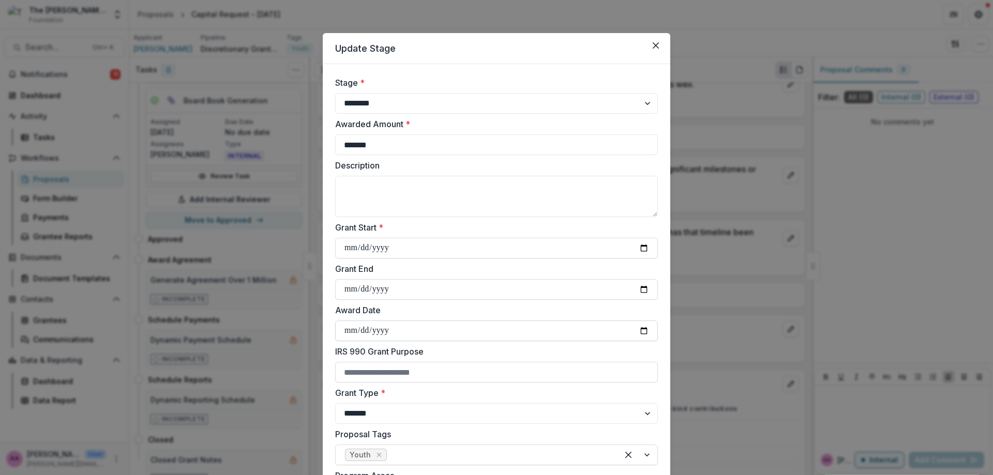
click at [420, 328] on input "Award Date" at bounding box center [496, 331] width 323 height 21
click at [649, 332] on input "Award Date" at bounding box center [496, 331] width 323 height 21
click at [645, 332] on input "Award Date" at bounding box center [496, 331] width 323 height 21
type input "**********"
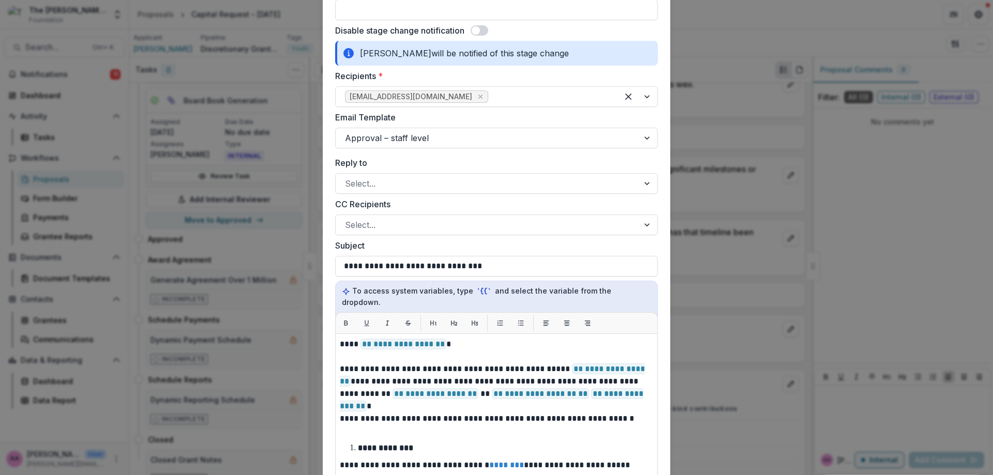
scroll to position [575, 0]
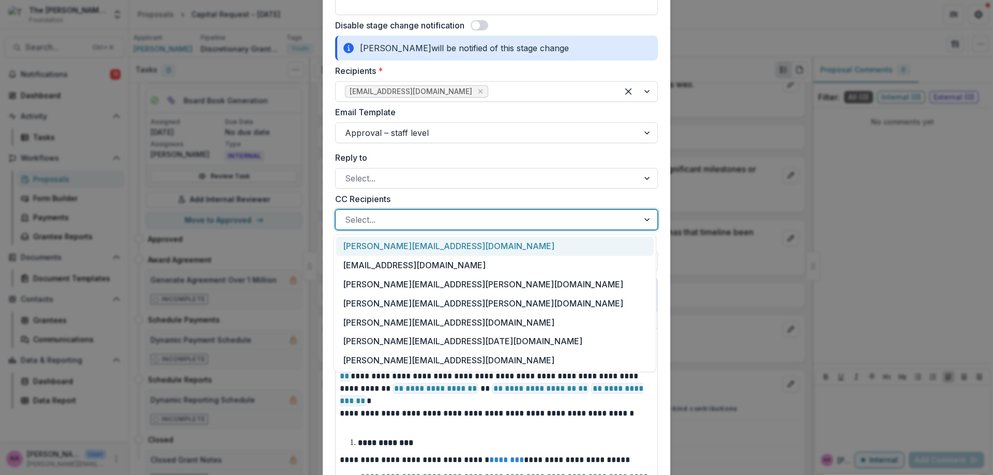
click at [523, 228] on div "Select..." at bounding box center [496, 219] width 323 height 21
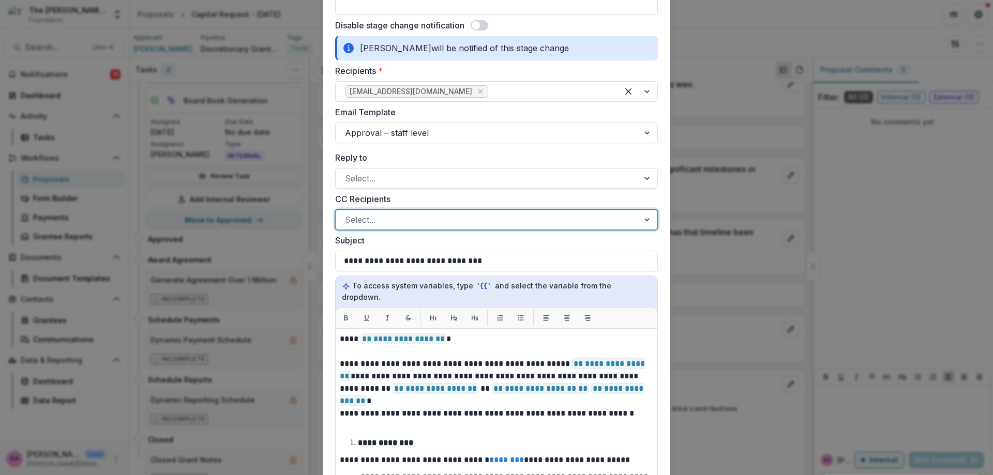
click at [523, 228] on div "Select..." at bounding box center [496, 219] width 323 height 21
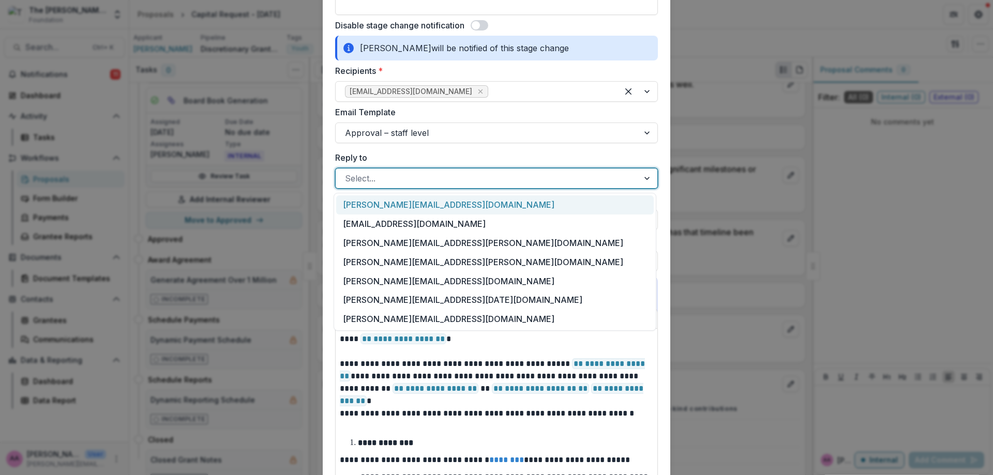
click at [415, 173] on div at bounding box center [487, 178] width 284 height 14
click at [415, 186] on div "Select..." at bounding box center [487, 178] width 303 height 17
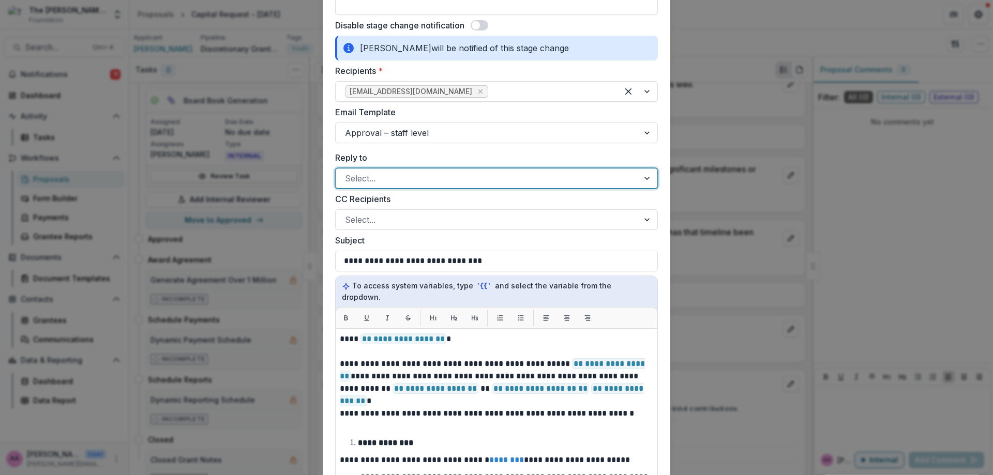
click at [414, 189] on div "**********" at bounding box center [496, 401] width 323 height 498
click at [411, 179] on div at bounding box center [487, 178] width 284 height 14
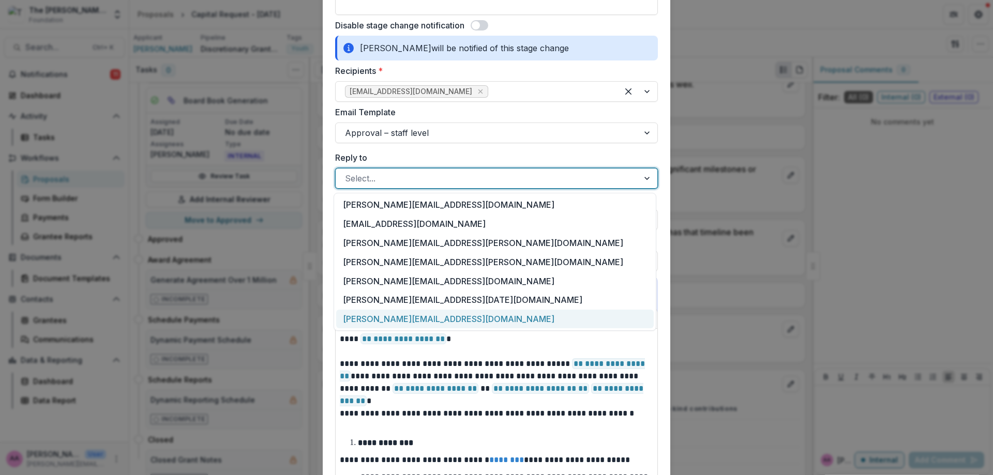
click at [407, 319] on div "[PERSON_NAME][EMAIL_ADDRESS][DOMAIN_NAME]" at bounding box center [495, 319] width 318 height 19
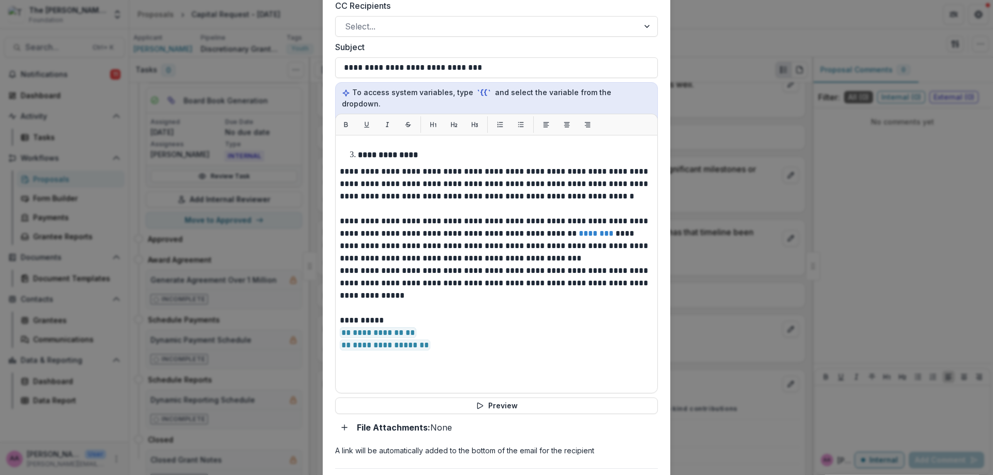
scroll to position [856, 0]
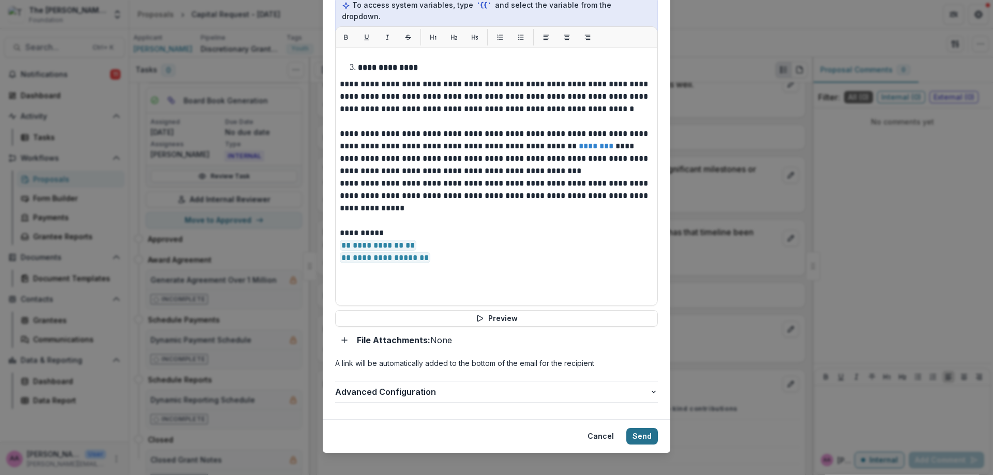
click at [646, 428] on button "Send" at bounding box center [642, 436] width 32 height 17
click at [605, 428] on button "Cancel" at bounding box center [600, 436] width 39 height 17
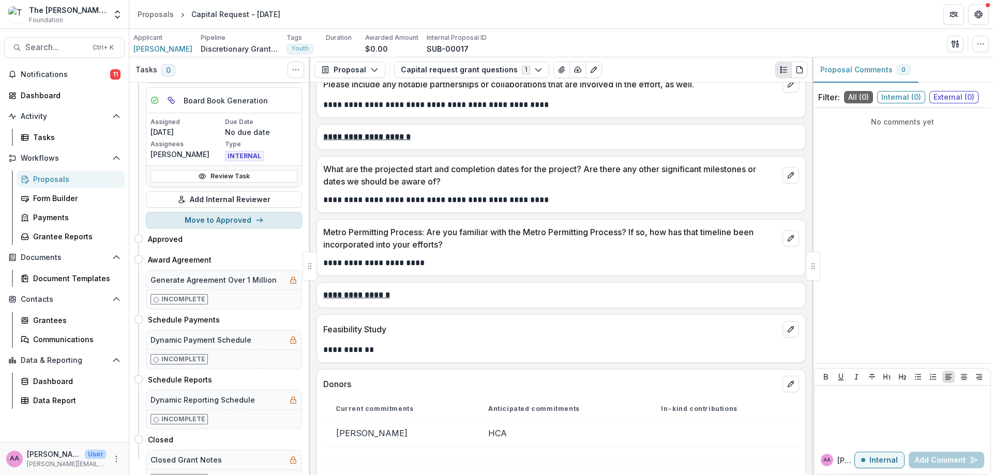
click at [230, 225] on button "Move to Approved" at bounding box center [224, 220] width 156 height 17
select select "********"
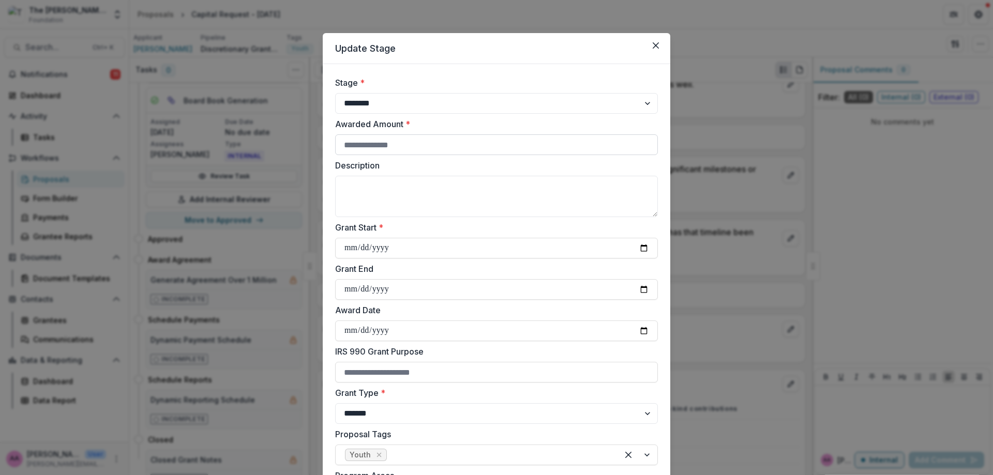
click at [417, 141] on input "Awarded Amount *" at bounding box center [496, 144] width 323 height 21
type input "*******"
click at [649, 257] on input "Grant Start *" at bounding box center [496, 248] width 323 height 21
click at [648, 254] on input "Grant Start *" at bounding box center [496, 248] width 323 height 21
click at [641, 251] on input "Grant Start *" at bounding box center [496, 248] width 323 height 21
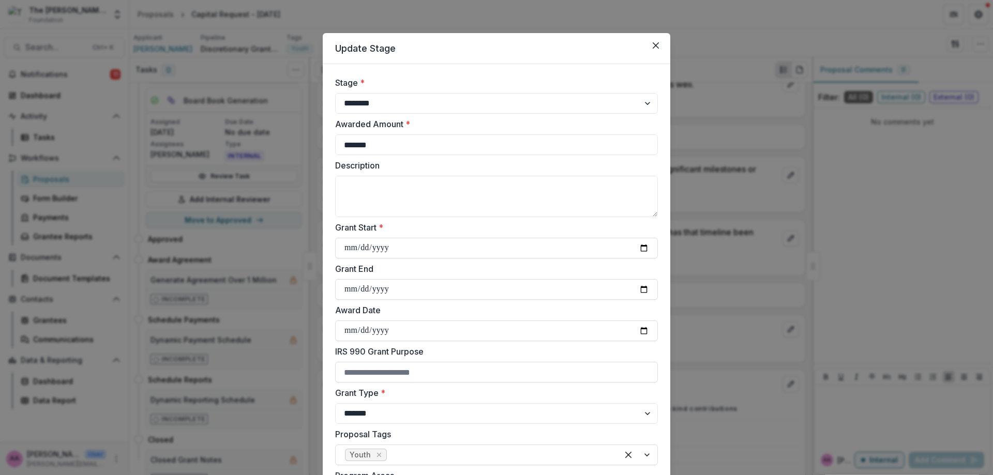
type input "**********"
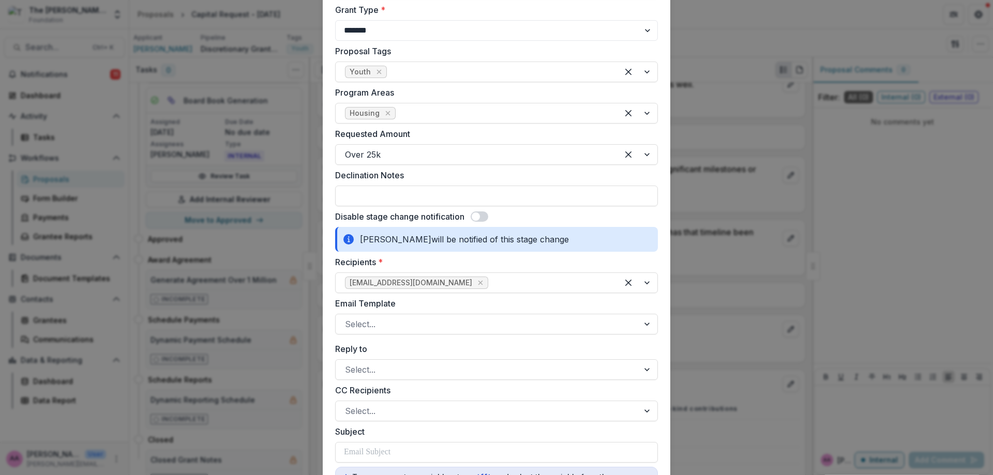
scroll to position [384, 0]
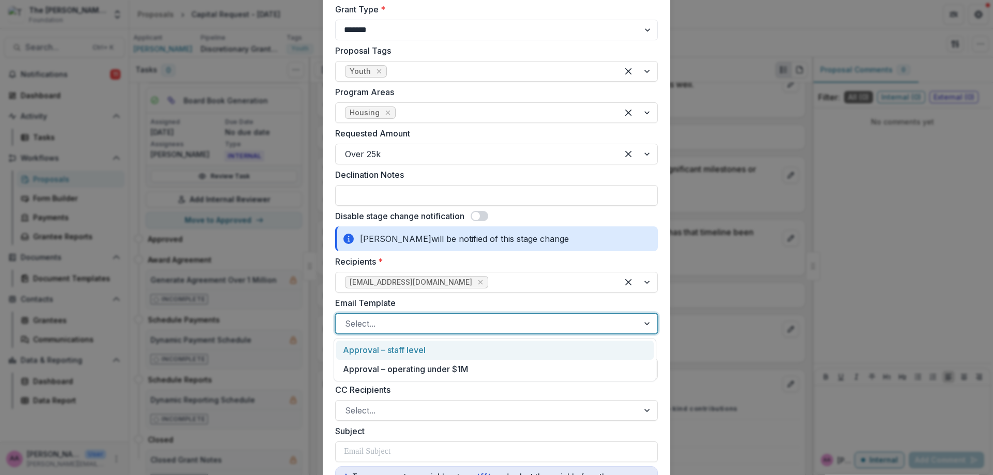
click at [431, 326] on div at bounding box center [487, 324] width 284 height 14
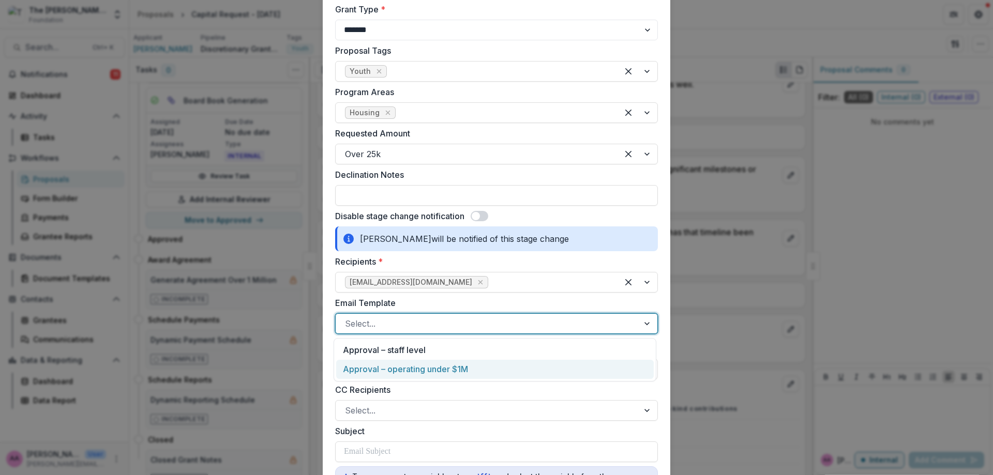
click at [429, 370] on div "Approval – operating under $1M" at bounding box center [495, 369] width 318 height 19
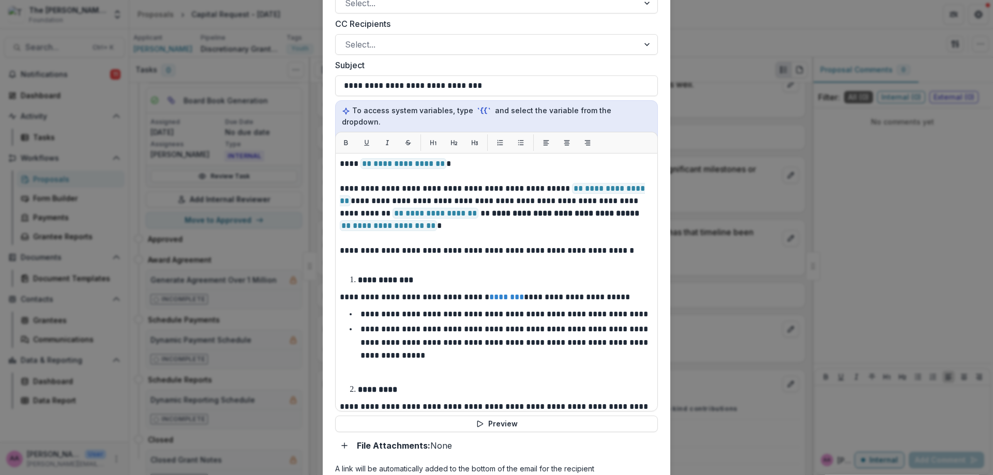
scroll to position [852, 0]
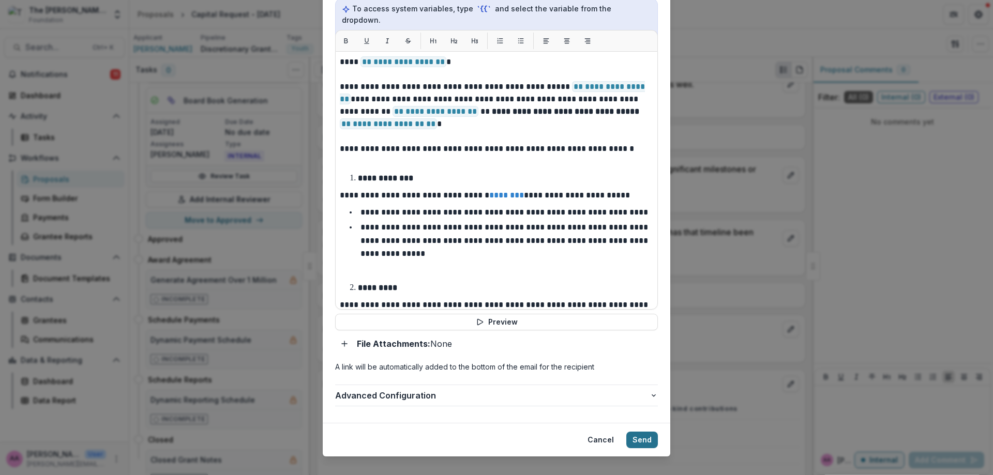
click at [640, 432] on button "Send" at bounding box center [642, 440] width 32 height 17
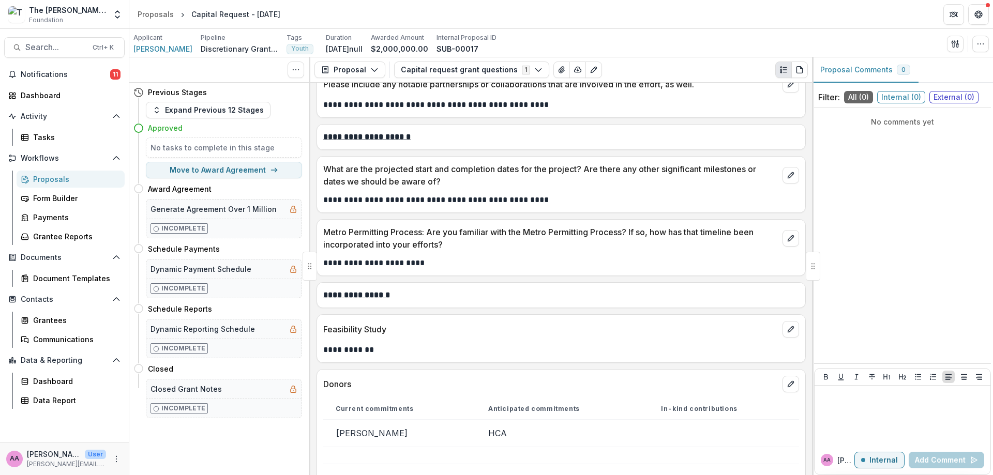
scroll to position [0, 0]
click at [258, 178] on div "Award Agreement Move here" at bounding box center [217, 188] width 169 height 21
click at [254, 167] on button "Move to Award Agreement" at bounding box center [224, 170] width 156 height 17
select select "**********"
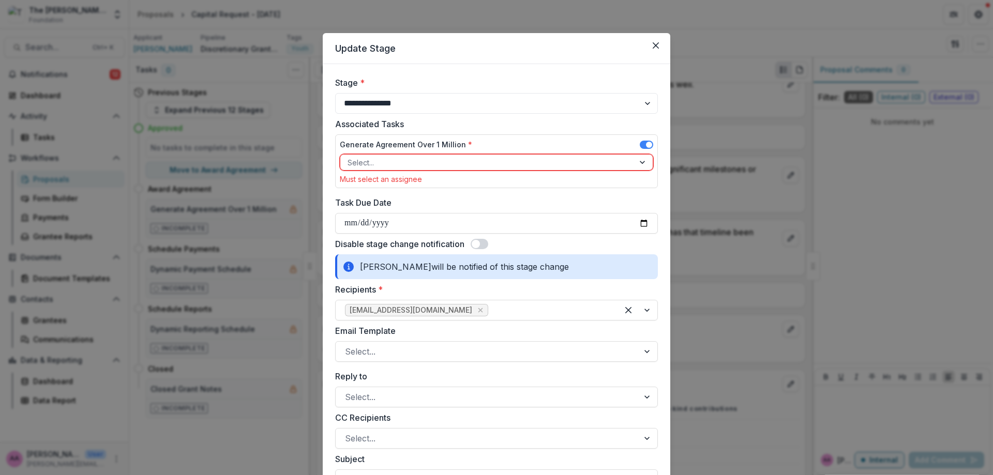
click at [383, 170] on div "Select..." at bounding box center [496, 162] width 313 height 17
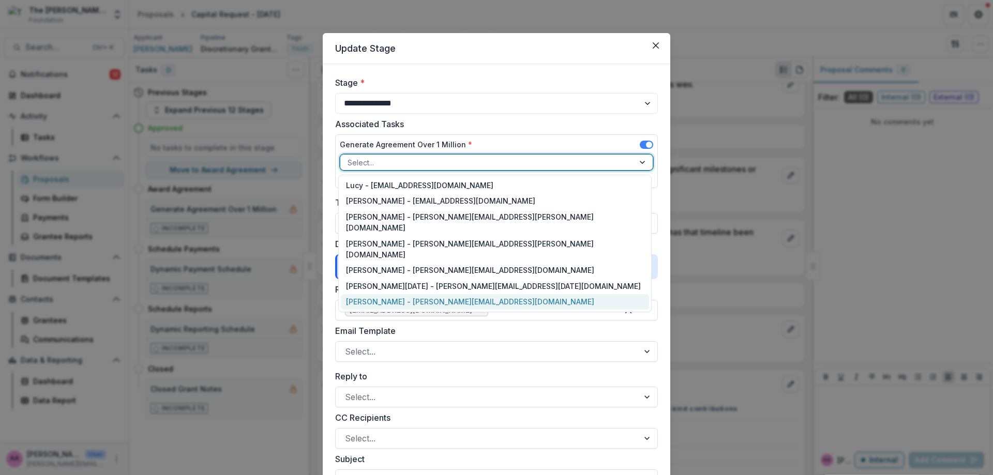
click at [389, 294] on div "[PERSON_NAME] - [PERSON_NAME][EMAIL_ADDRESS][DOMAIN_NAME]" at bounding box center [495, 302] width 308 height 16
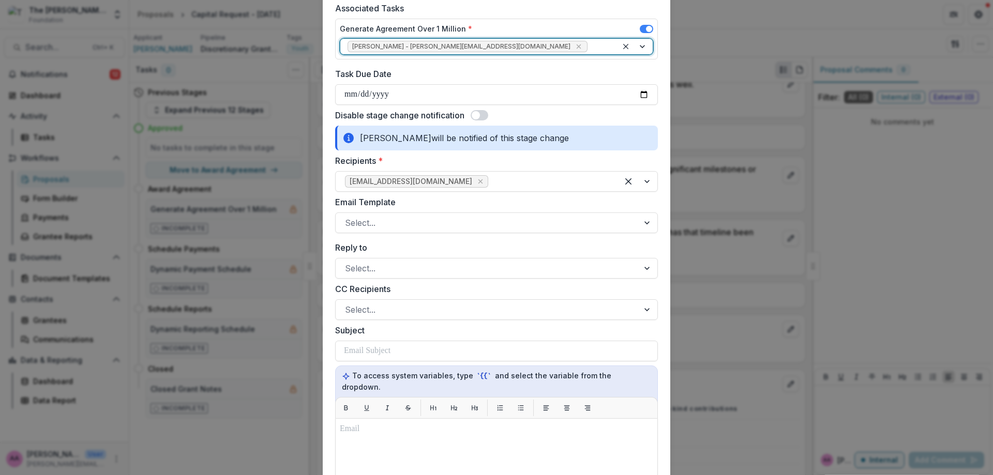
scroll to position [117, 0]
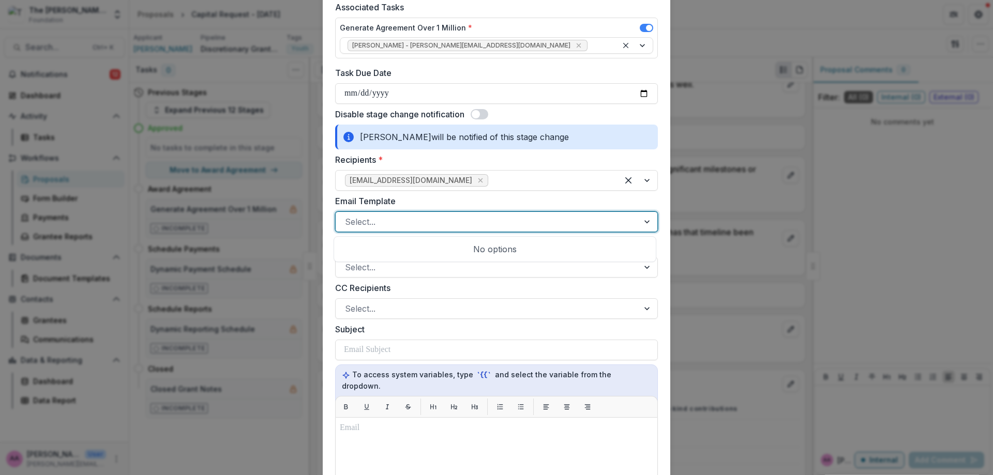
click at [390, 217] on div at bounding box center [487, 222] width 284 height 14
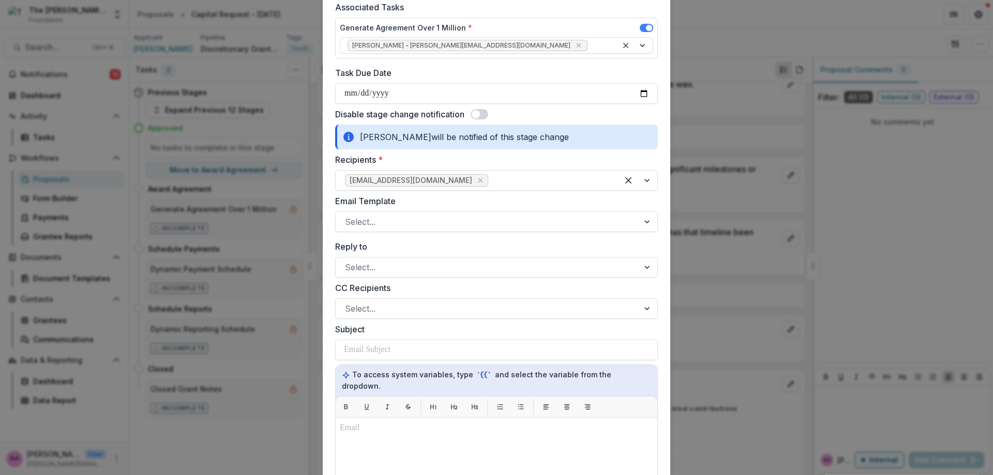
click at [489, 118] on div "Disable stage change notification" at bounding box center [496, 114] width 323 height 12
click at [485, 118] on span at bounding box center [480, 114] width 18 height 10
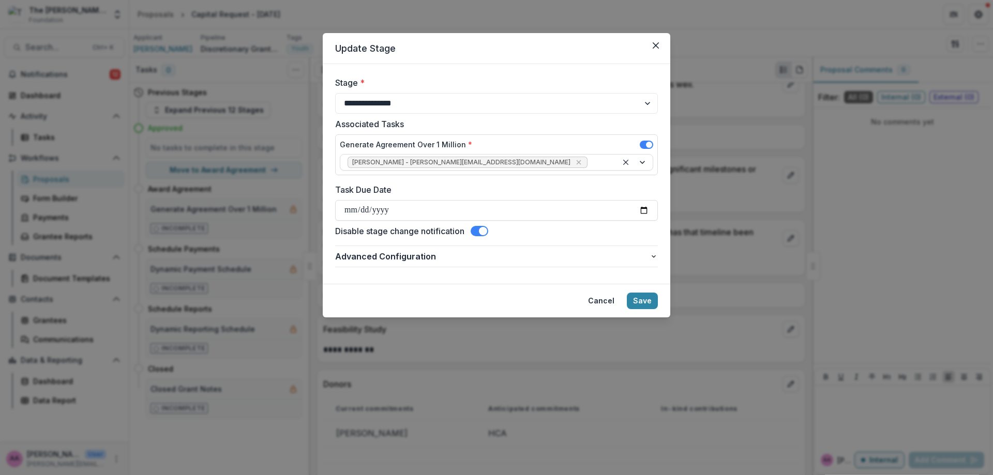
scroll to position [0, 0]
click at [635, 308] on button "Save" at bounding box center [642, 301] width 31 height 17
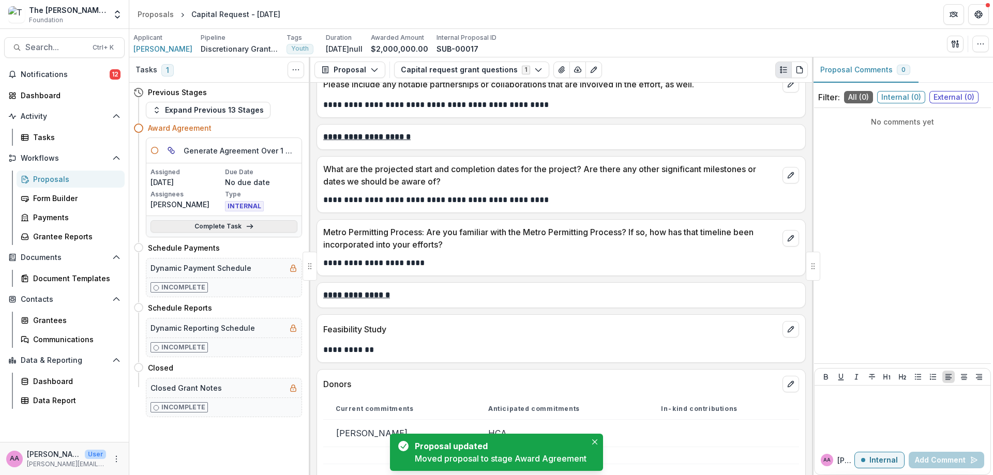
click at [204, 226] on link "Complete Task" at bounding box center [224, 226] width 147 height 12
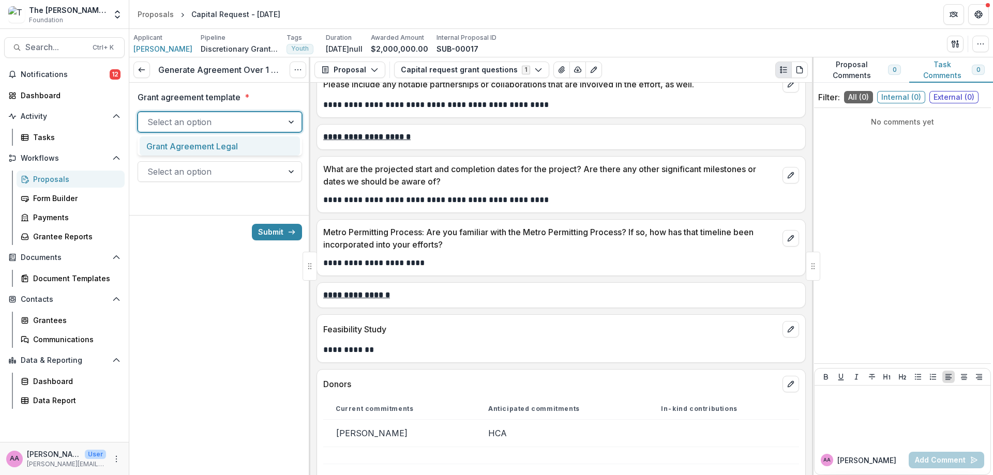
click at [229, 122] on div at bounding box center [210, 122] width 126 height 14
click at [224, 143] on div "Grant Agreement Legal" at bounding box center [220, 146] width 160 height 19
click at [217, 169] on div at bounding box center [210, 171] width 126 height 14
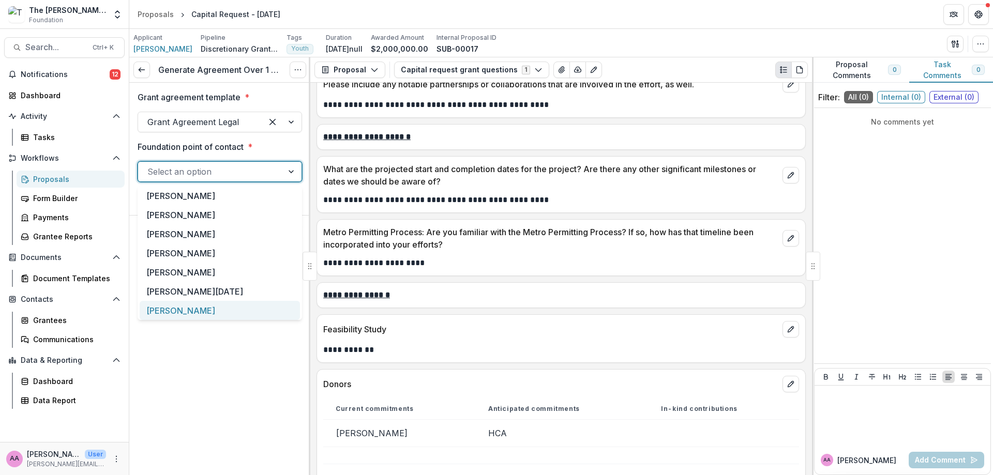
click at [211, 314] on div "[PERSON_NAME]" at bounding box center [220, 310] width 160 height 19
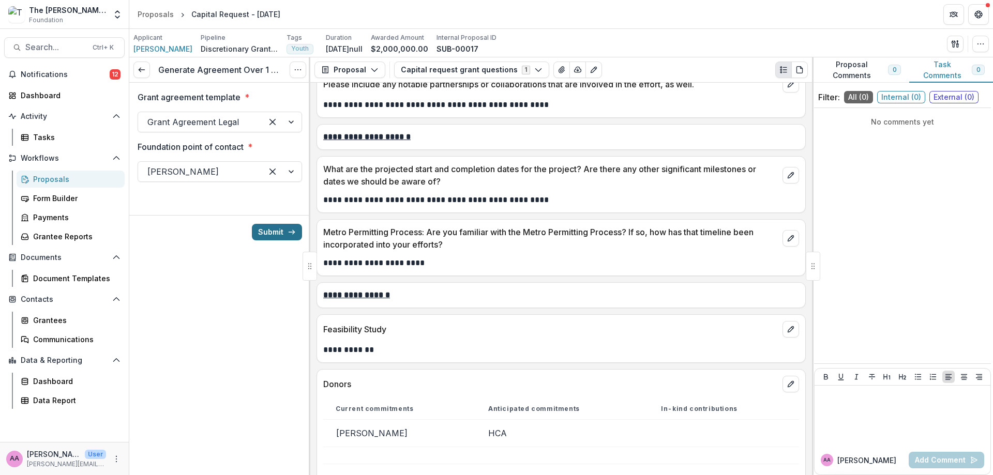
click at [273, 233] on button "Submit" at bounding box center [277, 232] width 50 height 17
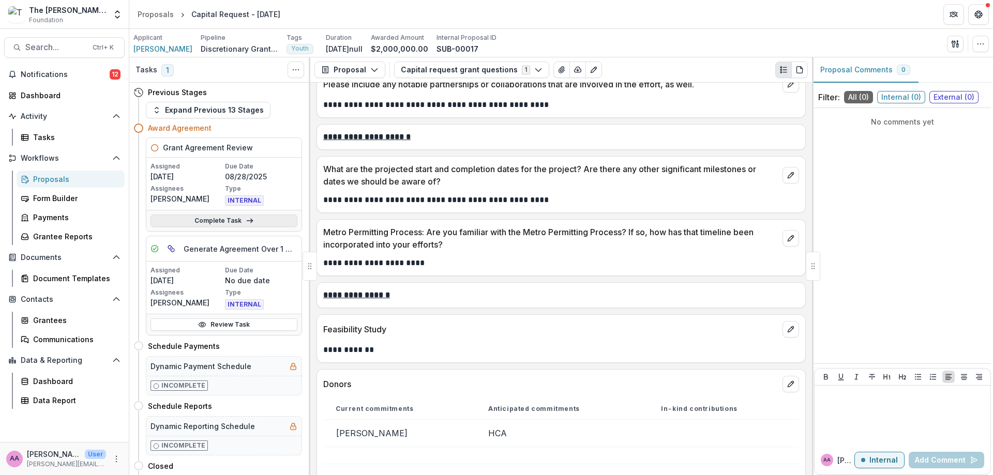
click at [264, 224] on link "Complete Task" at bounding box center [224, 221] width 147 height 12
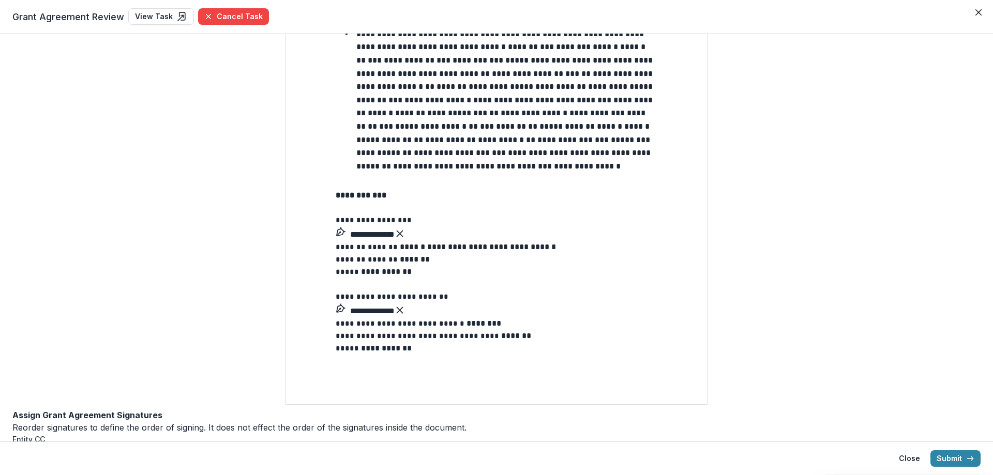
scroll to position [933, 0]
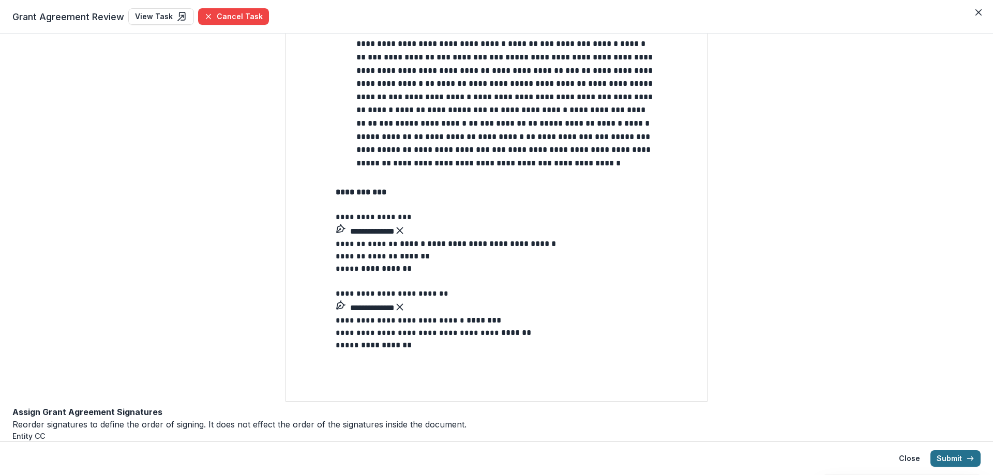
click at [966, 459] on button "Submit" at bounding box center [956, 459] width 50 height 17
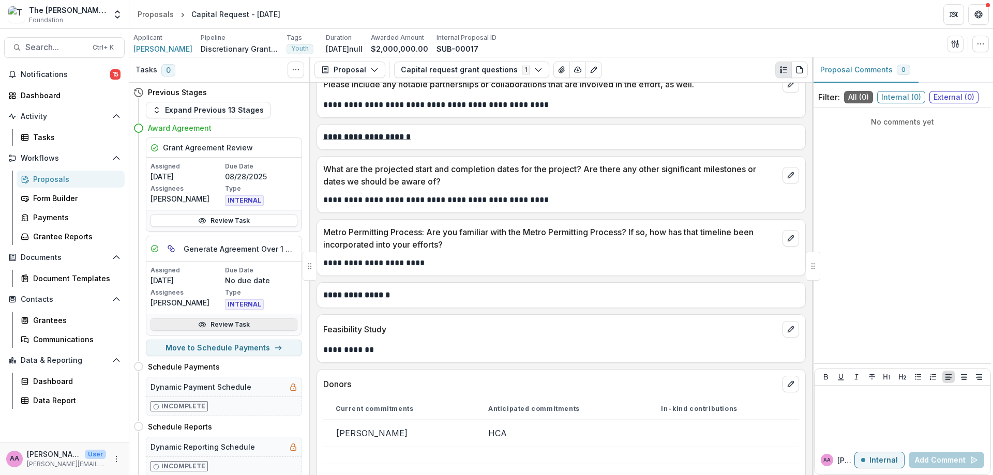
click at [190, 320] on link "Review Task" at bounding box center [224, 325] width 147 height 12
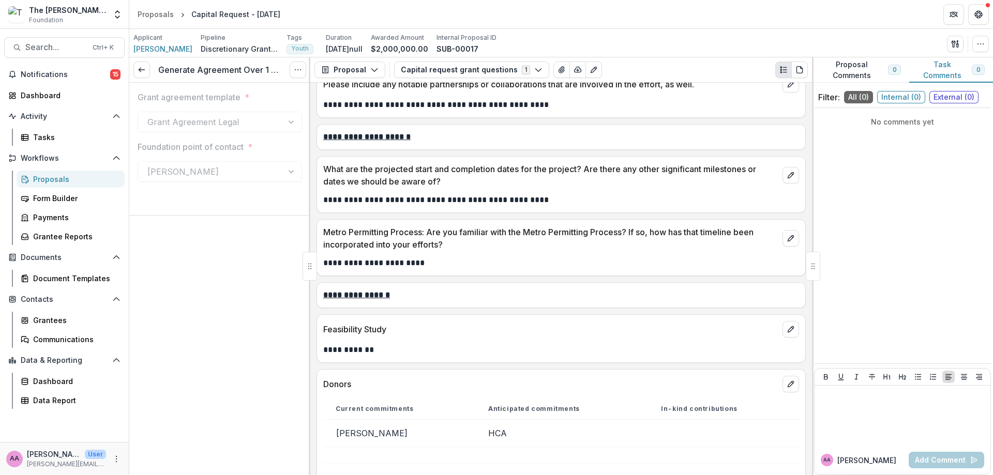
click at [253, 133] on div "Grant agreement template * Grant Agreement Legal Foundation point of contact * …" at bounding box center [220, 141] width 164 height 116
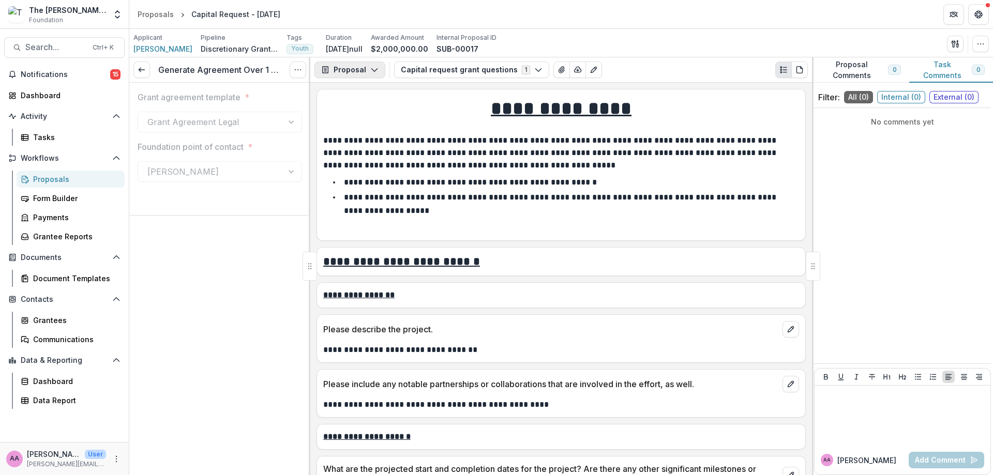
click at [352, 64] on button "Proposal" at bounding box center [349, 70] width 71 height 17
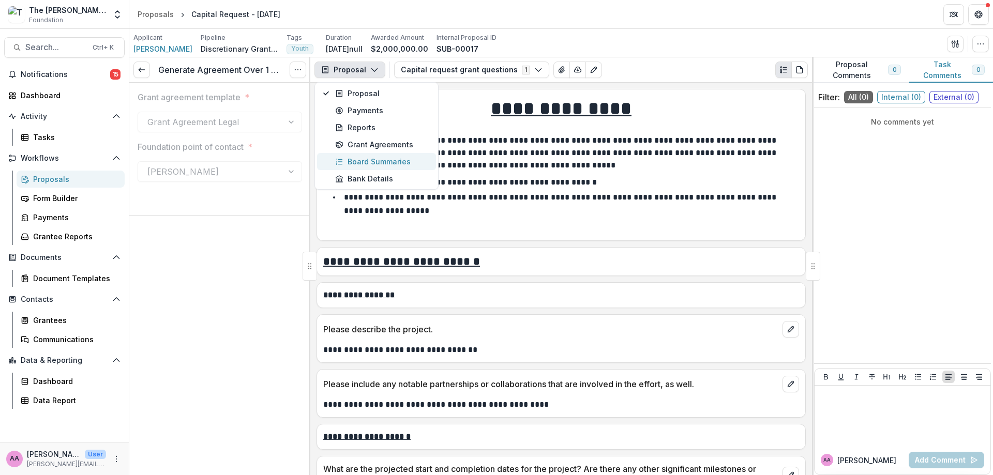
click at [363, 155] on button "Board Summaries" at bounding box center [376, 161] width 119 height 17
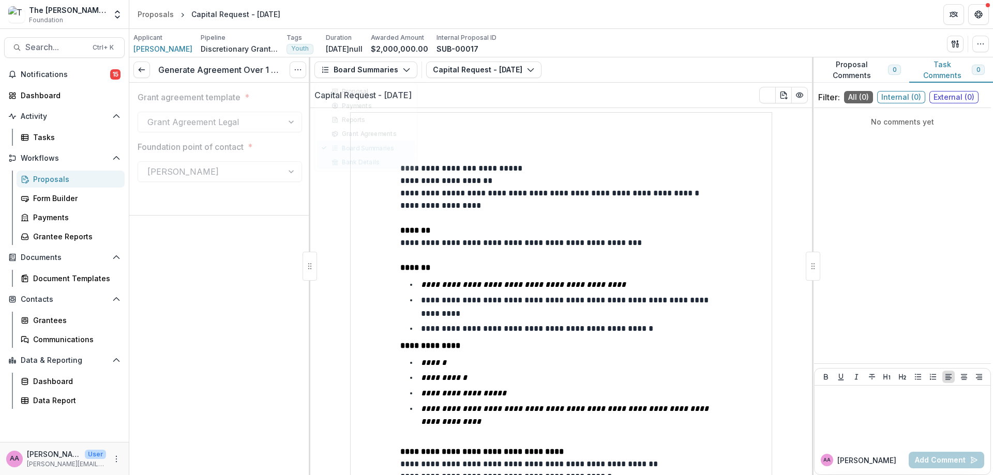
click at [363, 155] on button "Bank Details" at bounding box center [366, 162] width 98 height 14
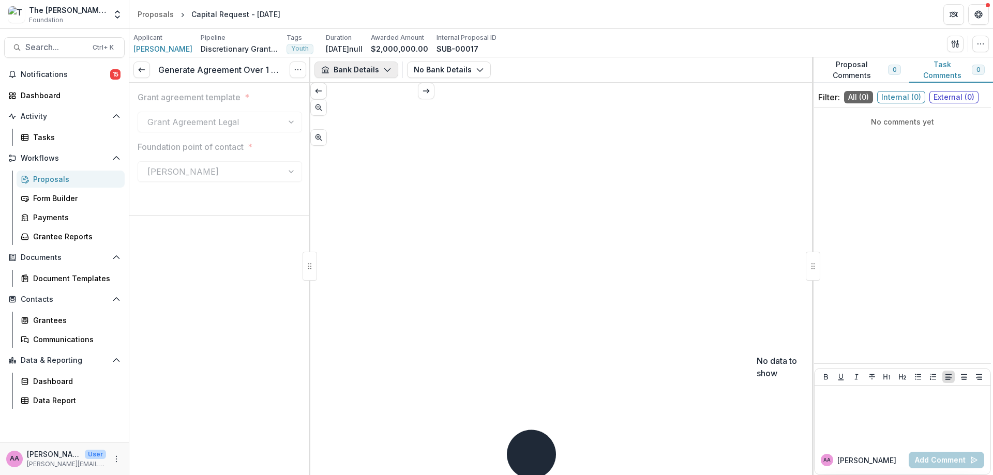
click at [349, 78] on button "Bank Details" at bounding box center [356, 70] width 84 height 17
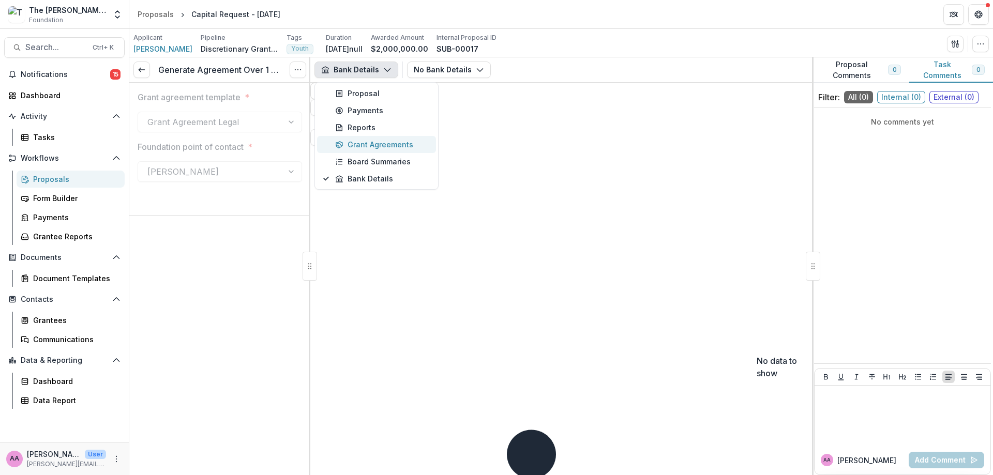
click at [379, 150] on div "Grant Agreements" at bounding box center [382, 144] width 95 height 11
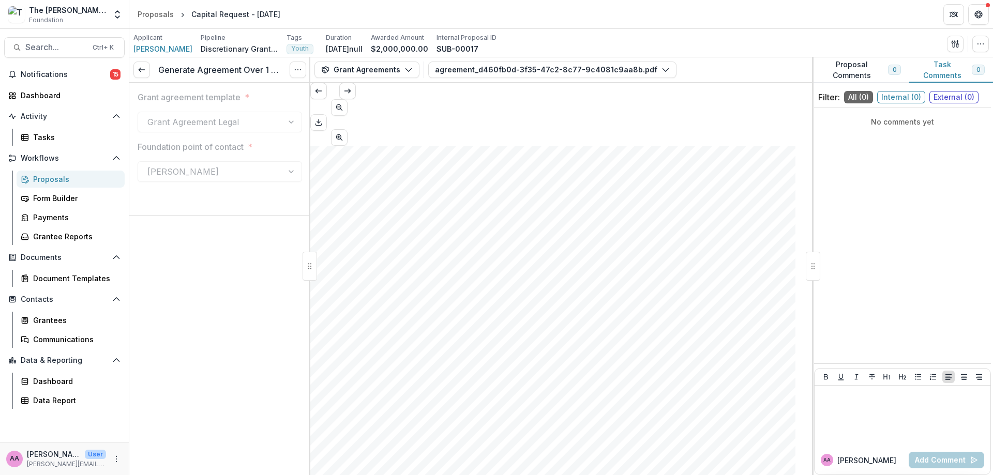
click at [151, 76] on div "Generate Agreement Over 1 Million View task Reopen Task" at bounding box center [219, 69] width 181 height 25
click at [144, 70] on line at bounding box center [142, 70] width 6 height 0
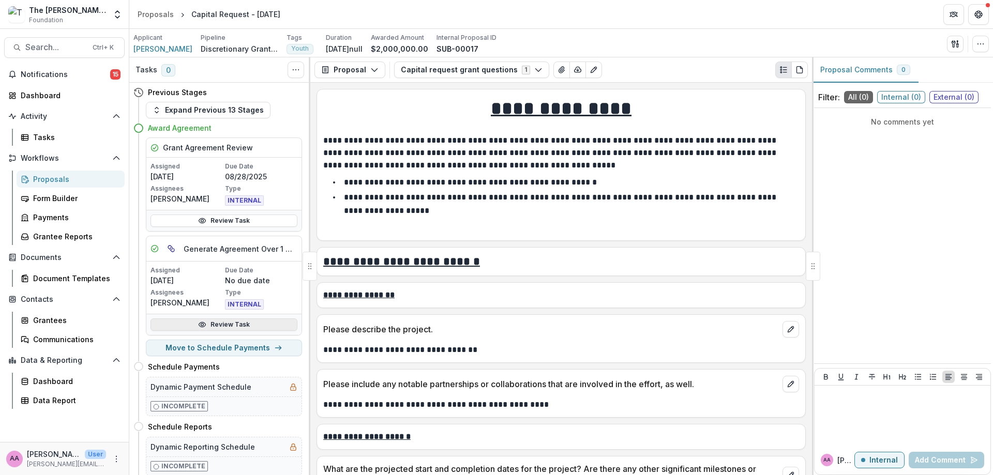
click at [226, 326] on link "Review Task" at bounding box center [224, 325] width 147 height 12
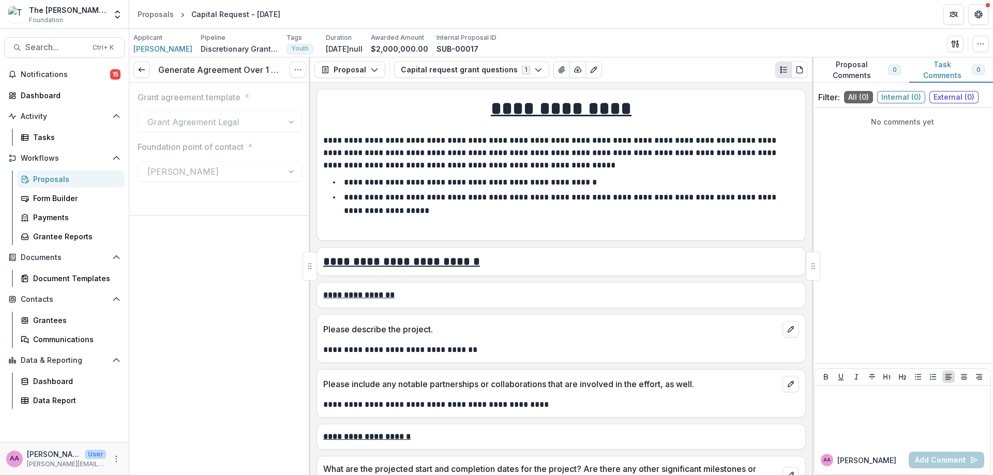
click at [132, 66] on div "Generate Agreement Over 1 Million View task Reopen Task" at bounding box center [219, 69] width 181 height 25
click at [137, 66] on link at bounding box center [141, 70] width 17 height 17
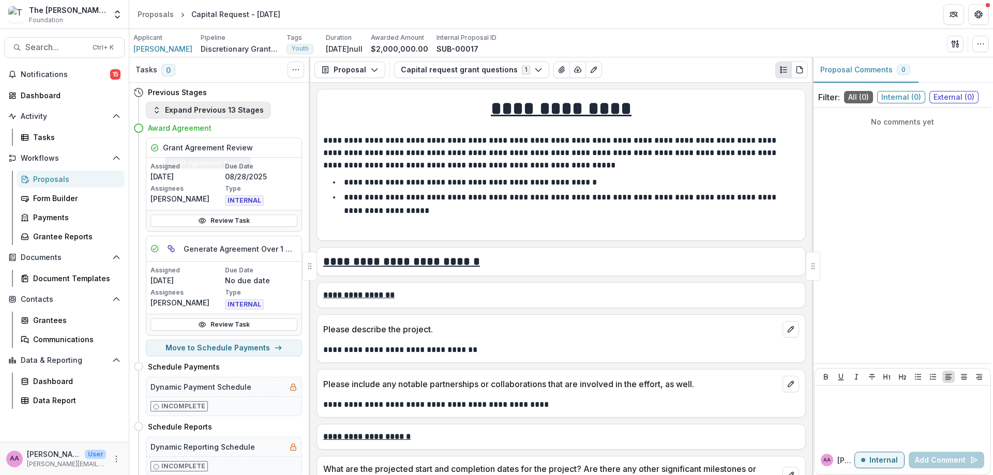
click at [191, 113] on button "Expand Previous 13 Stages" at bounding box center [208, 110] width 125 height 17
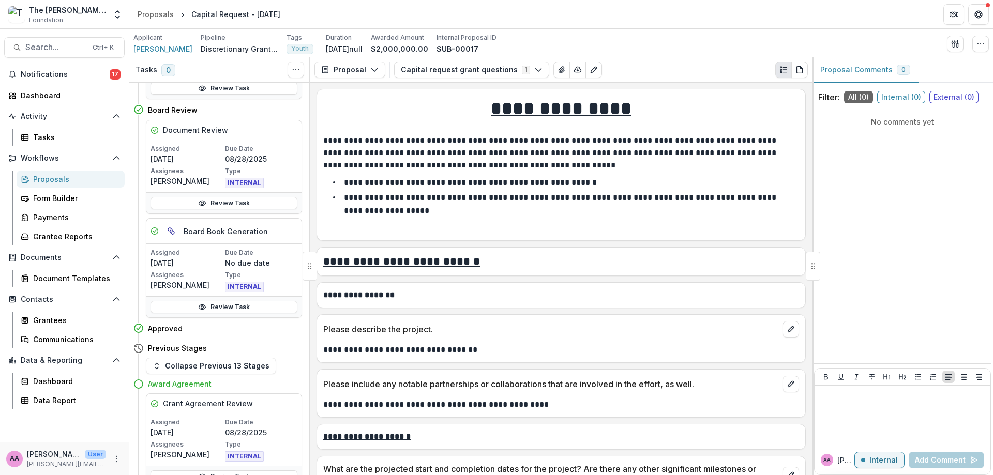
scroll to position [402, 0]
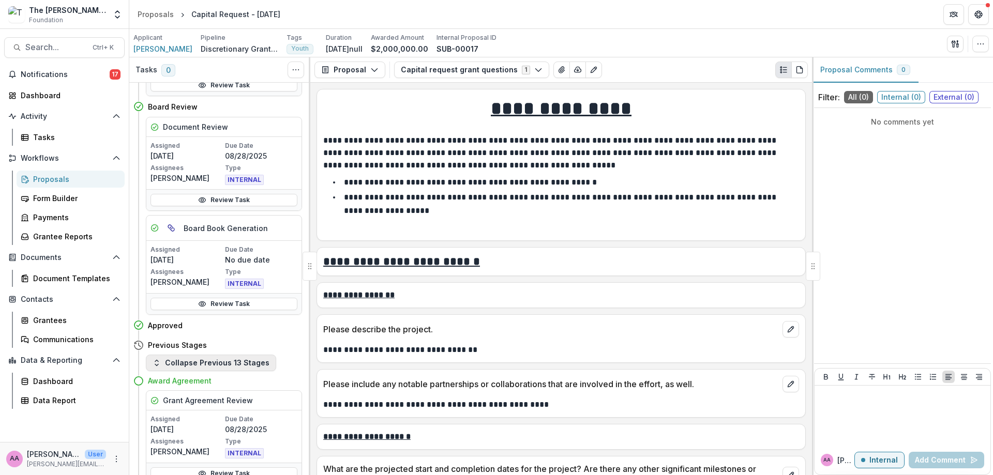
click at [227, 368] on button "Collapse Previous 13 Stages" at bounding box center [211, 363] width 130 height 17
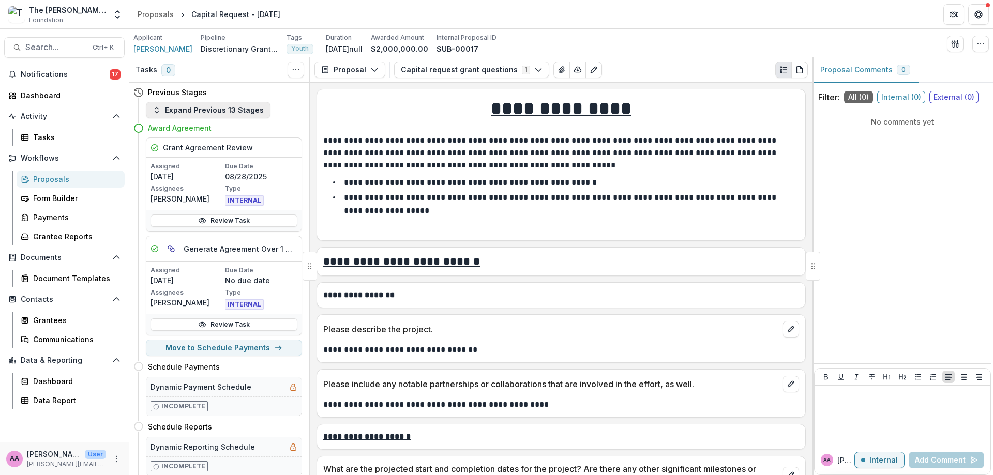
click at [227, 114] on button "Expand Previous 13 Stages" at bounding box center [208, 110] width 125 height 17
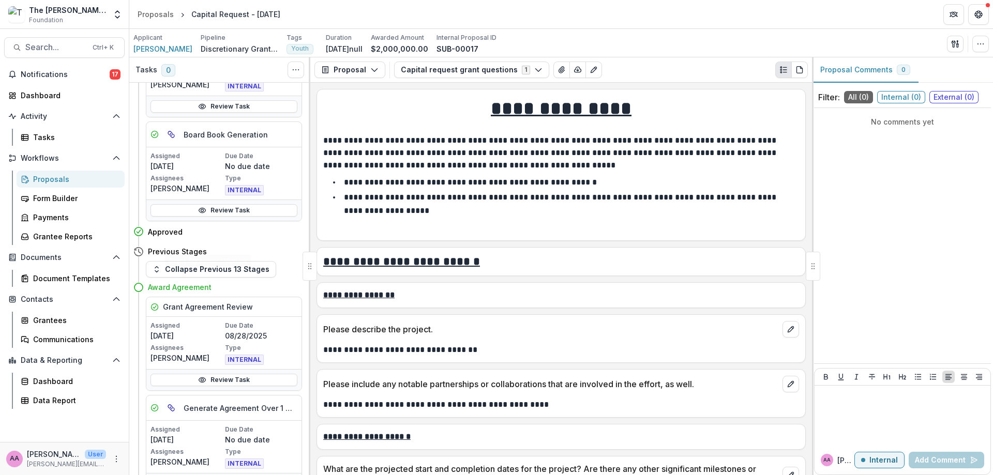
scroll to position [559, 0]
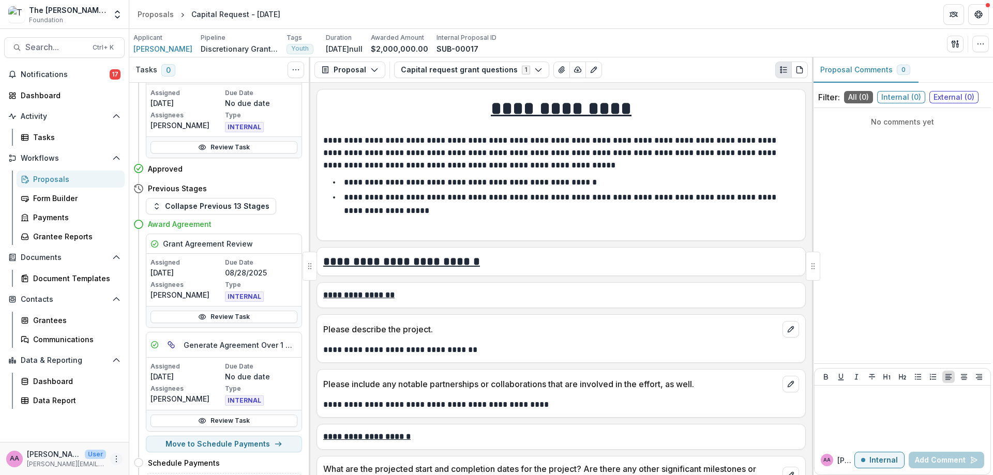
click at [110, 461] on button "More" at bounding box center [116, 459] width 12 height 12
click at [171, 464] on div "Help Center User Settings Logout" at bounding box center [185, 437] width 116 height 56
click at [171, 452] on button "Logout" at bounding box center [184, 454] width 111 height 17
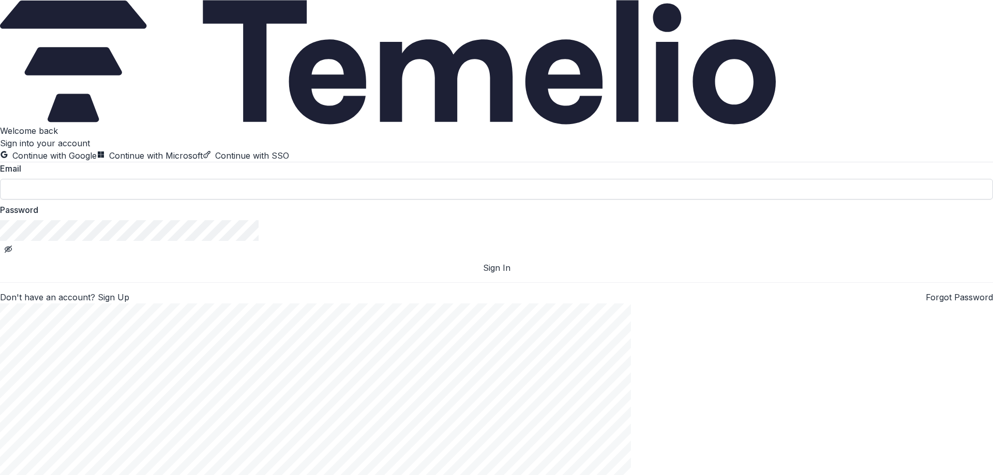
click at [114, 200] on input at bounding box center [496, 189] width 993 height 21
click at [143, 200] on input "**********" at bounding box center [496, 189] width 993 height 21
type input "**********"
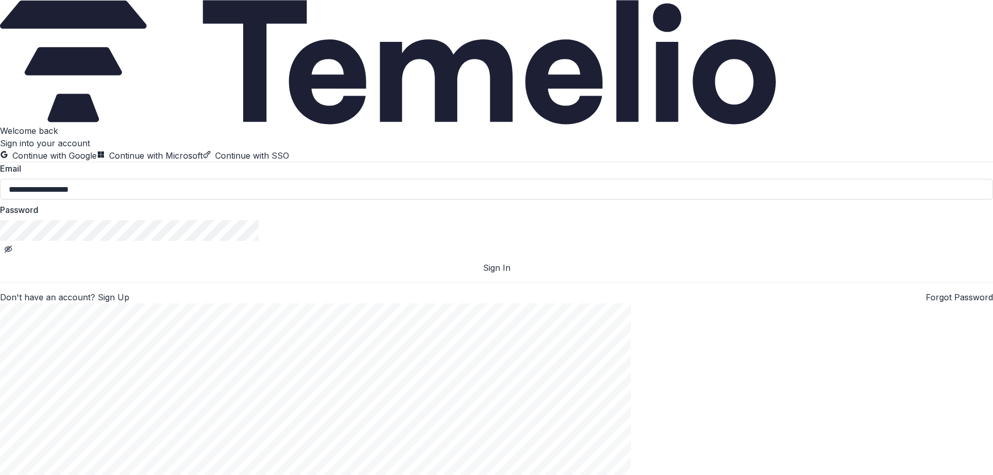
click at [146, 274] on button "Sign In" at bounding box center [496, 268] width 993 height 12
